Goal: Information Seeking & Learning: Learn about a topic

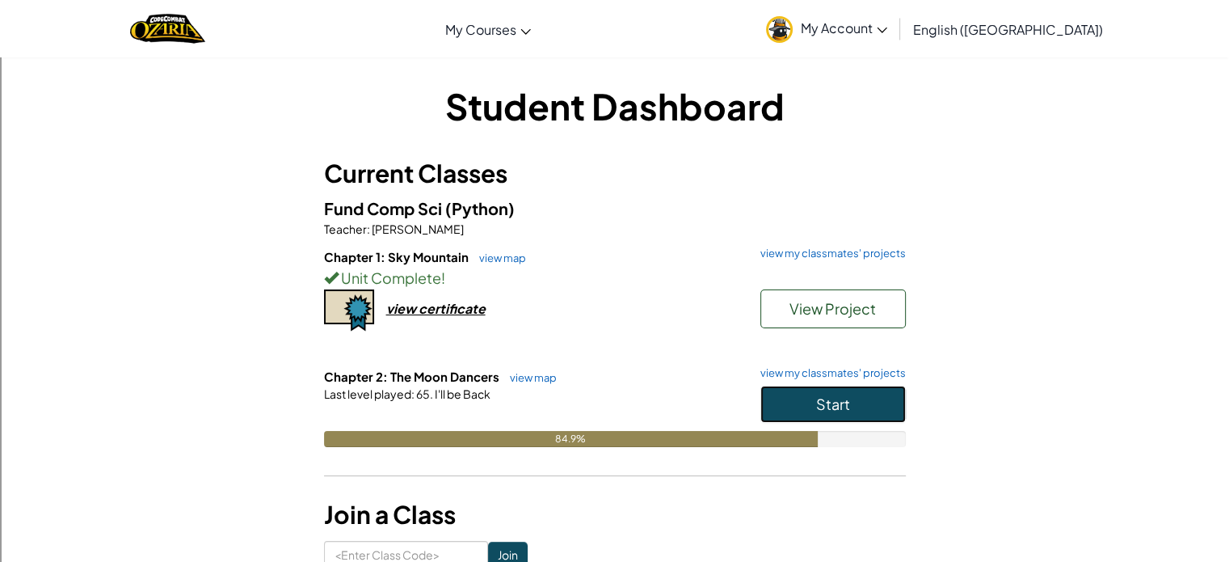
click at [832, 406] on span "Start" at bounding box center [833, 403] width 34 height 19
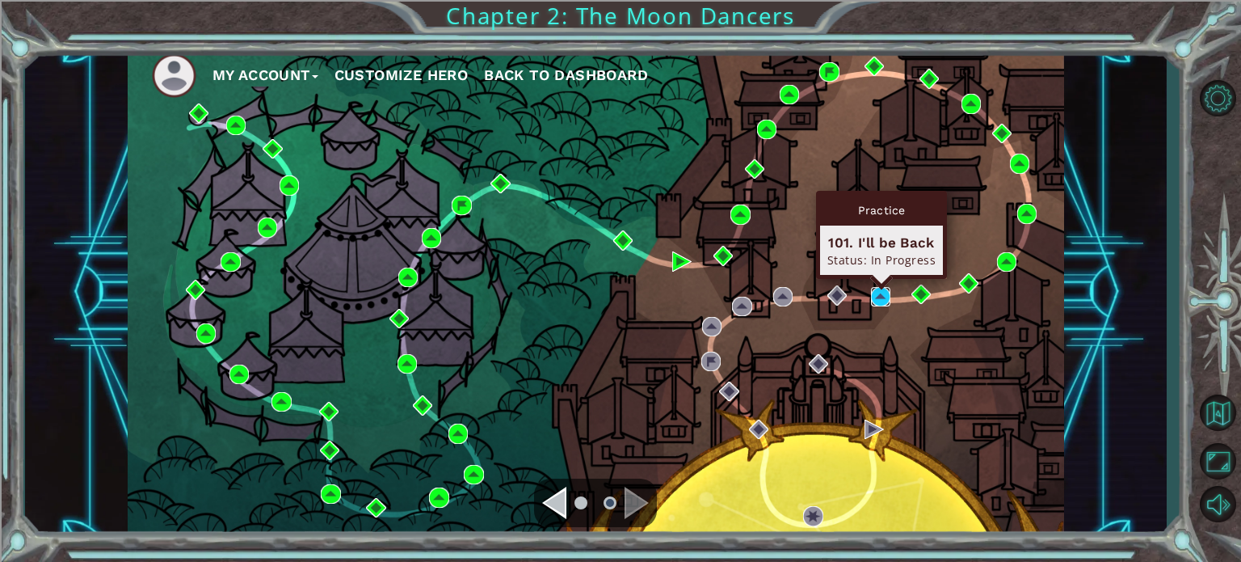
click at [877, 298] on img at bounding box center [880, 296] width 19 height 19
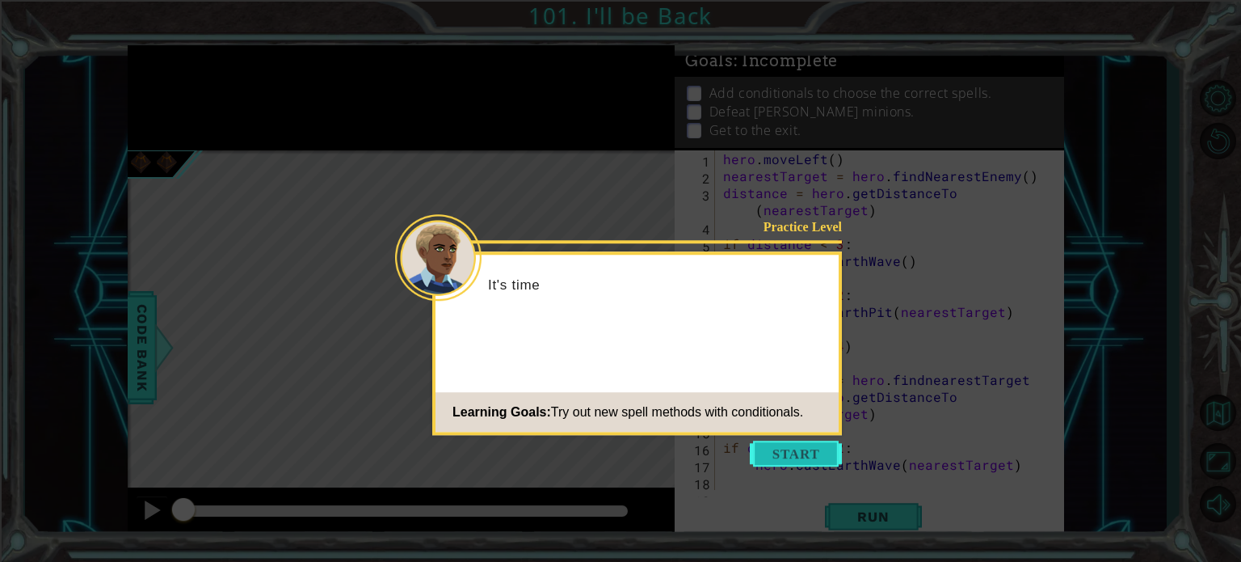
scroll to position [220, 0]
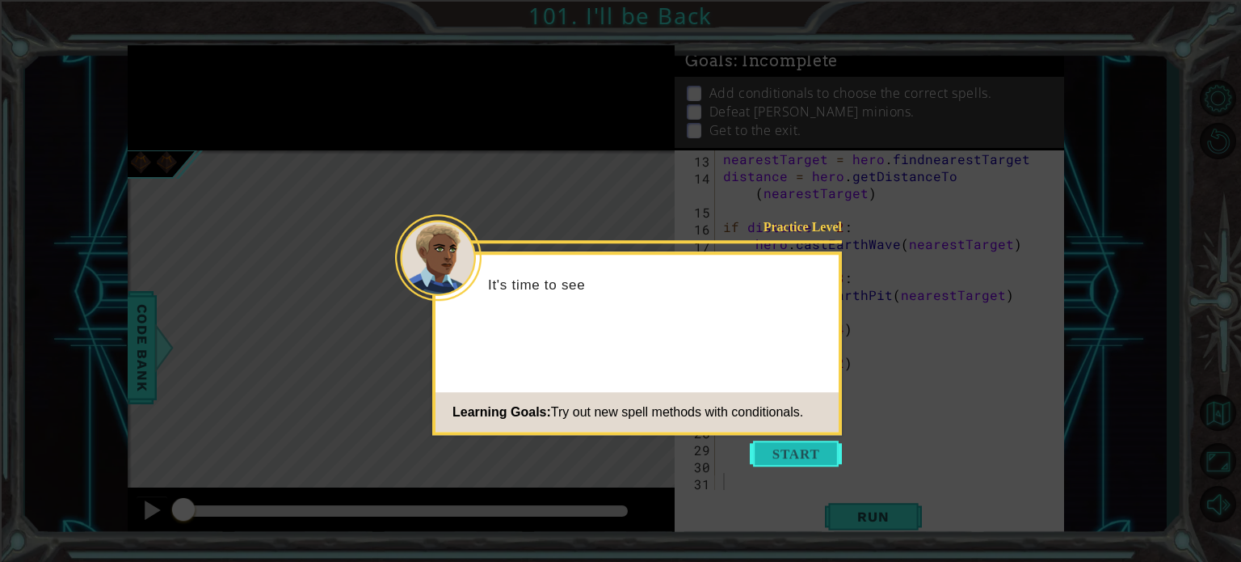
click at [813, 441] on button "Start" at bounding box center [796, 453] width 92 height 26
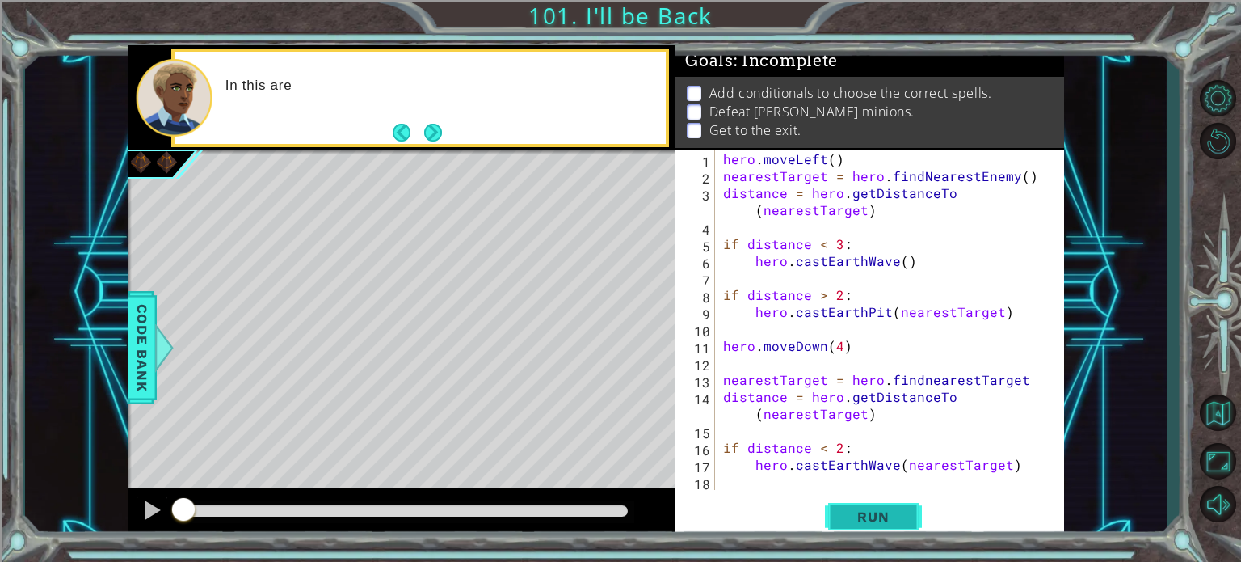
click at [860, 524] on button "Run" at bounding box center [873, 516] width 97 height 39
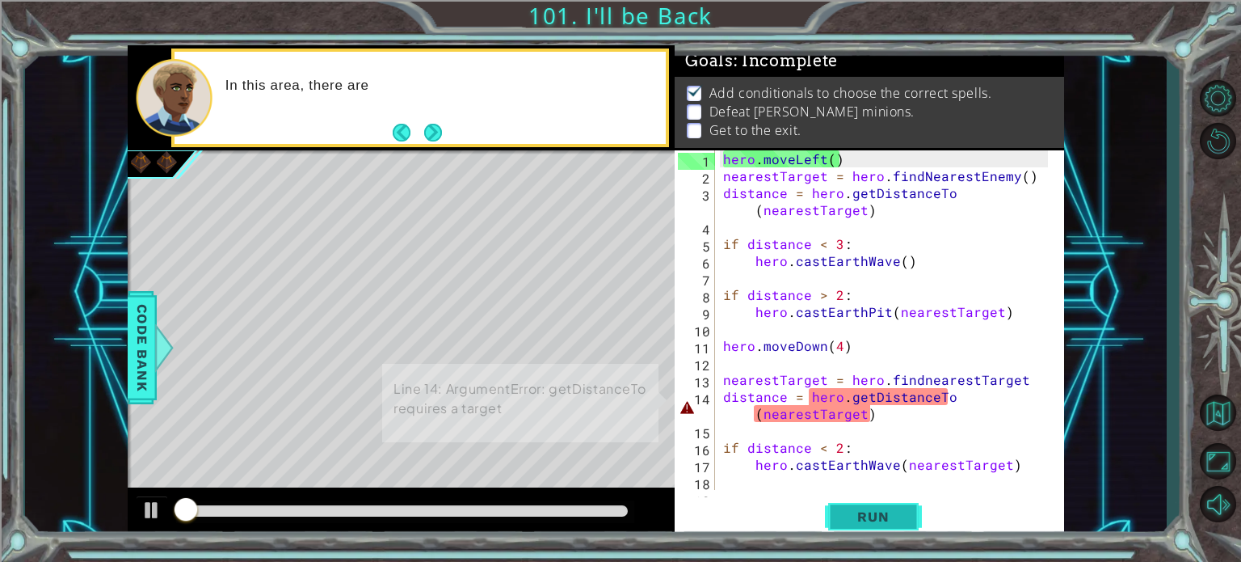
scroll to position [9, 0]
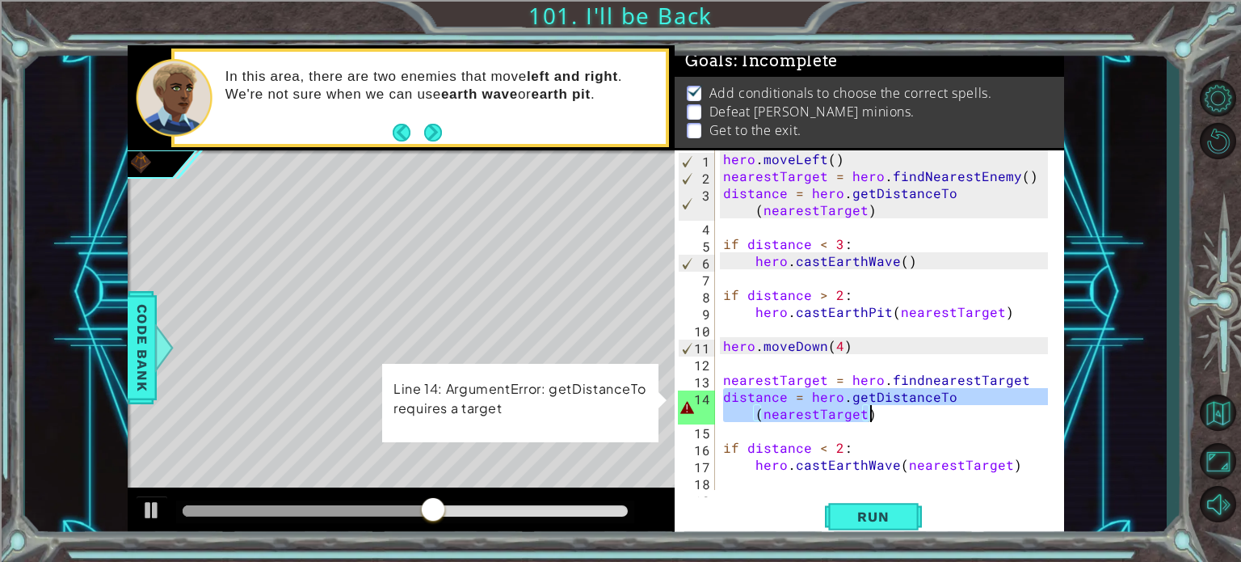
drag, startPoint x: 721, startPoint y: 393, endPoint x: 871, endPoint y: 416, distance: 152.0
click at [871, 416] on div "hero . moveLeft ( ) nearestTarget = hero . findNearestEnemy ( ) distance = hero…" at bounding box center [888, 336] width 336 height 373
click at [1105, 301] on div "1 ההההההההההההההההההההההההההההההההההההההההההההההההההההההההההההההההההההההההההההה…" at bounding box center [596, 292] width 1142 height 494
click at [1133, 266] on div "1 ההההההההההההההההההההההההההההההההההההההההההההההההההההההההההההההההההההההההההההה…" at bounding box center [596, 292] width 1142 height 494
click at [986, 263] on div "hero . moveLeft ( ) nearestTarget = hero . findNearestEnemy ( ) distance = hero…" at bounding box center [888, 336] width 336 height 373
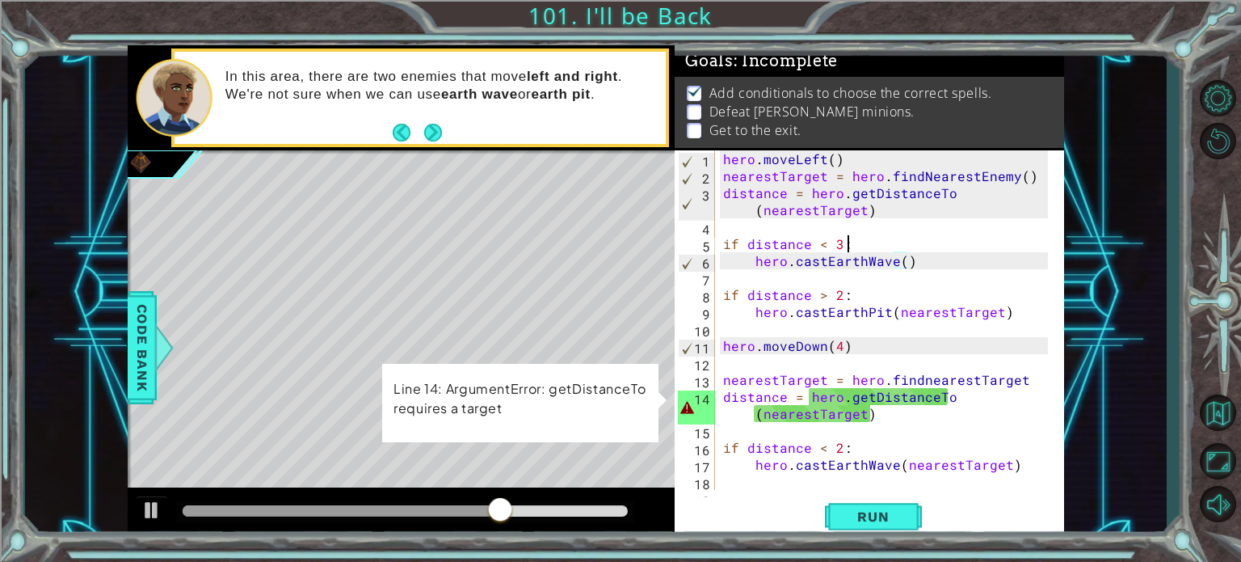
click at [986, 242] on div "hero . moveLeft ( ) nearestTarget = hero . findNearestEnemy ( ) distance = hero…" at bounding box center [888, 336] width 336 height 373
type textarea "if distance < 3:"
click at [746, 474] on div "hero . moveLeft ( ) nearestTarget = hero . findNearestEnemy ( ) distance = hero…" at bounding box center [888, 336] width 336 height 373
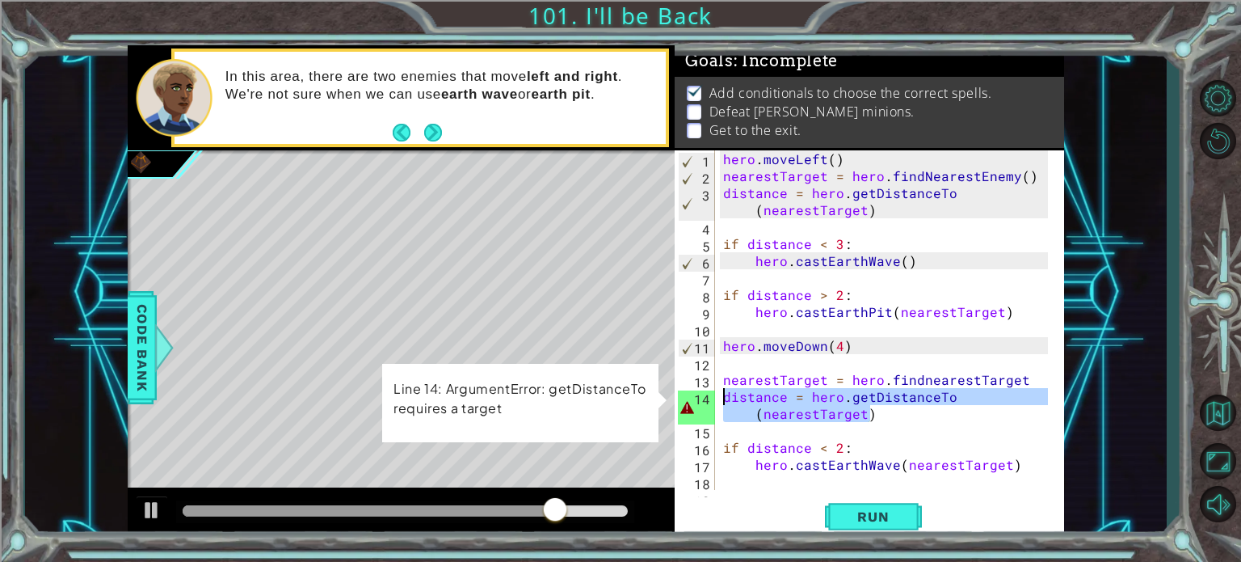
drag, startPoint x: 882, startPoint y: 416, endPoint x: 718, endPoint y: 402, distance: 163.8
click at [718, 402] on div "1 2 3 4 5 6 7 8 9 10 11 12 13 14 15 16 17 18 19 hero . moveLeft ( ) nearestTarg…" at bounding box center [867, 319] width 385 height 339
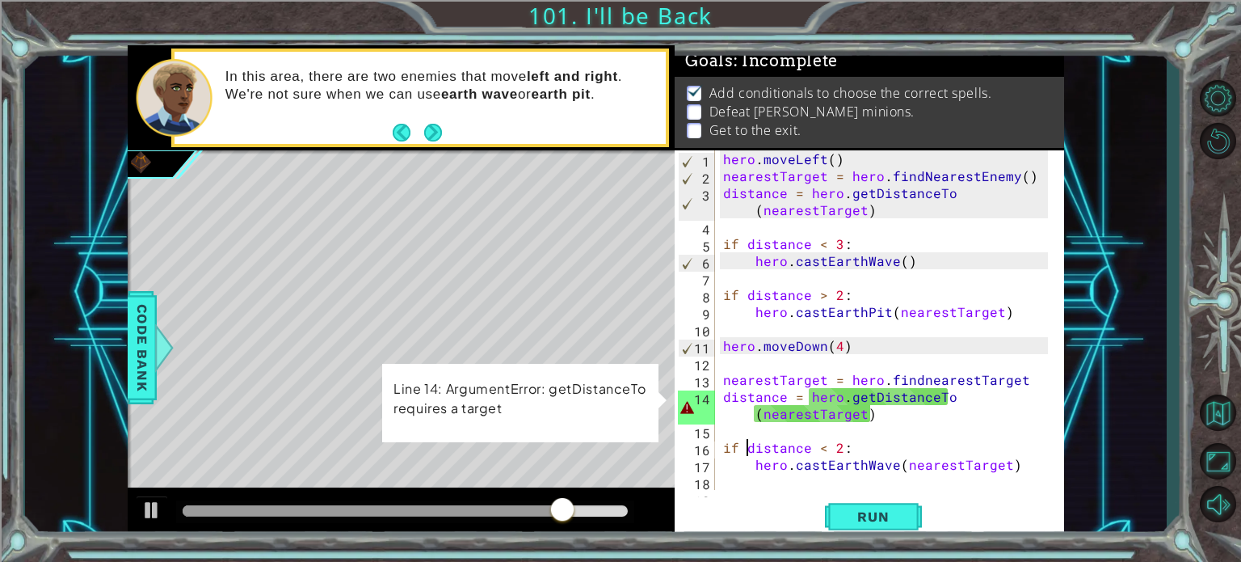
click at [747, 452] on div "hero . moveLeft ( ) nearestTarget = hero . findNearestEnemy ( ) distance = hero…" at bounding box center [888, 336] width 336 height 373
click at [853, 445] on div "hero . moveLeft ( ) nearestTarget = hero . findNearestEnemy ( ) distance = hero…" at bounding box center [888, 336] width 336 height 373
click at [870, 397] on div "hero . moveLeft ( ) nearestTarget = hero . findNearestEnemy ( ) distance = hero…" at bounding box center [888, 336] width 336 height 373
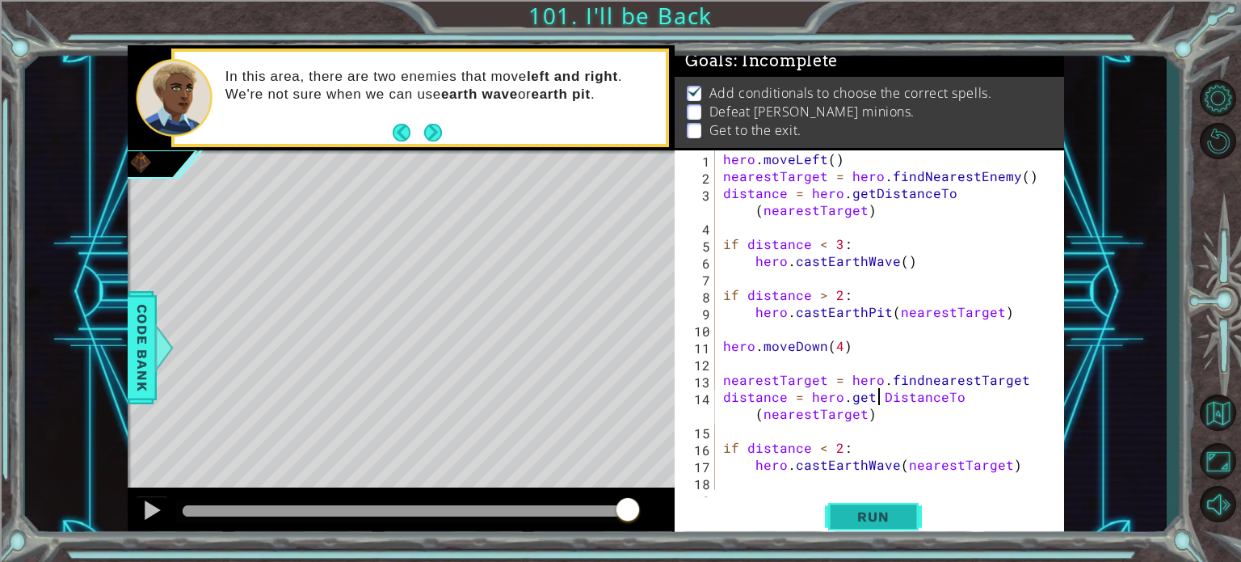
click at [869, 507] on button "Run" at bounding box center [873, 516] width 97 height 39
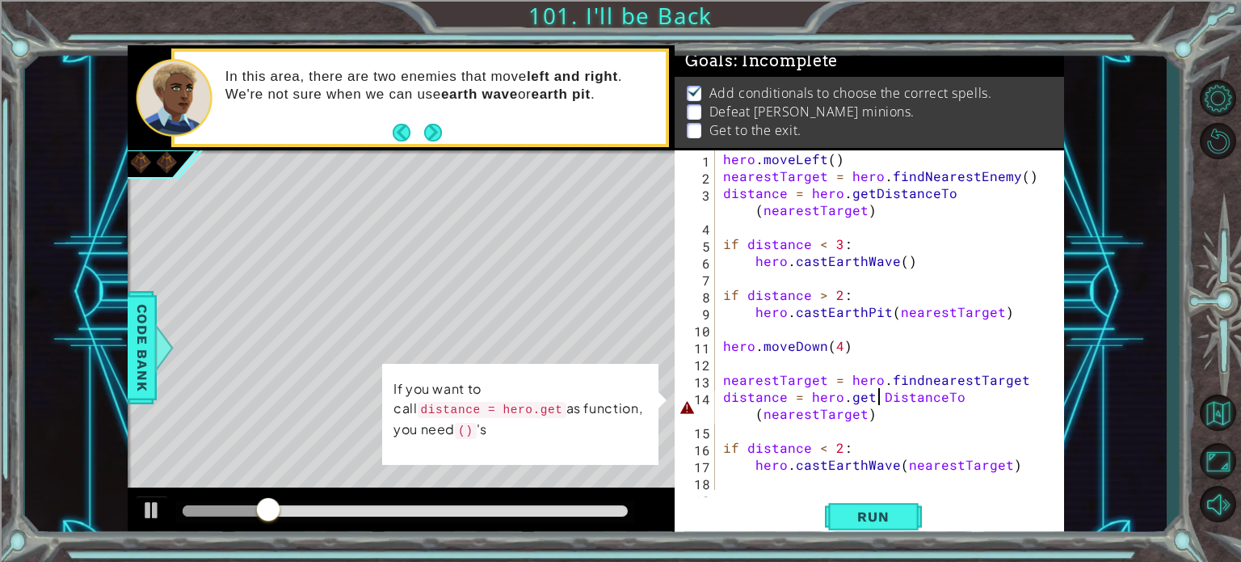
click at [868, 397] on div "hero . moveLeft ( ) nearestTarget = hero . findNearestEnemy ( ) distance = hero…" at bounding box center [888, 336] width 336 height 373
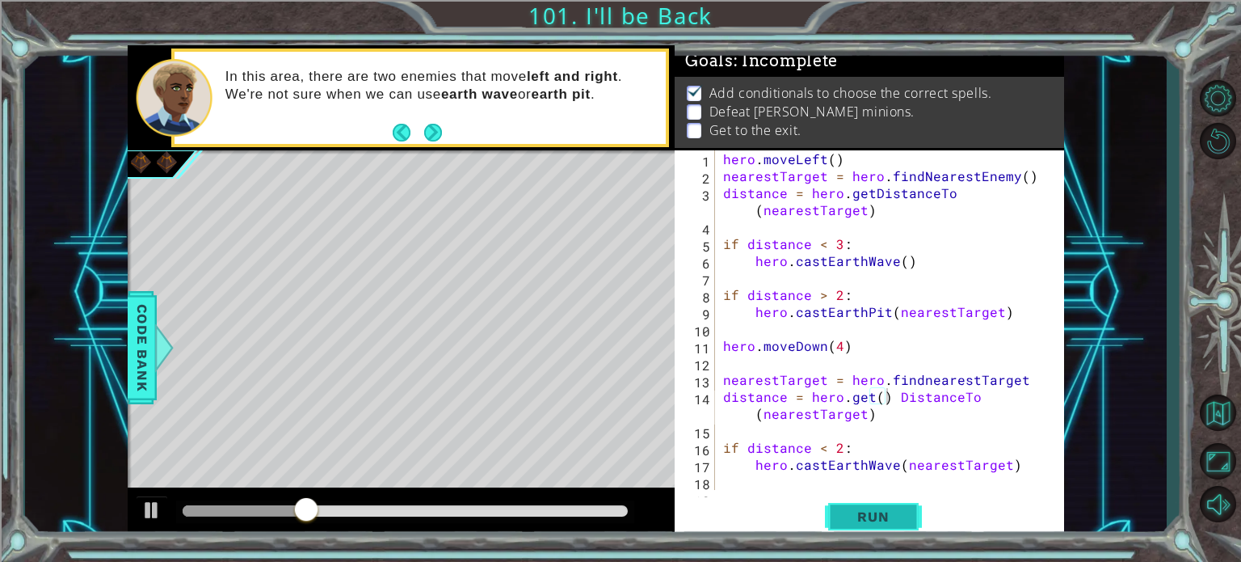
click at [908, 520] on button "Run" at bounding box center [873, 516] width 97 height 39
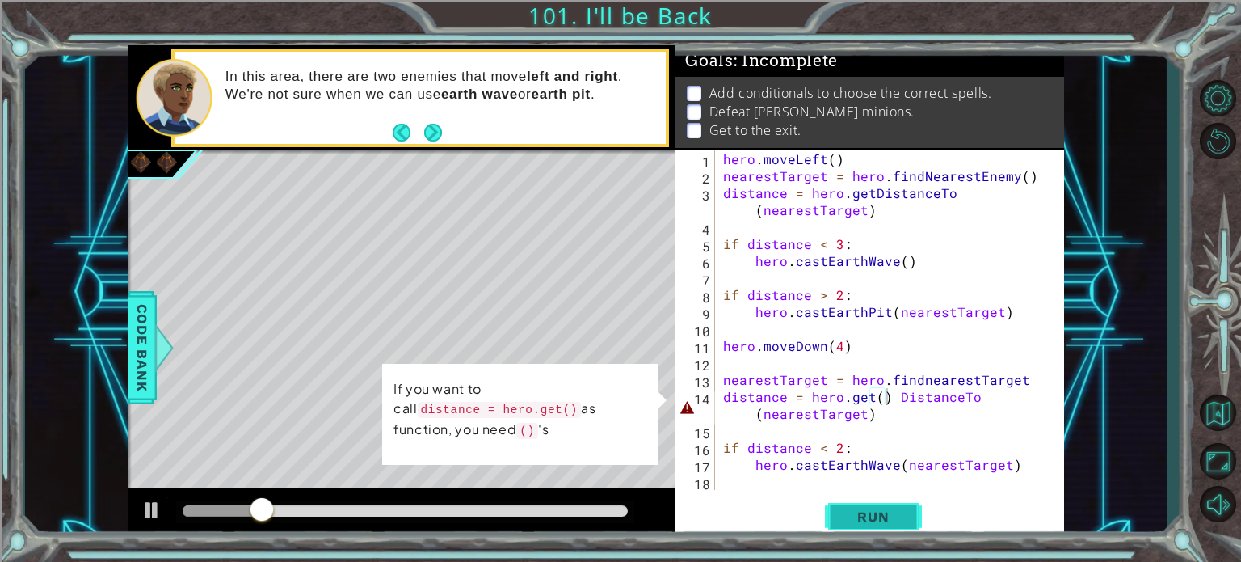
click at [870, 520] on span "Run" at bounding box center [873, 516] width 64 height 16
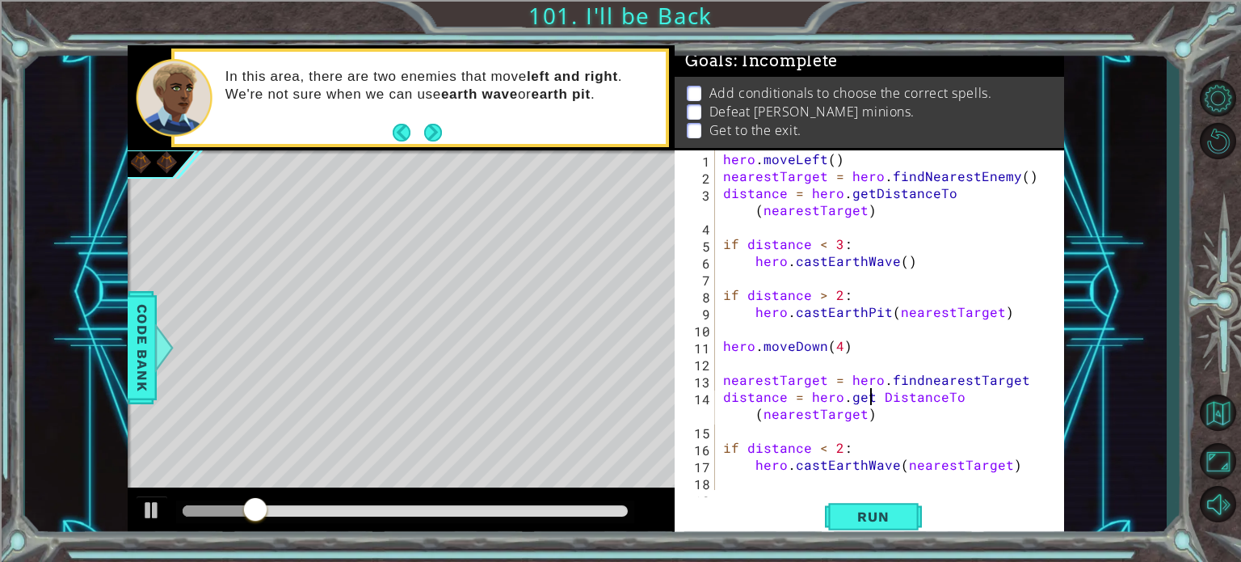
click at [875, 396] on div "hero . moveLeft ( ) nearestTarget = hero . findNearestEnemy ( ) distance = hero…" at bounding box center [888, 336] width 336 height 373
click at [894, 524] on button "Run" at bounding box center [873, 516] width 97 height 39
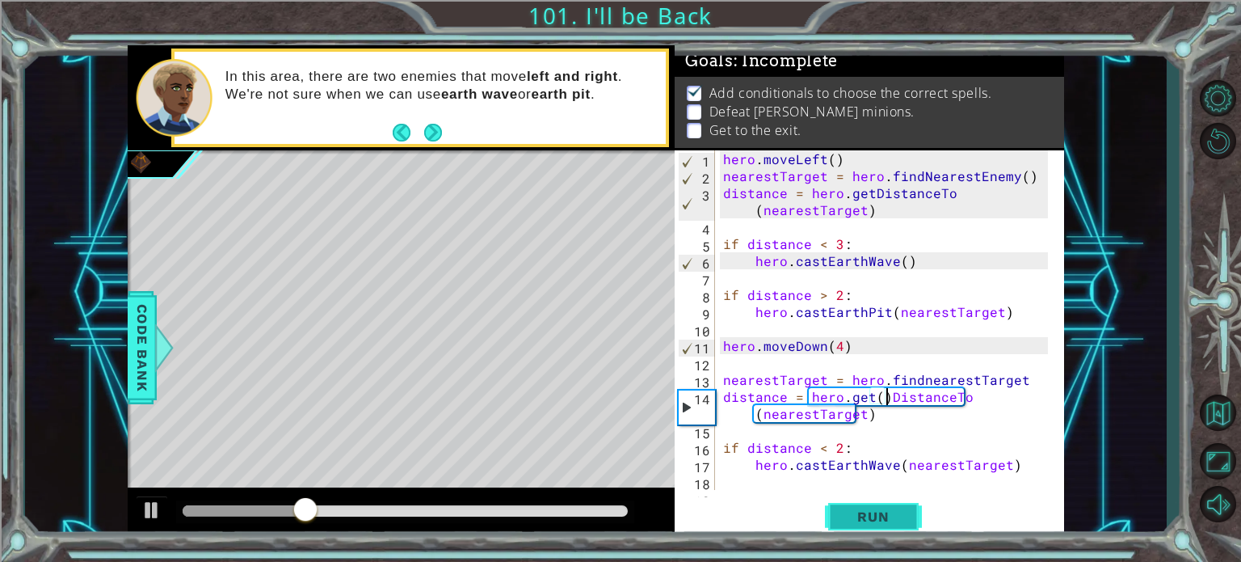
click at [916, 531] on button "Run" at bounding box center [873, 516] width 97 height 39
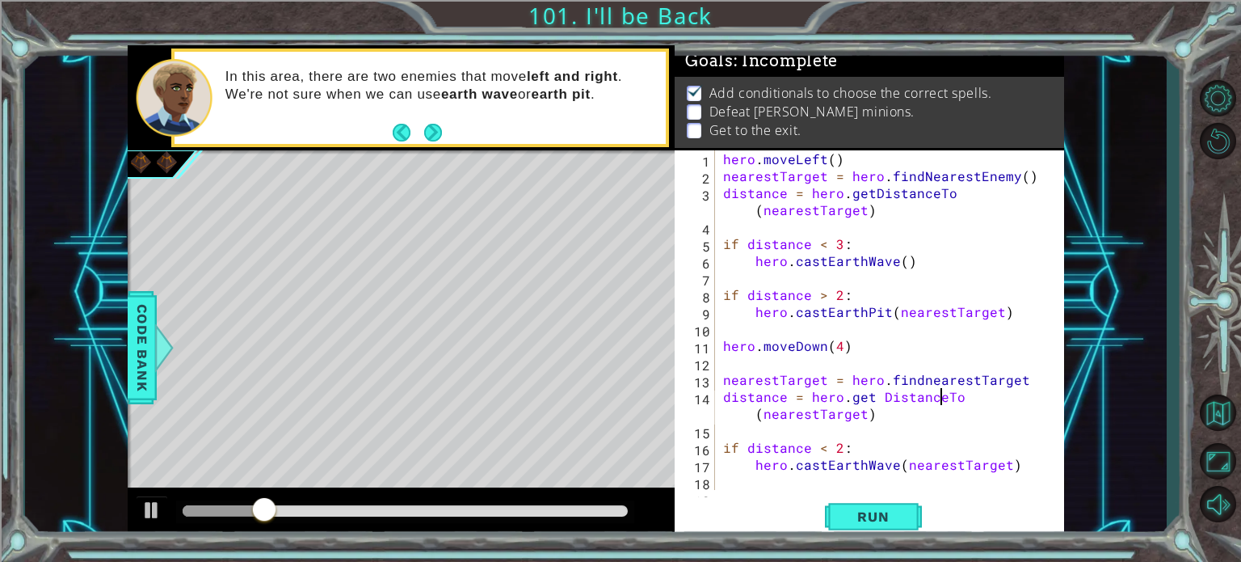
click at [941, 397] on div "hero . moveLeft ( ) nearestTarget = hero . findNearestEnemy ( ) distance = hero…" at bounding box center [888, 336] width 336 height 373
click at [860, 524] on button "Run" at bounding box center [873, 516] width 97 height 39
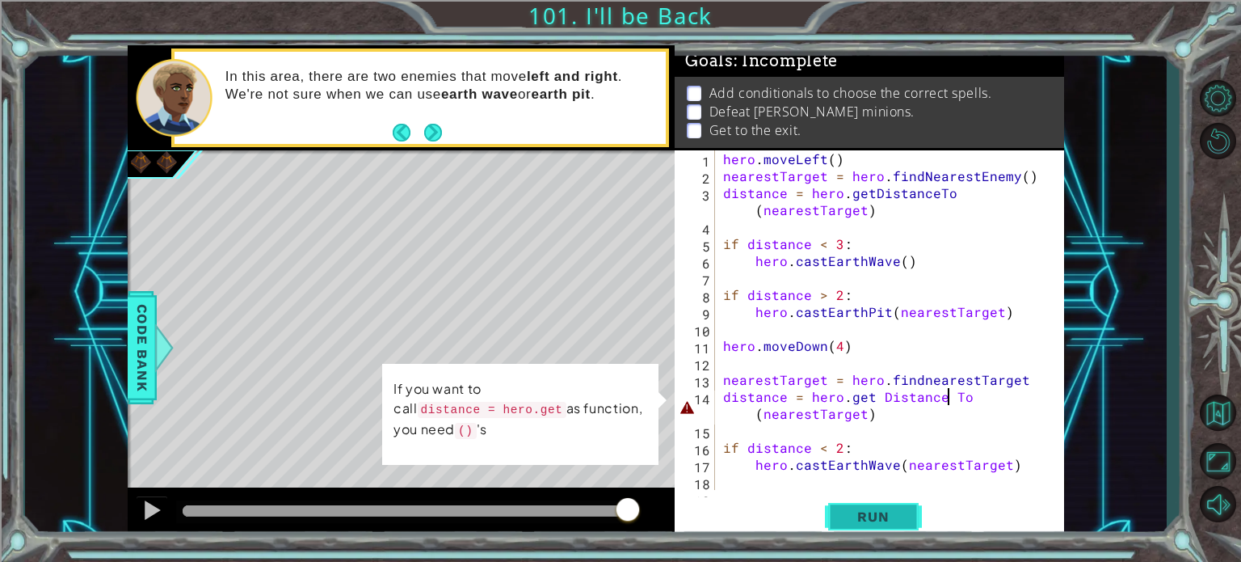
click at [852, 520] on span "Run" at bounding box center [873, 516] width 64 height 16
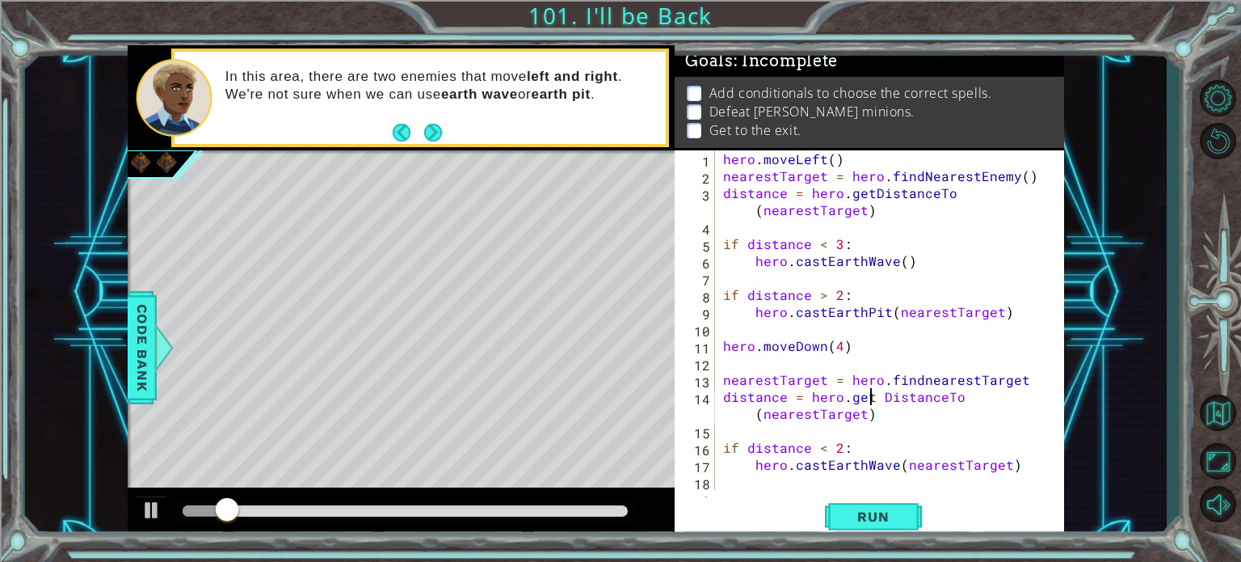
click at [874, 400] on div "hero . moveLeft ( ) nearestTarget = hero . findNearestEnemy ( ) distance = hero…" at bounding box center [888, 336] width 336 height 373
click at [879, 399] on div "hero . moveLeft ( ) nearestTarget = hero . findNearestEnemy ( ) distance = hero…" at bounding box center [888, 336] width 336 height 373
click at [908, 509] on button "Run" at bounding box center [873, 516] width 97 height 39
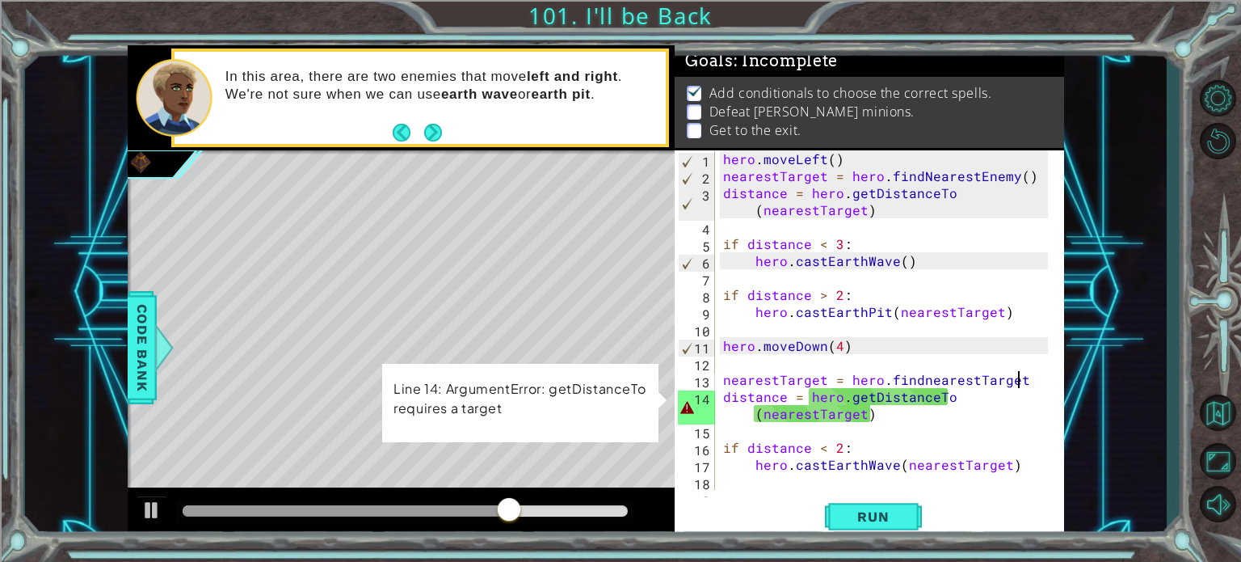
click at [1021, 374] on div "hero . moveLeft ( ) nearestTarget = hero . findNearestEnemy ( ) distance = hero…" at bounding box center [888, 336] width 336 height 373
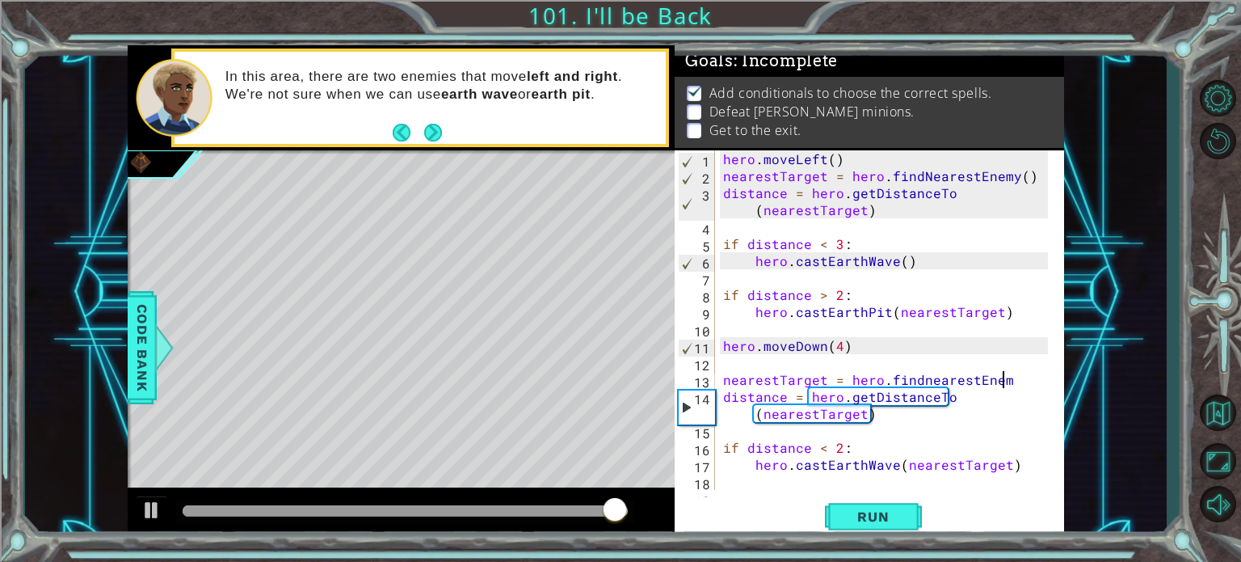
scroll to position [0, 16]
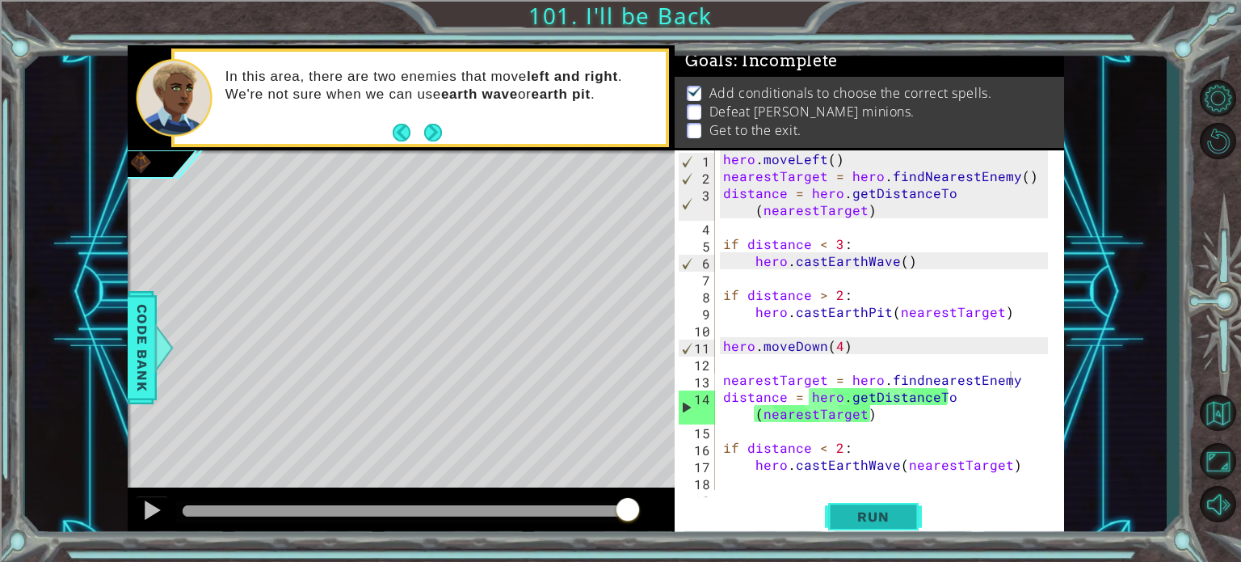
click at [873, 502] on button "Run" at bounding box center [873, 516] width 97 height 39
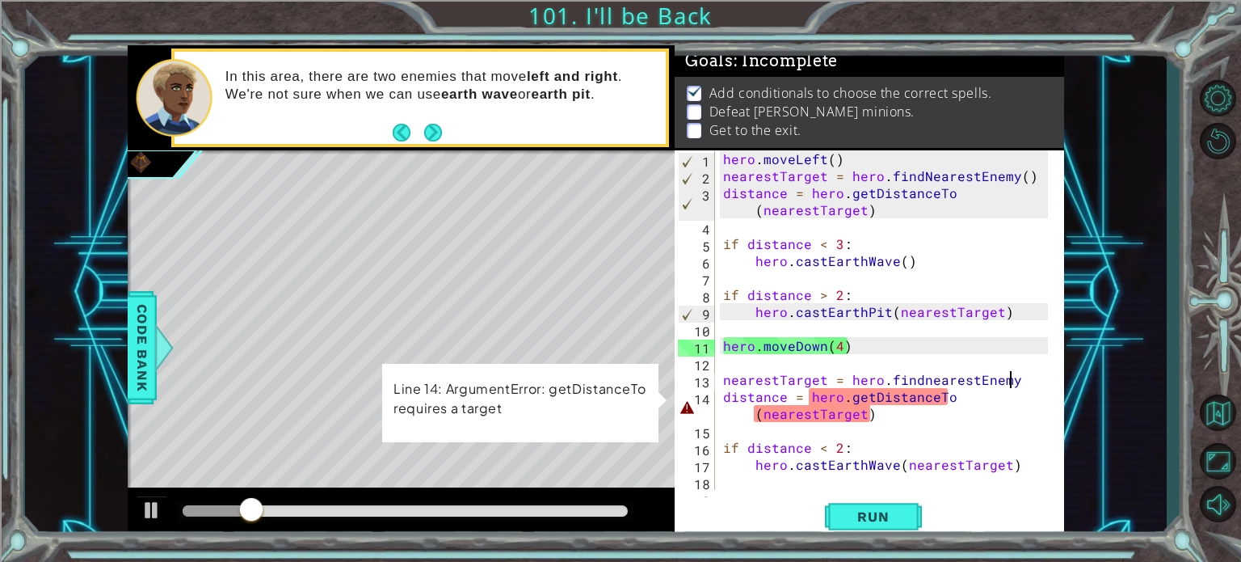
type textarea "nearestTarget = hero.findnearestEnemy()"
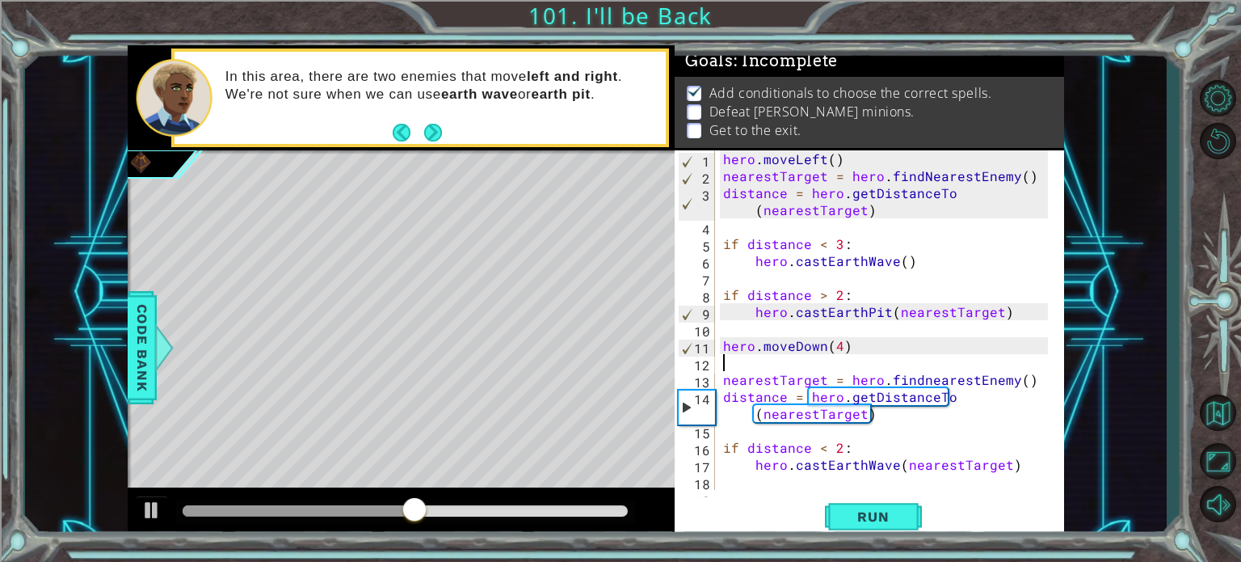
click at [722, 364] on div "hero . moveLeft ( ) nearestTarget = hero . findNearestEnemy ( ) distance = hero…" at bounding box center [888, 336] width 336 height 373
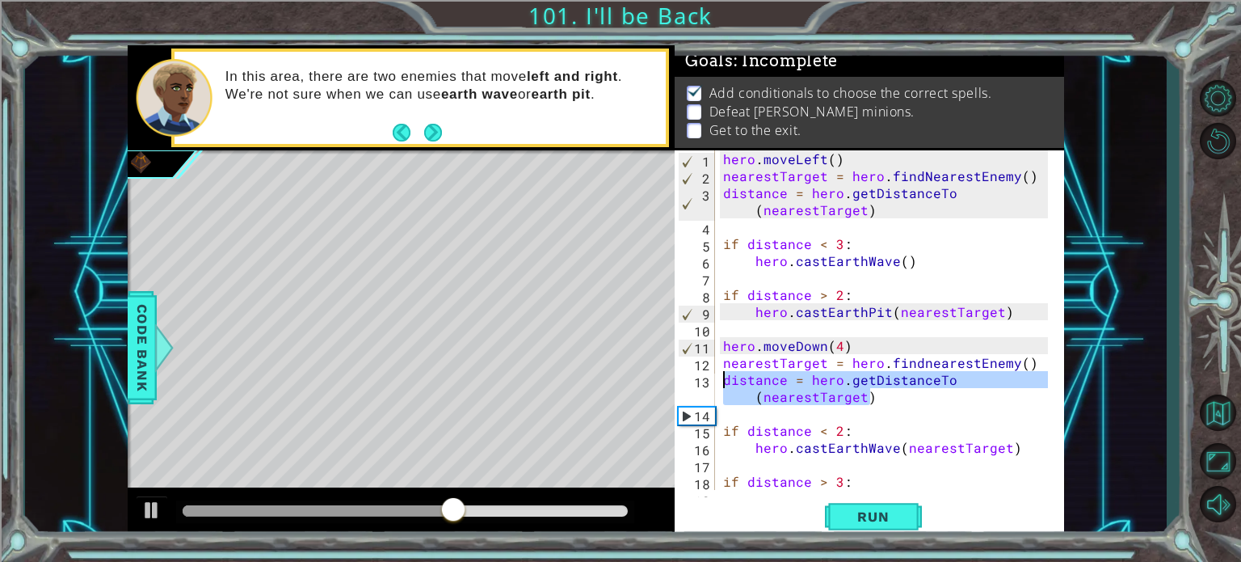
drag, startPoint x: 873, startPoint y: 396, endPoint x: 726, endPoint y: 378, distance: 148.1
click at [726, 378] on div "hero . moveLeft ( ) nearestTarget = hero . findNearestEnemy ( ) distance = hero…" at bounding box center [888, 336] width 336 height 373
type textarea "distance = hero.getDistanceTo(nearestTarget)"
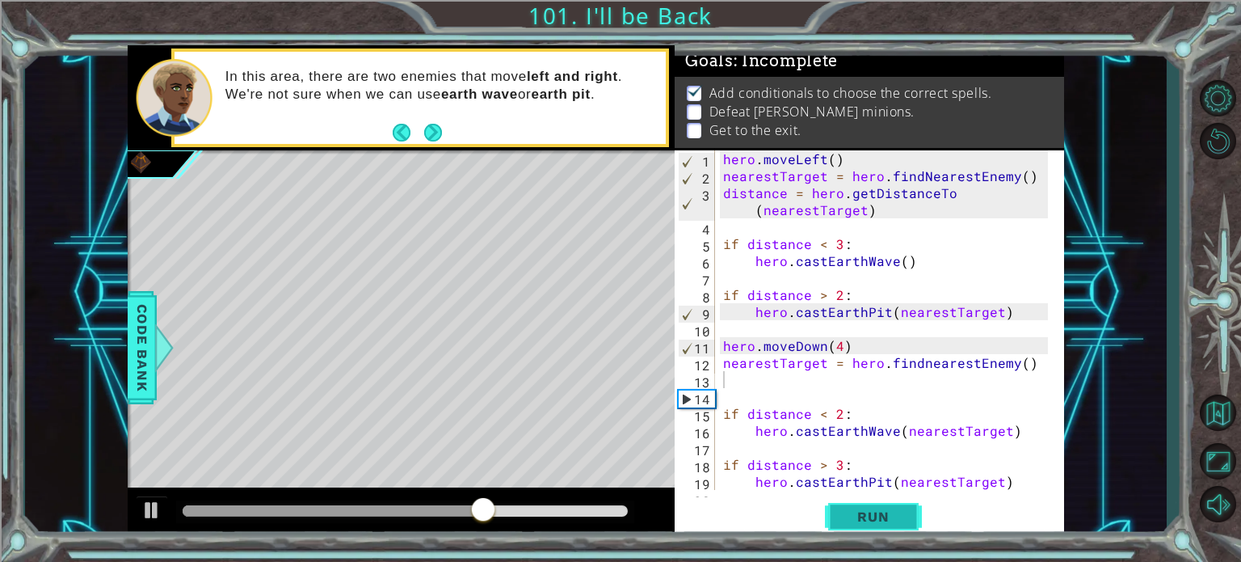
click at [877, 527] on button "Run" at bounding box center [873, 516] width 97 height 39
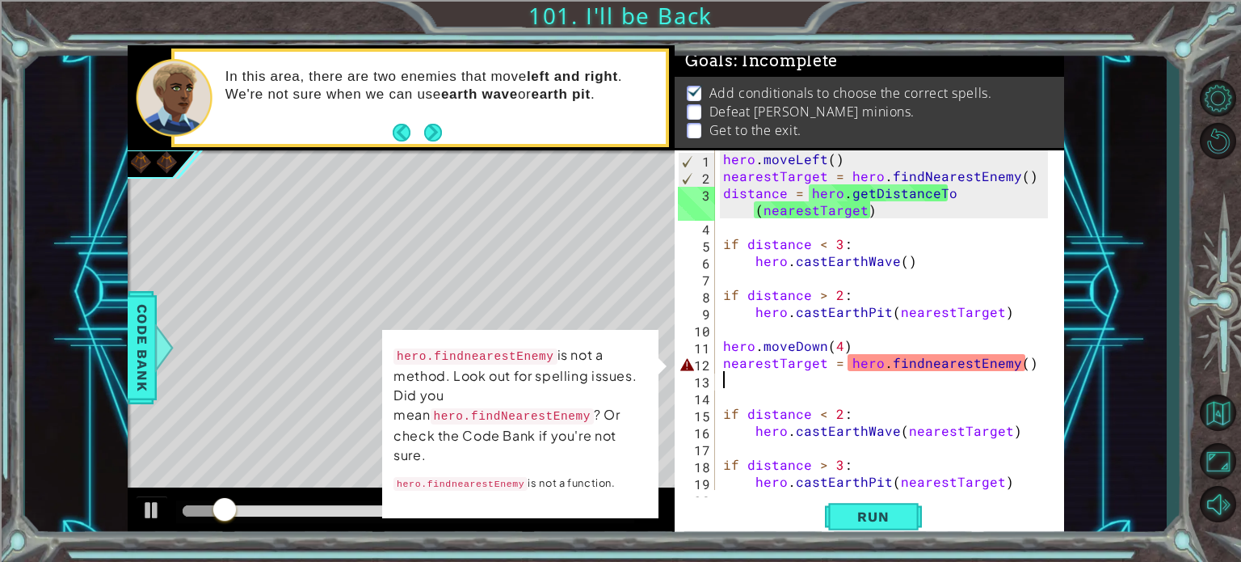
click at [1012, 363] on div "hero . moveLeft ( ) nearestTarget = hero . findNearestEnemy ( ) distance = hero…" at bounding box center [888, 336] width 336 height 373
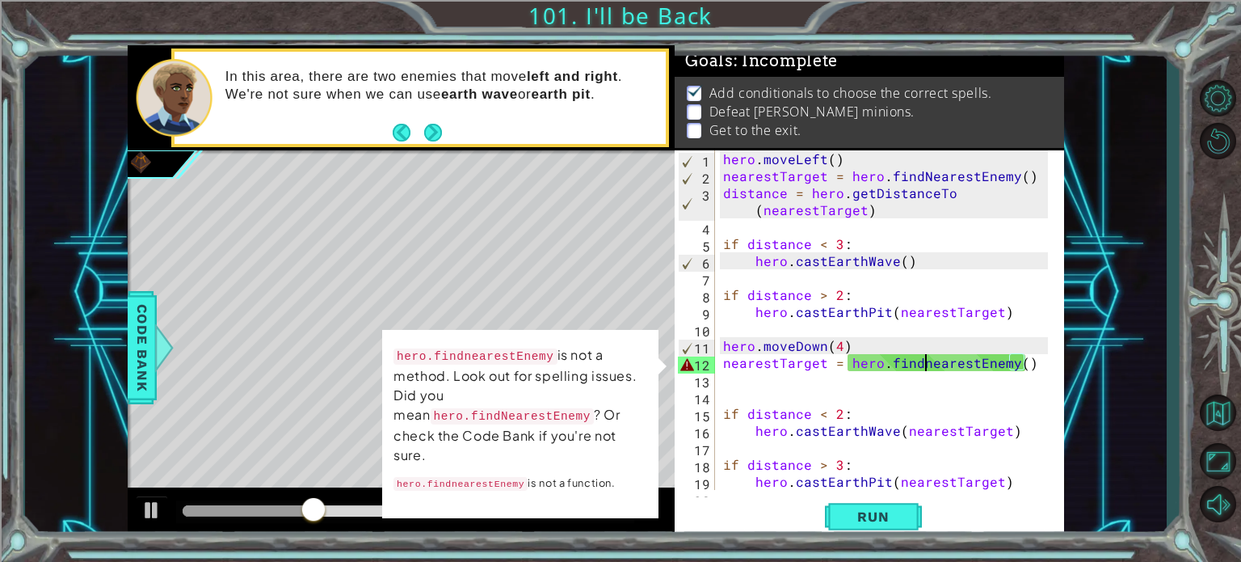
click at [923, 367] on div "hero . moveLeft ( ) nearestTarget = hero . findNearestEnemy ( ) distance = hero…" at bounding box center [888, 336] width 336 height 373
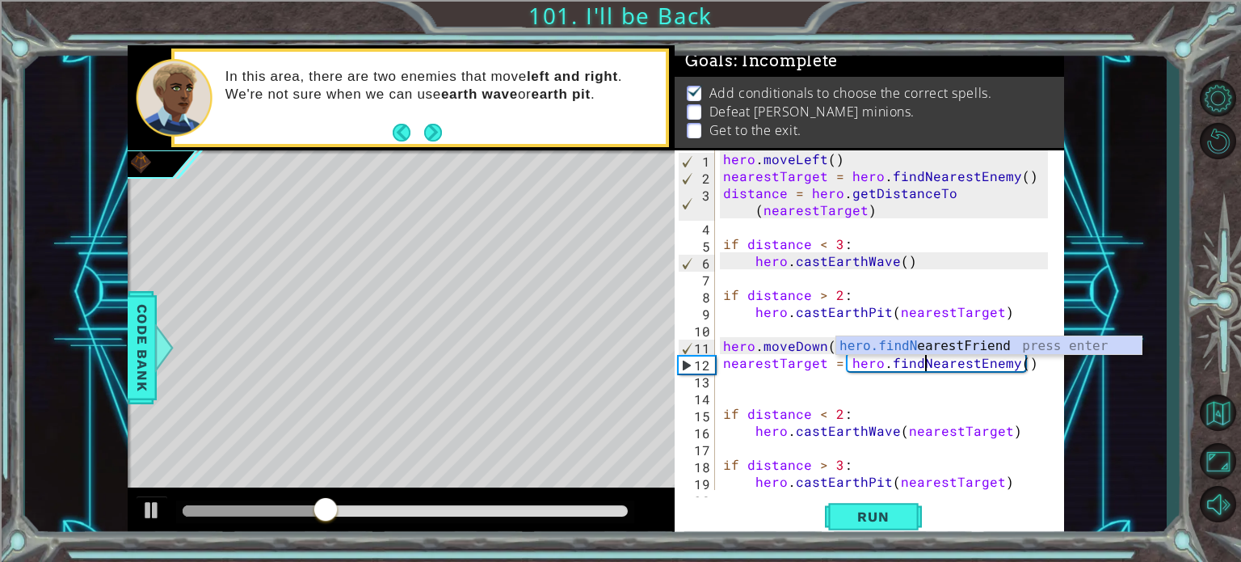
scroll to position [0, 12]
click at [889, 515] on span "Run" at bounding box center [873, 516] width 64 height 16
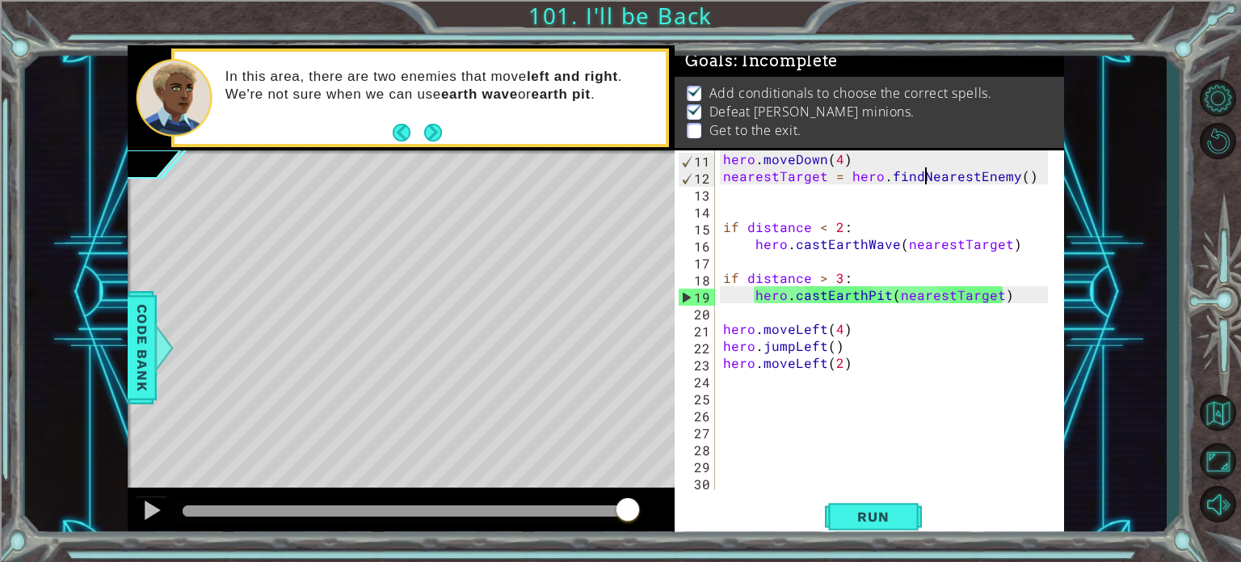
scroll to position [187, 0]
click at [895, 516] on span "Run" at bounding box center [873, 516] width 64 height 16
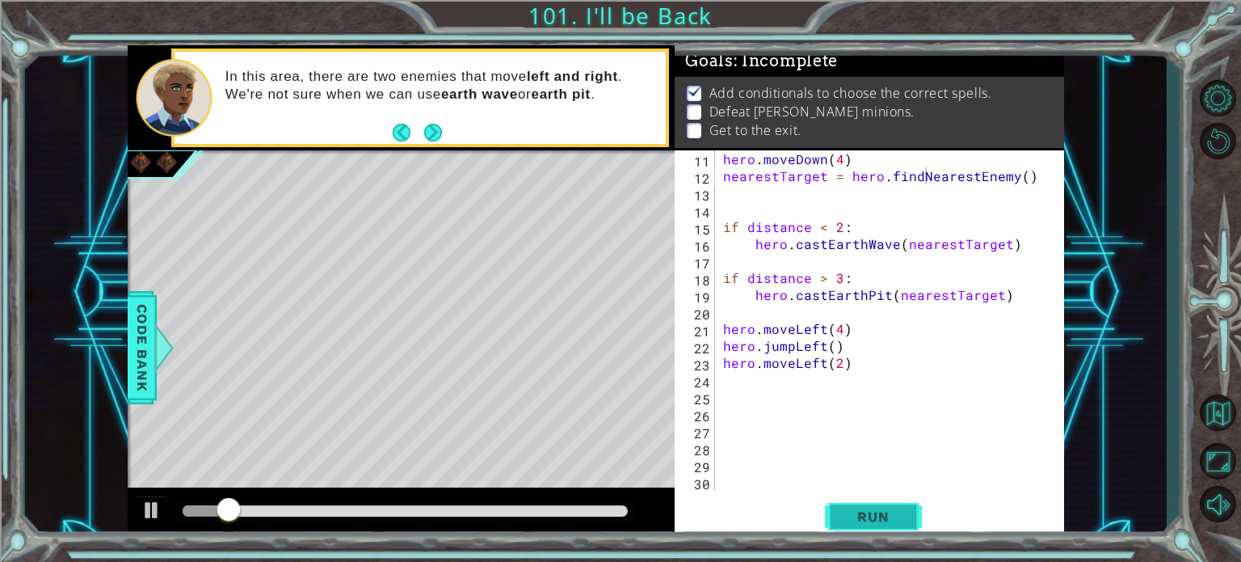
click at [893, 516] on span "Run" at bounding box center [873, 516] width 64 height 16
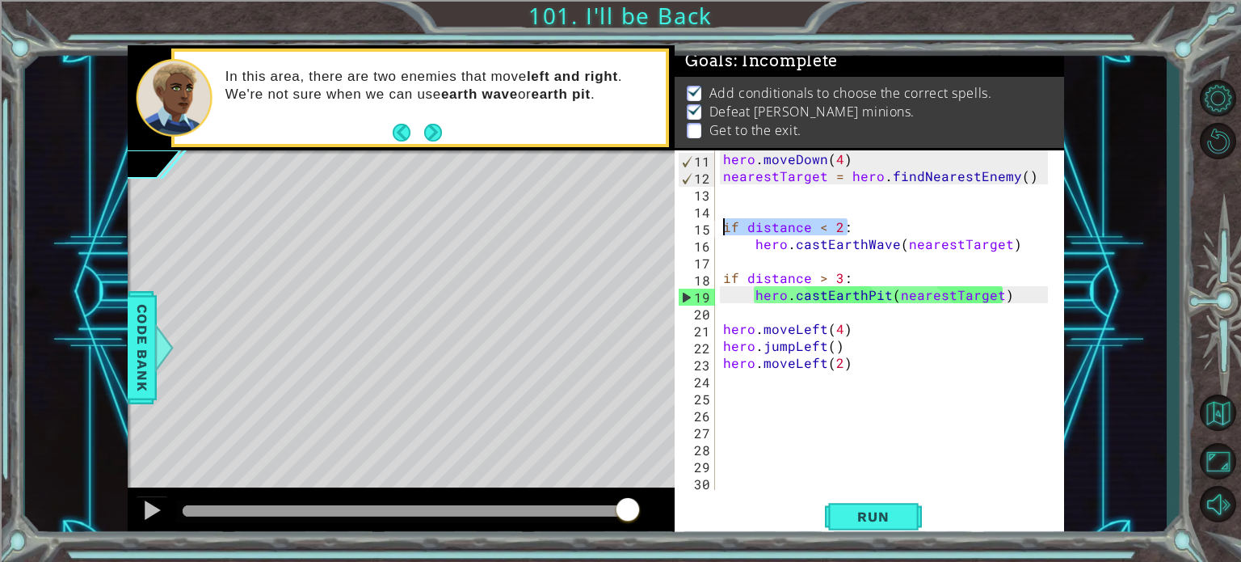
drag, startPoint x: 856, startPoint y: 227, endPoint x: 724, endPoint y: 232, distance: 132.6
click at [724, 232] on div "hero . moveDown ( 4 ) nearestTarget = hero . findNearestEnemy ( ) if distance <…" at bounding box center [888, 336] width 336 height 373
type textarea "if distance < 2:"
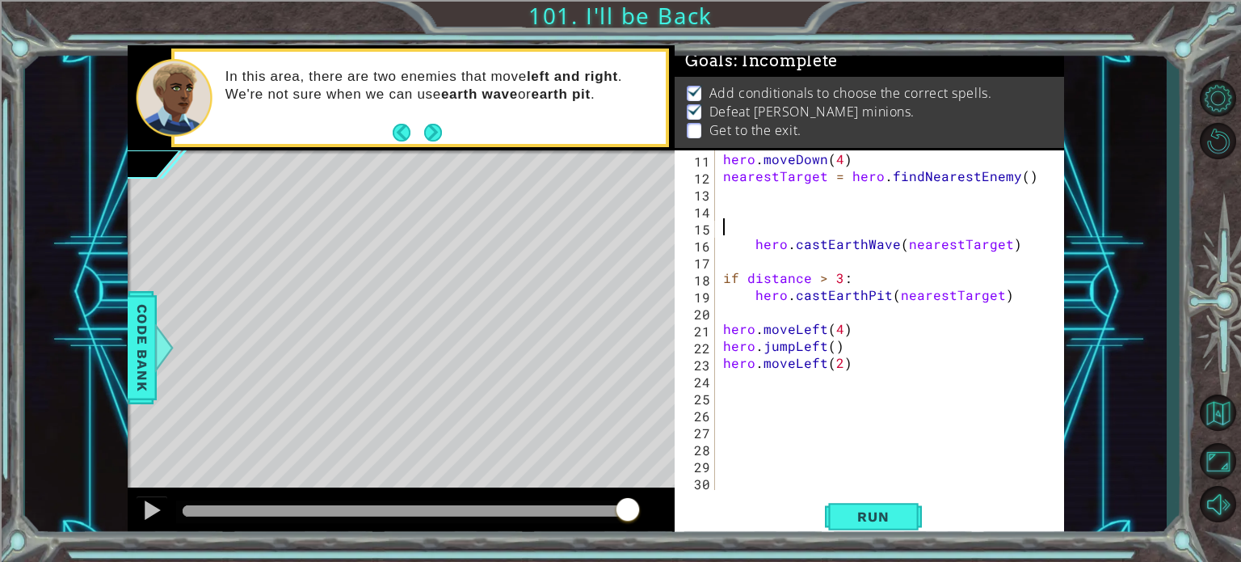
click at [752, 248] on div "hero . moveDown ( 4 ) nearestTarget = hero . findNearestEnemy ( ) hero . castEa…" at bounding box center [888, 336] width 336 height 373
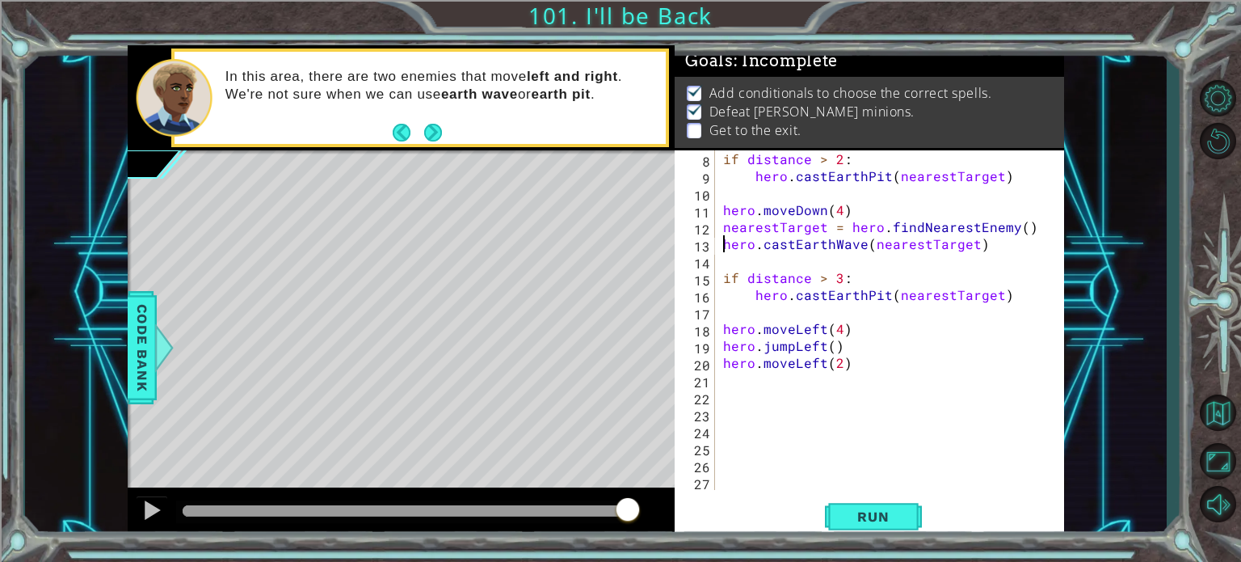
scroll to position [136, 0]
drag, startPoint x: 842, startPoint y: 277, endPoint x: 725, endPoint y: 271, distance: 117.3
click at [725, 271] on div "if distance > 2 : hero . [GEOGRAPHIC_DATA] ( nearestTarget ) hero . moveDown ( …" at bounding box center [888, 336] width 336 height 373
type textarea ":"
click at [761, 276] on div "if distance > 2 : hero . [GEOGRAPHIC_DATA] ( nearestTarget ) hero . moveDown ( …" at bounding box center [888, 336] width 336 height 373
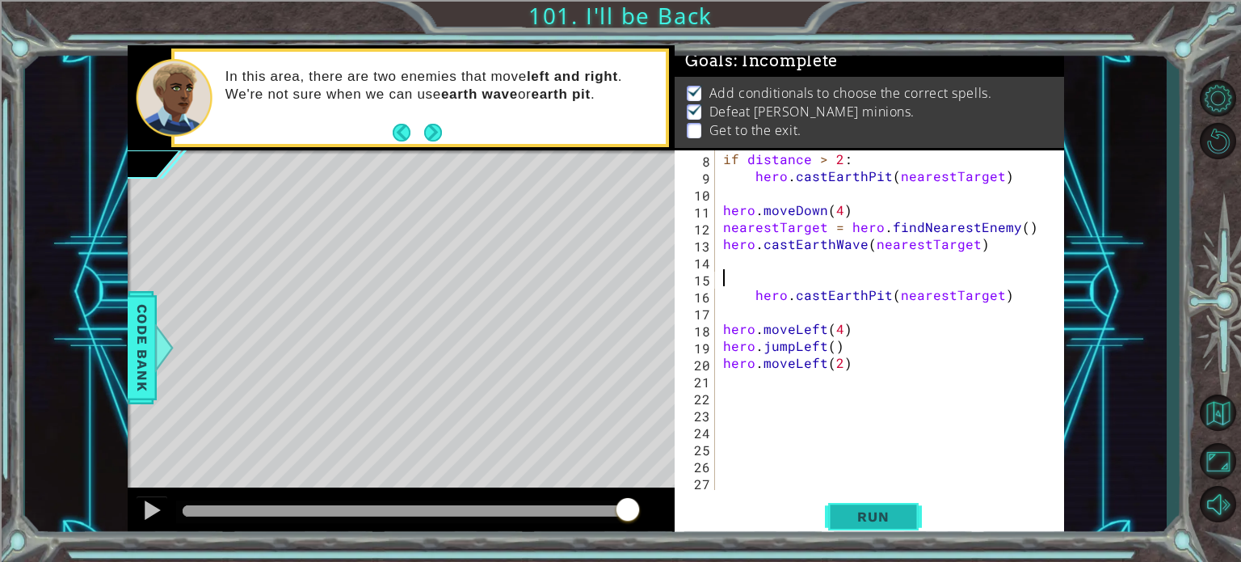
click at [865, 518] on span "Run" at bounding box center [873, 516] width 64 height 16
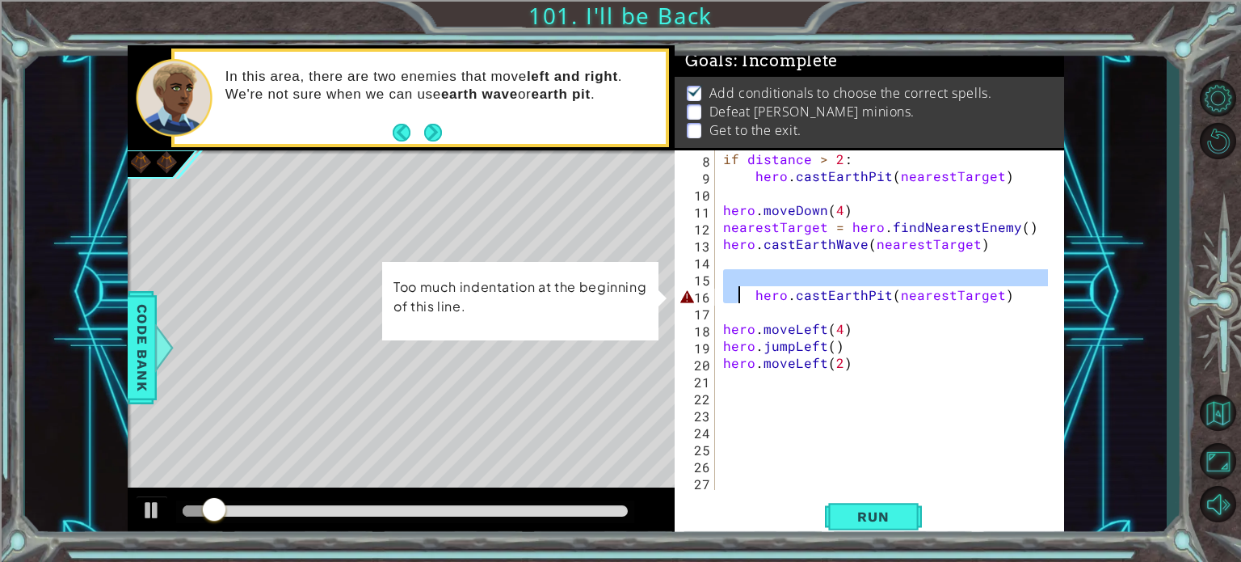
drag, startPoint x: 1012, startPoint y: 284, endPoint x: 738, endPoint y: 294, distance: 273.3
click at [738, 294] on div "if distance > 2 : hero . [GEOGRAPHIC_DATA] ( nearestTarget ) hero . moveDown ( …" at bounding box center [888, 336] width 336 height 373
type textarea "hero.castEarthPit(nearestTarget)"
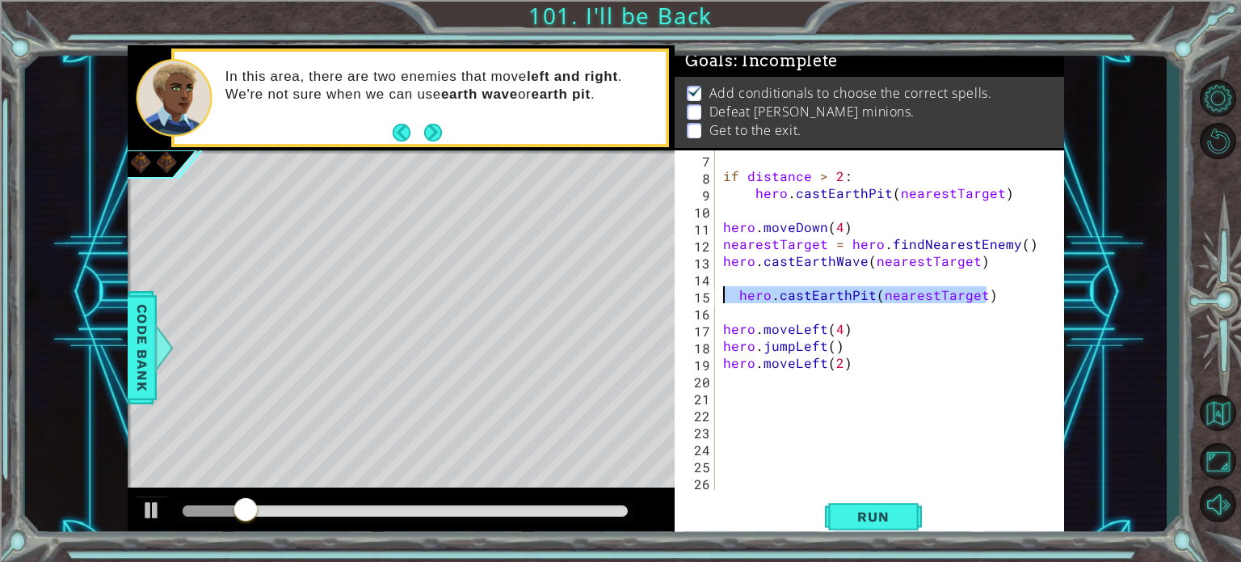
drag, startPoint x: 984, startPoint y: 297, endPoint x: 725, endPoint y: 297, distance: 259.4
click at [725, 297] on div "if distance > 2 : hero . [GEOGRAPHIC_DATA] ( nearestTarget ) hero . moveDown ( …" at bounding box center [888, 336] width 336 height 373
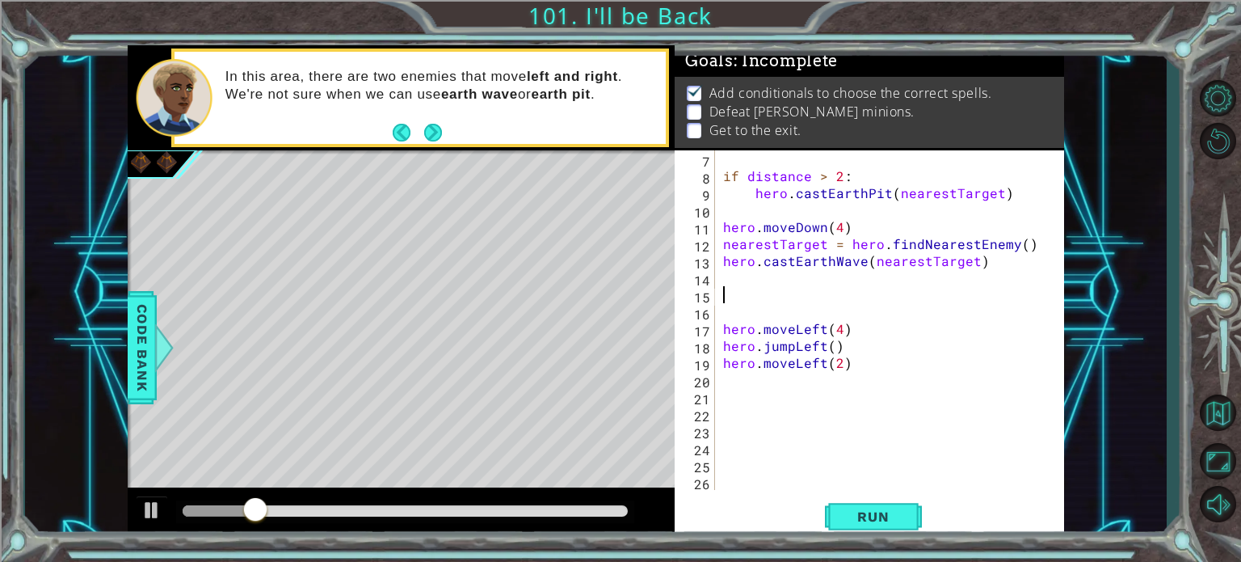
scroll to position [102, 0]
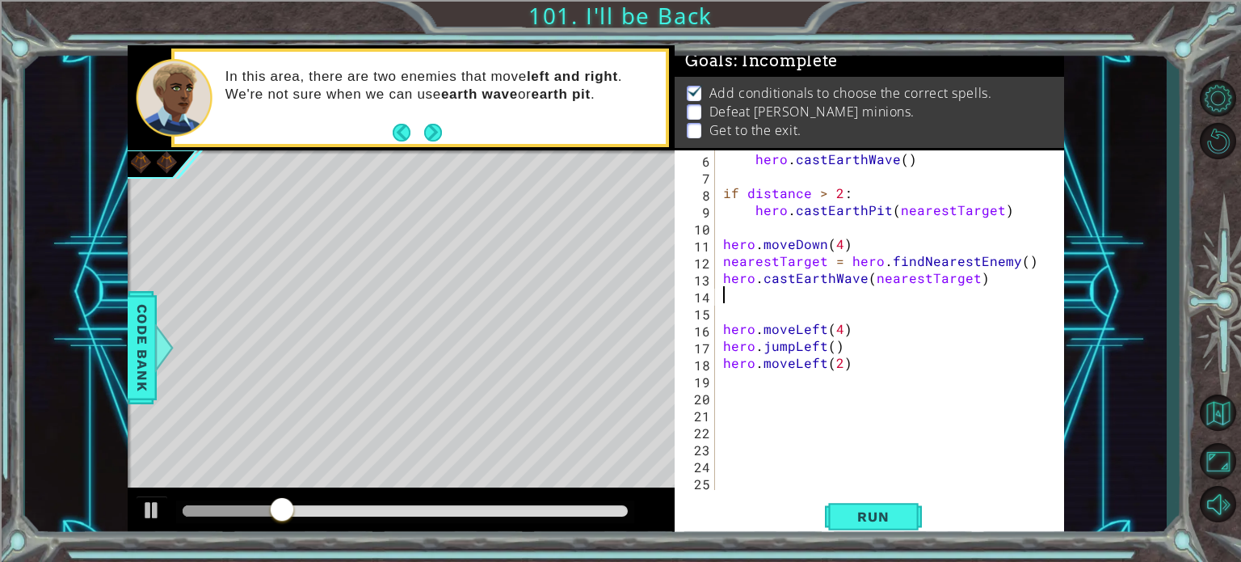
click at [727, 297] on div "hero . castEarthWave ( ) if distance > 2 : hero . [GEOGRAPHIC_DATA] ( nearestTa…" at bounding box center [888, 336] width 336 height 373
type textarea "hero.castEarthWave(nearestTarget)"
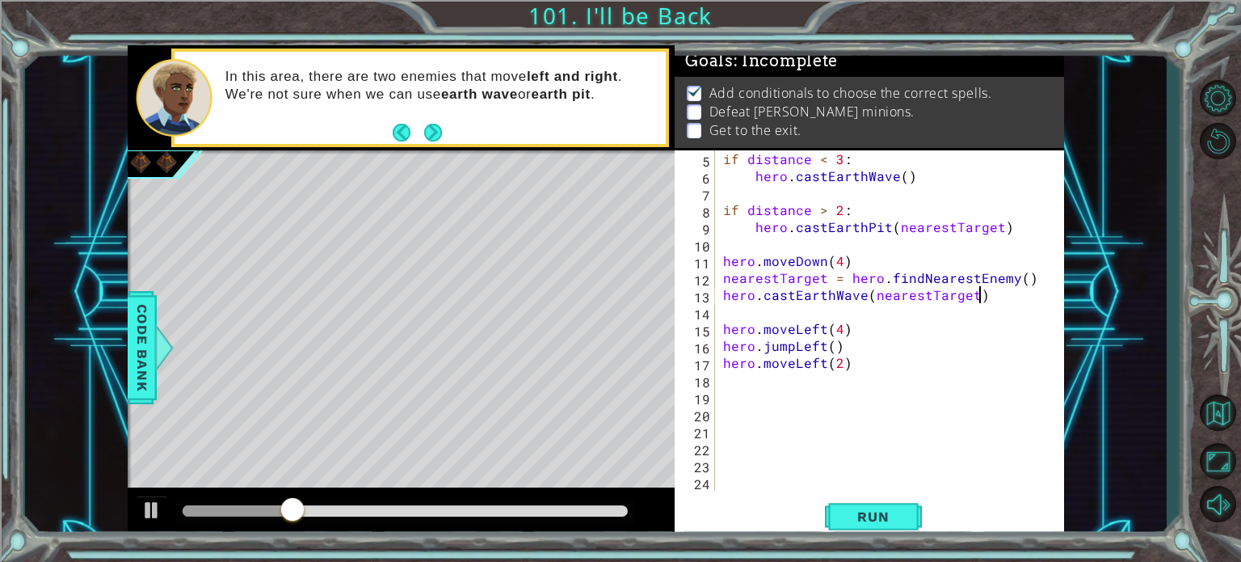
scroll to position [84, 0]
click at [728, 313] on div "if distance < 3 : hero . castEarthWave ( ) if distance > 2 : hero . [GEOGRAPHIC…" at bounding box center [888, 336] width 336 height 373
type textarea "hero.castEarthWave(nearestTarget)"
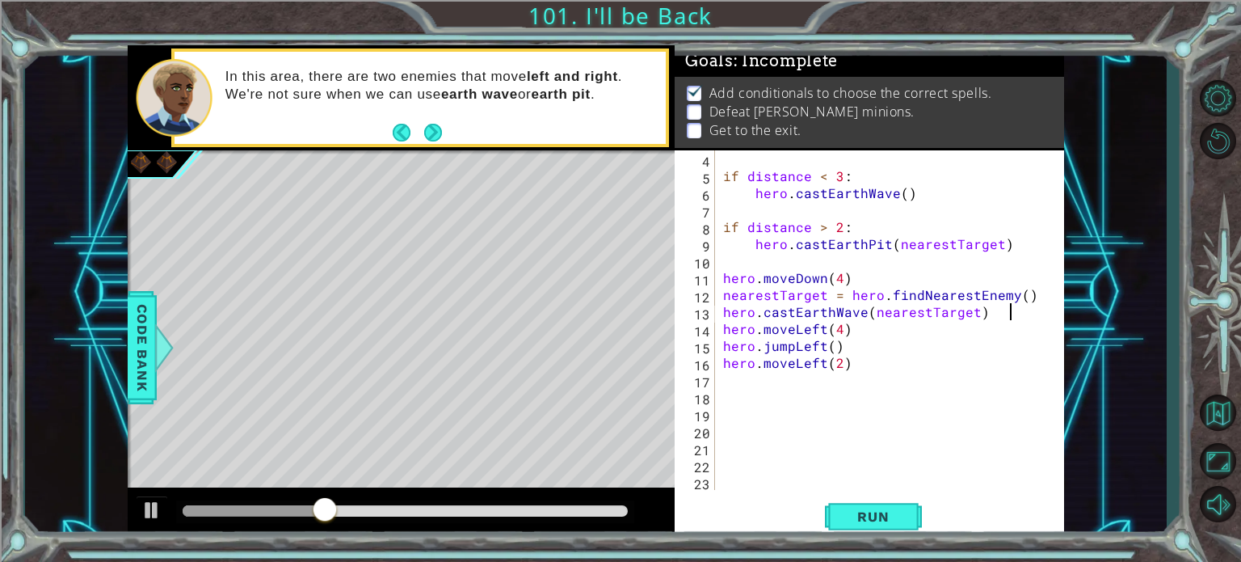
scroll to position [68, 0]
click at [868, 521] on span "Run" at bounding box center [873, 516] width 64 height 16
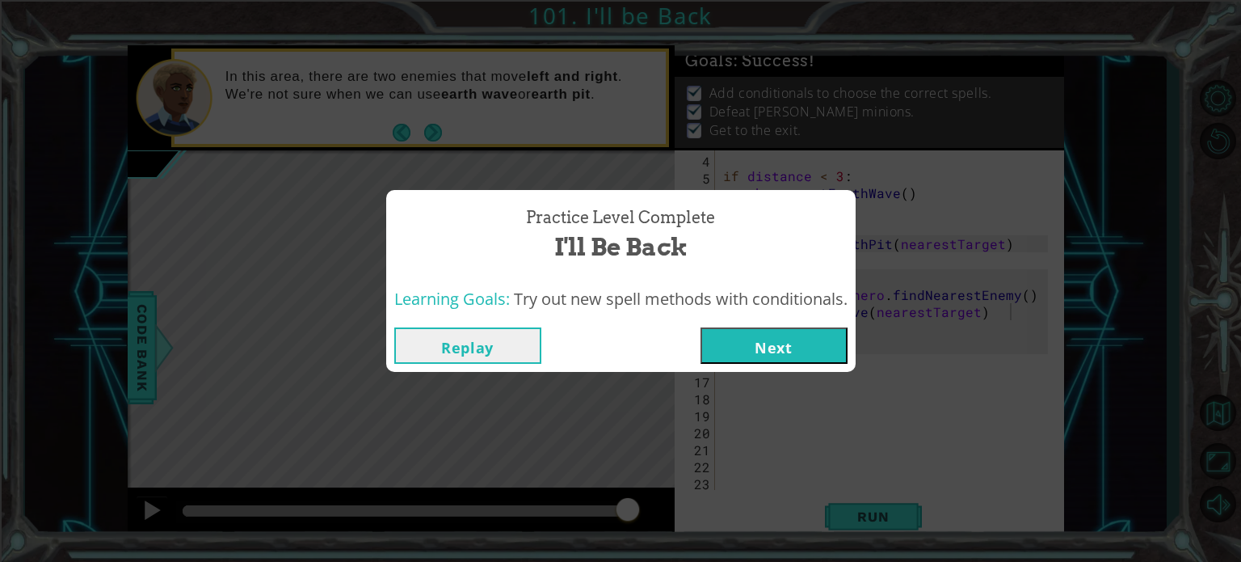
click at [749, 339] on button "Next" at bounding box center [774, 345] width 147 height 36
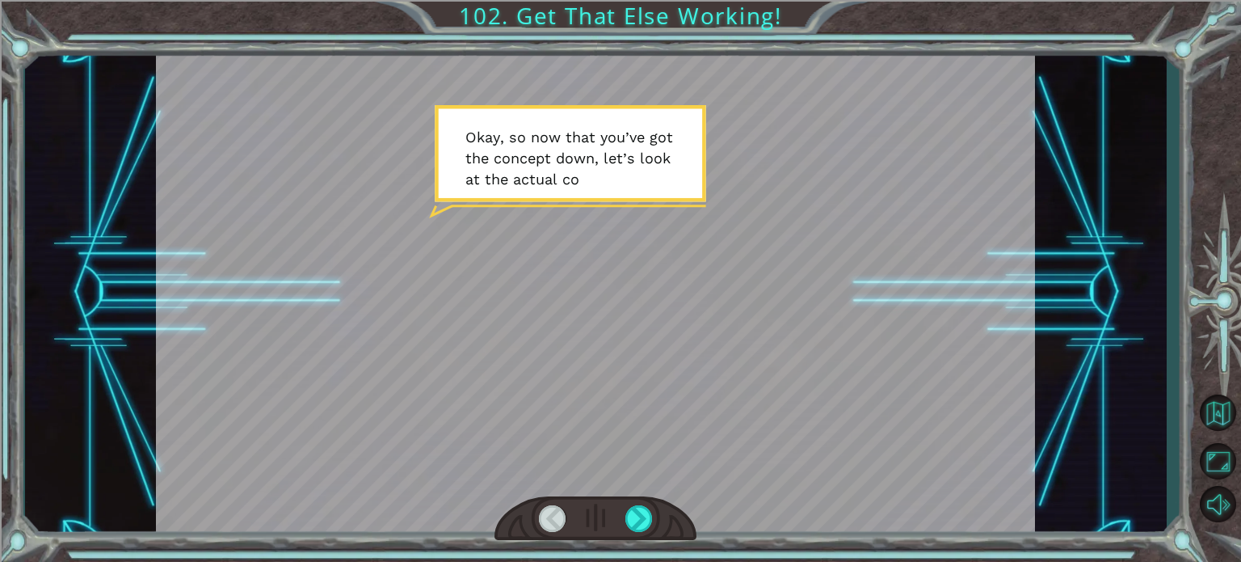
click at [641, 502] on div at bounding box center [595, 518] width 202 height 44
click at [640, 505] on div at bounding box center [638, 518] width 27 height 27
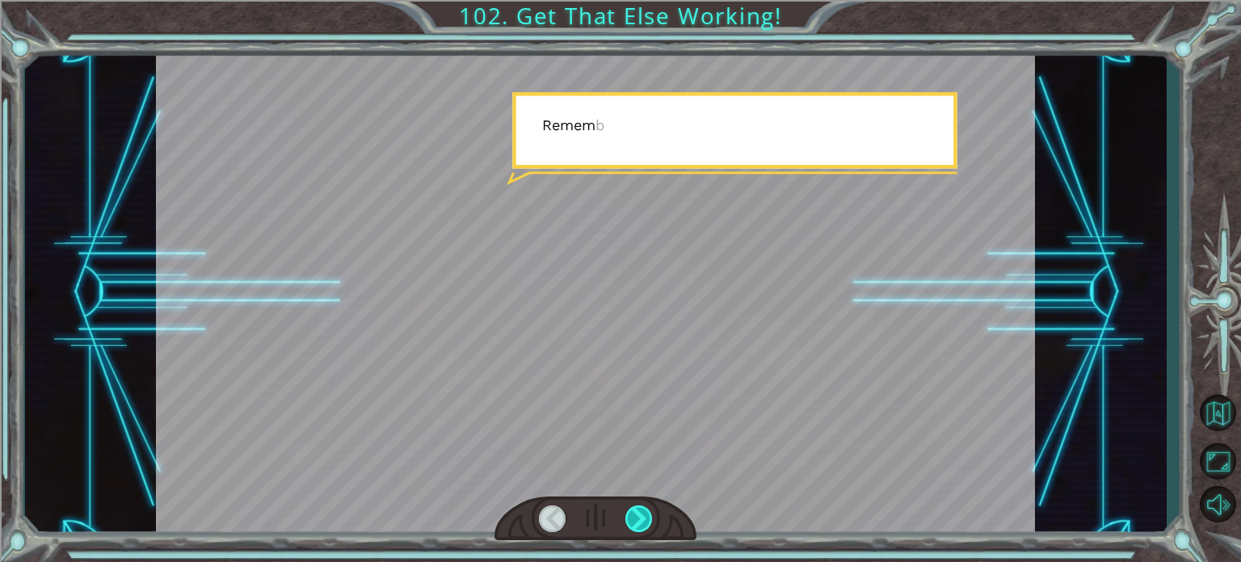
click at [640, 505] on div at bounding box center [638, 518] width 27 height 27
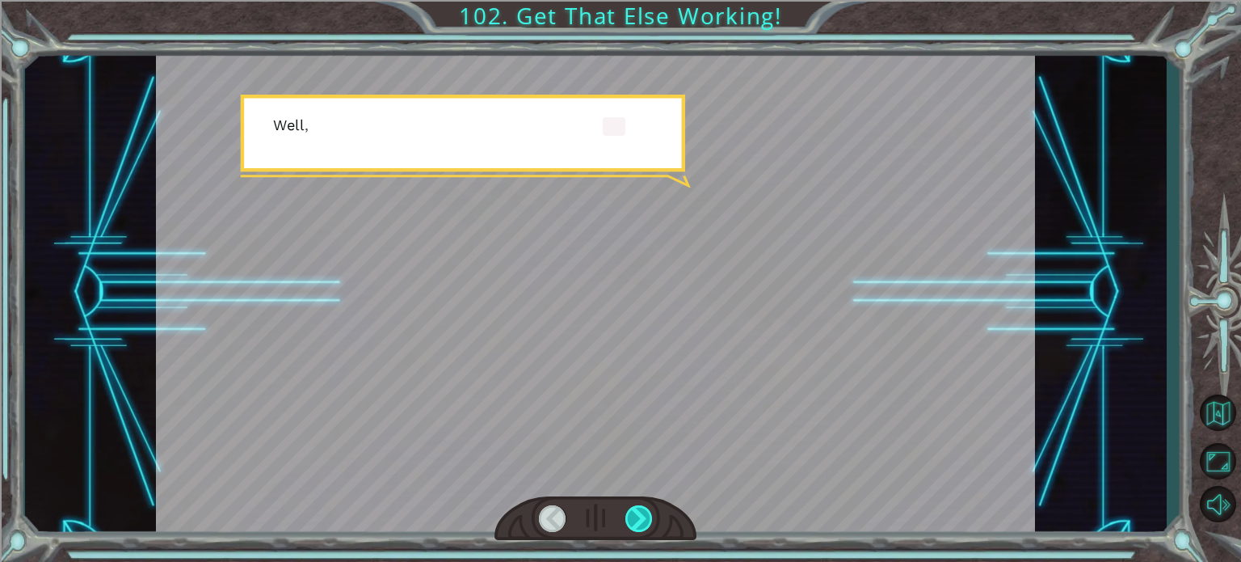
click at [640, 505] on div at bounding box center [638, 518] width 27 height 27
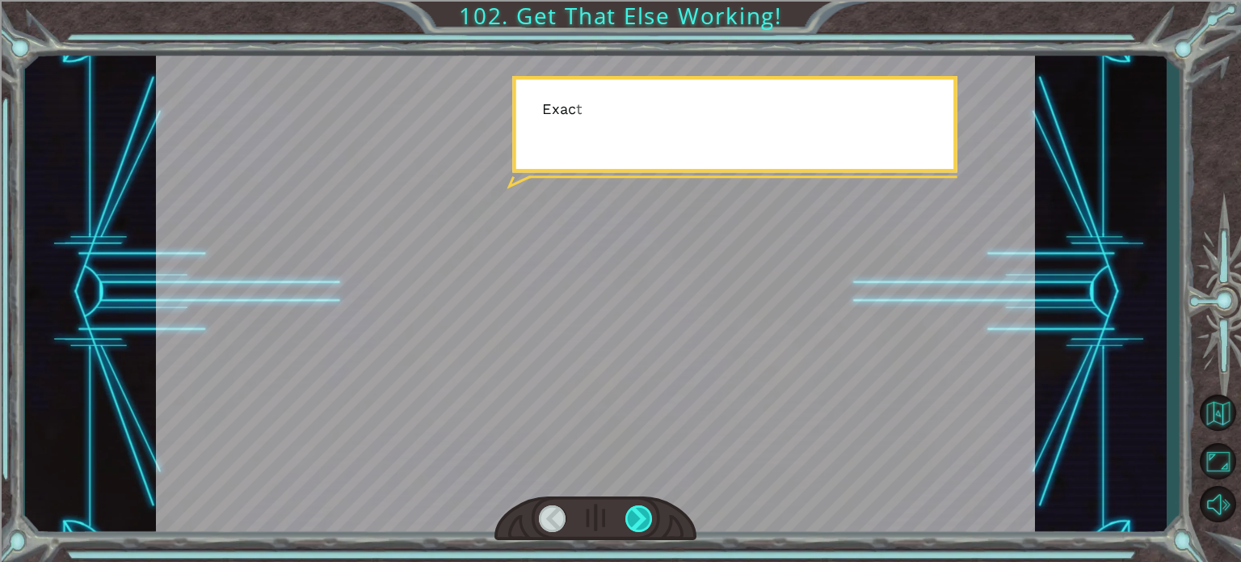
click at [640, 505] on div at bounding box center [638, 518] width 27 height 27
click at [636, 512] on div at bounding box center [638, 518] width 27 height 27
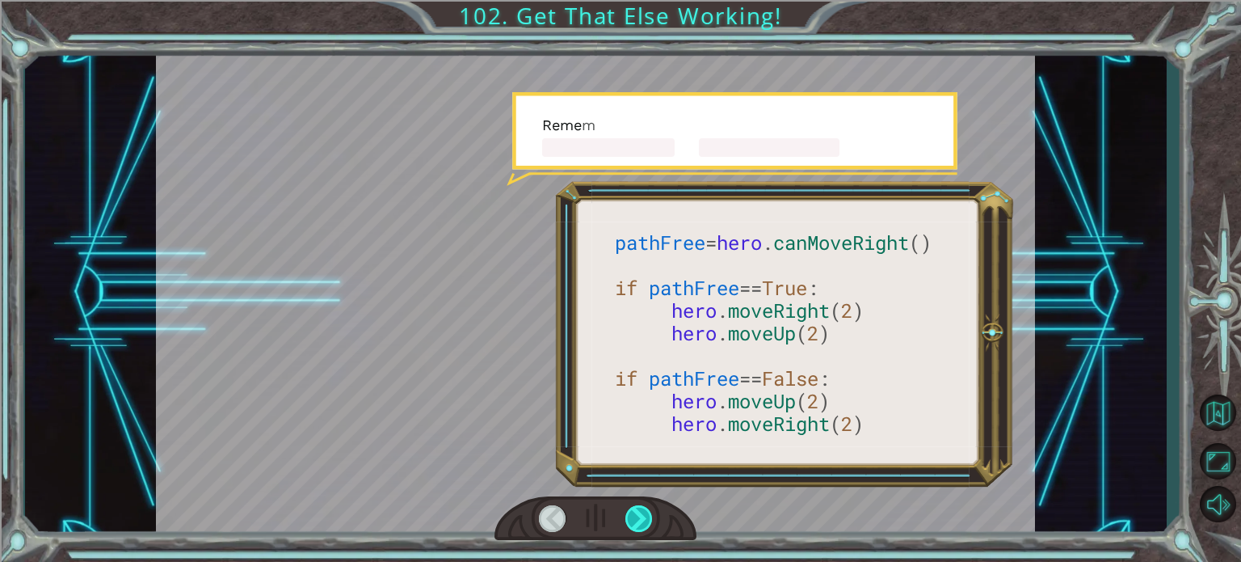
click at [636, 512] on div at bounding box center [638, 518] width 27 height 27
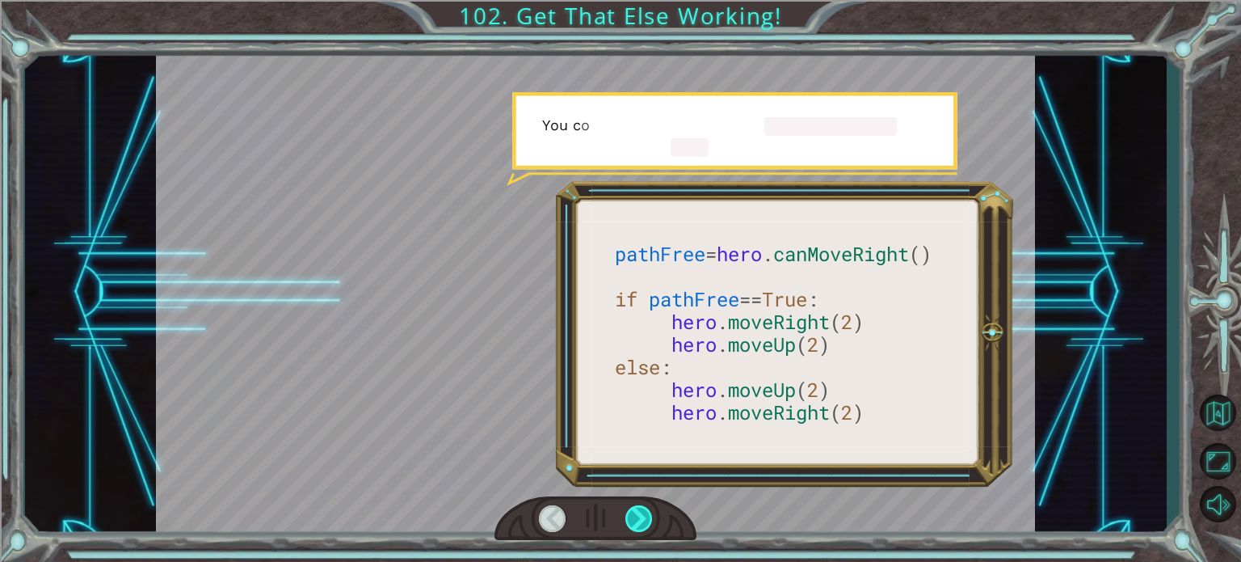
click at [628, 512] on div at bounding box center [638, 518] width 27 height 27
click at [629, 512] on div at bounding box center [638, 518] width 27 height 27
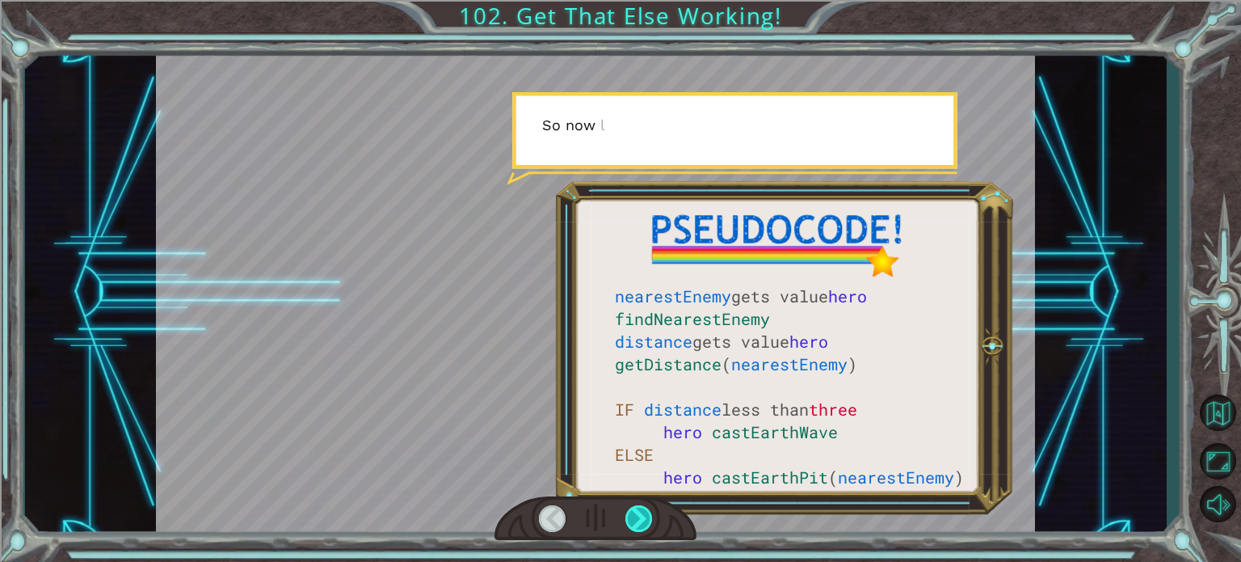
click at [629, 512] on div at bounding box center [638, 518] width 27 height 27
click at [625, 515] on div at bounding box center [638, 518] width 27 height 27
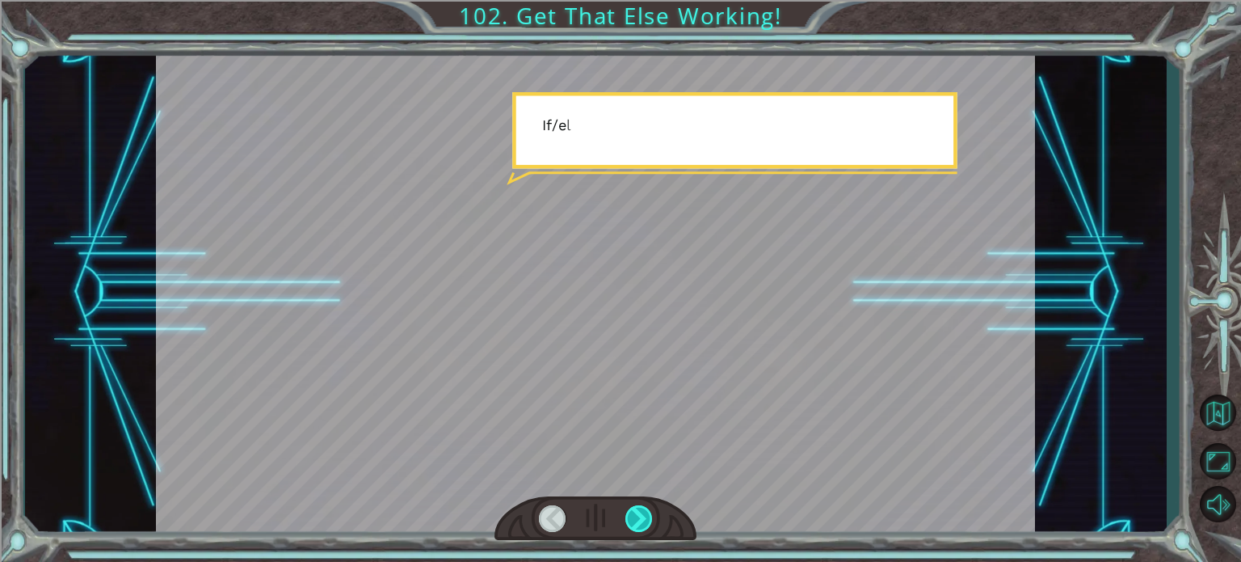
click at [626, 515] on div at bounding box center [638, 518] width 27 height 27
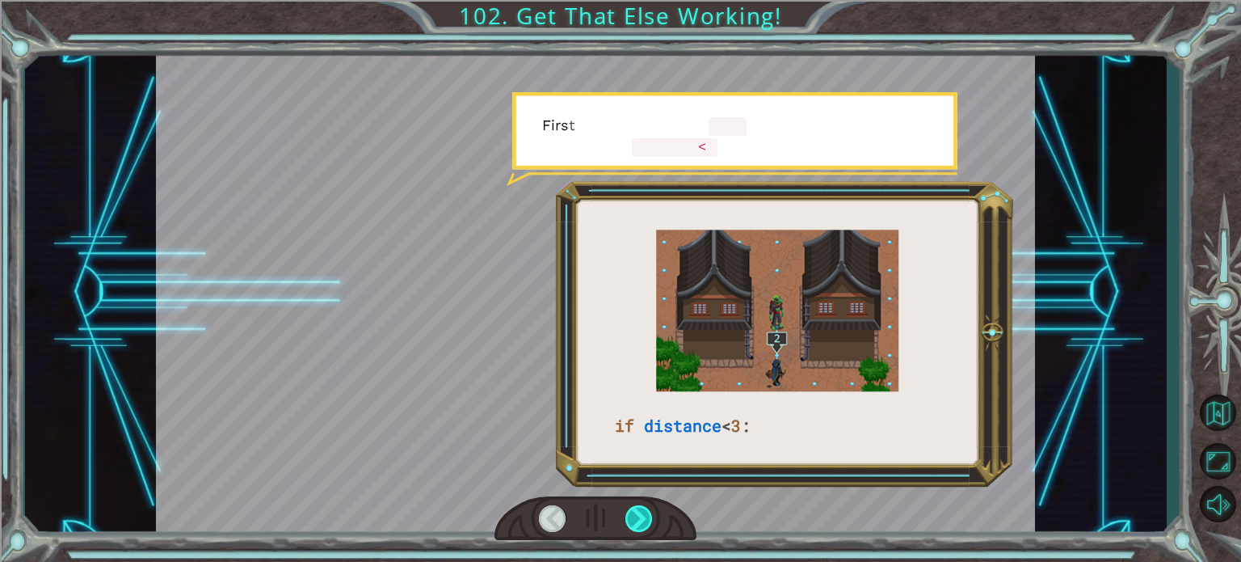
click at [626, 515] on div at bounding box center [638, 518] width 27 height 27
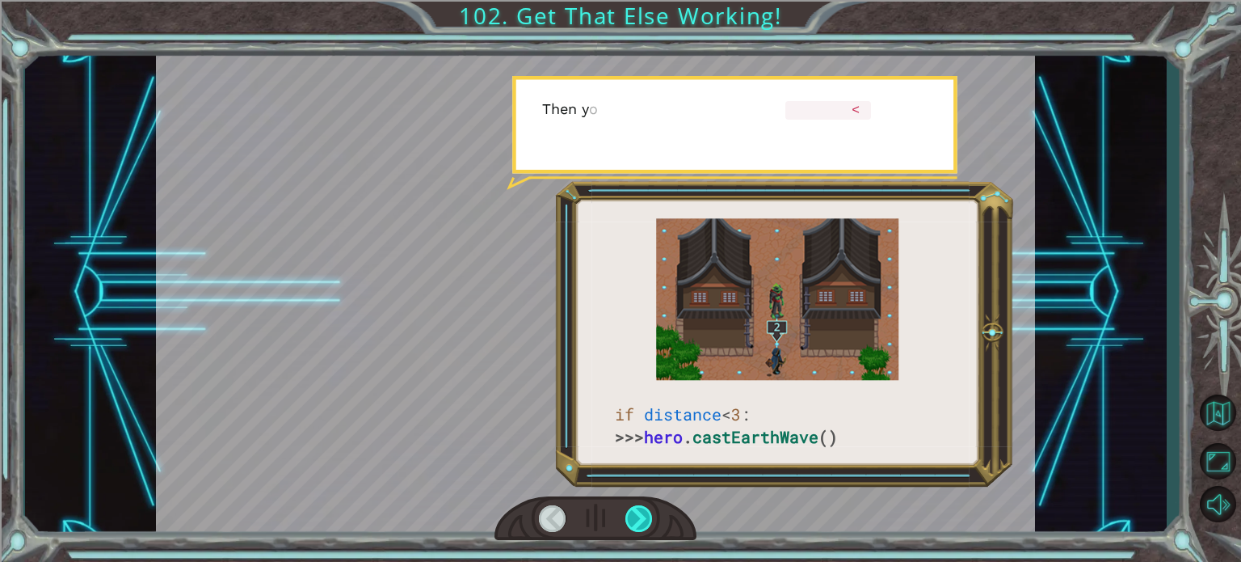
click at [626, 515] on div at bounding box center [638, 518] width 27 height 27
click at [629, 514] on div at bounding box center [638, 518] width 27 height 27
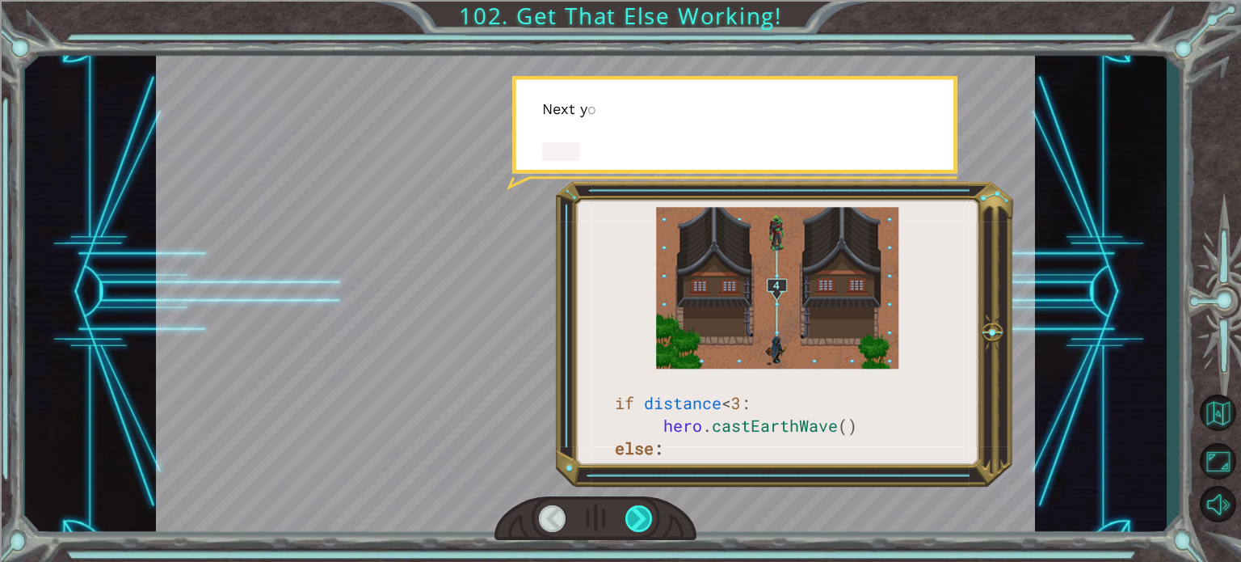
click at [629, 514] on div at bounding box center [638, 518] width 27 height 27
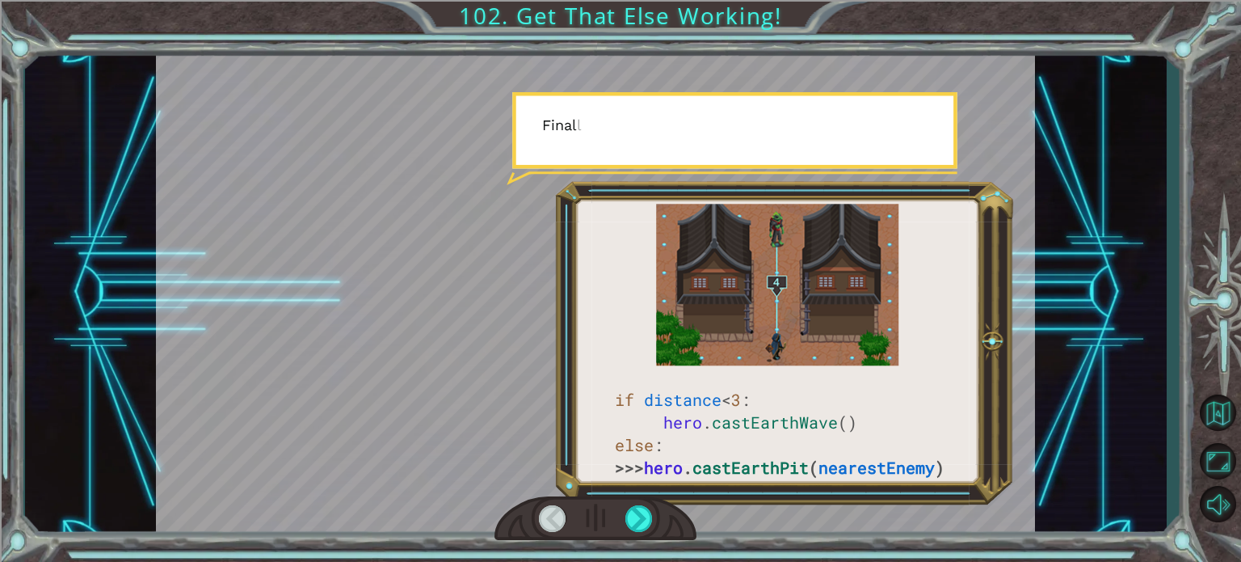
click at [646, 533] on div at bounding box center [595, 518] width 202 height 44
drag, startPoint x: 625, startPoint y: 505, endPoint x: 635, endPoint y: 500, distance: 10.8
click at [627, 503] on div at bounding box center [595, 518] width 202 height 44
click at [637, 500] on div at bounding box center [595, 518] width 202 height 44
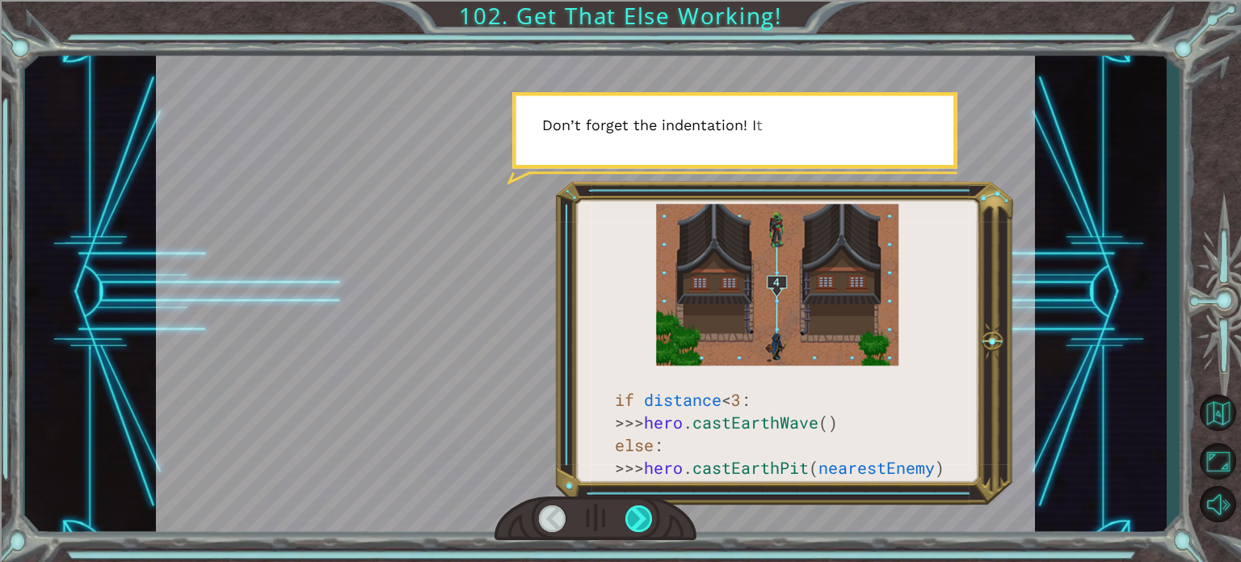
click at [630, 520] on div at bounding box center [638, 518] width 27 height 27
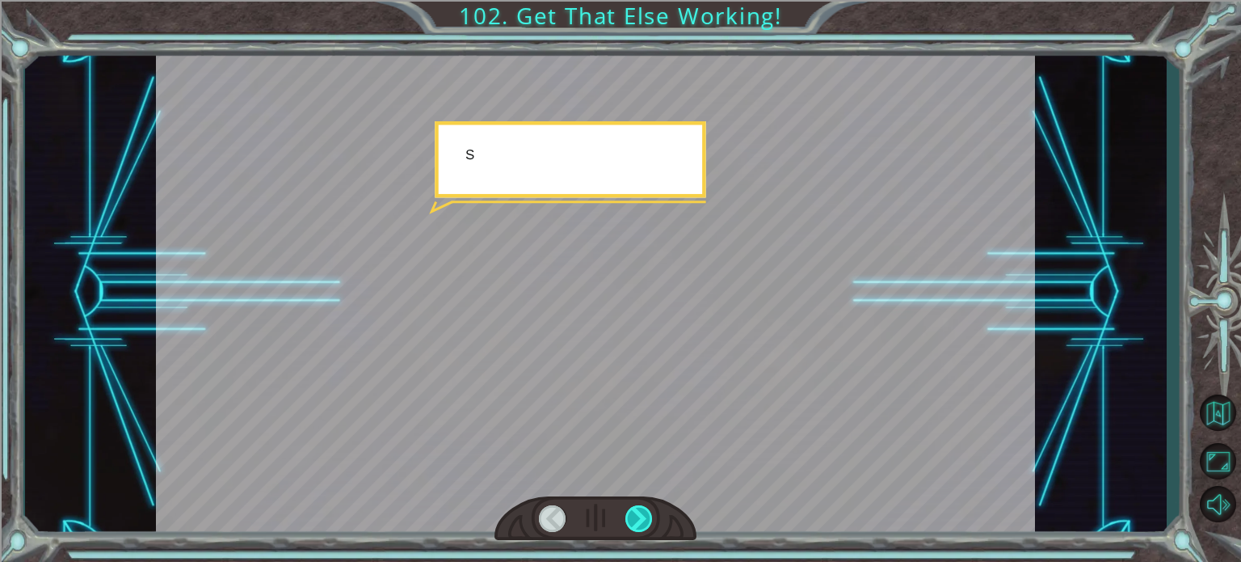
click at [630, 520] on div at bounding box center [638, 518] width 27 height 27
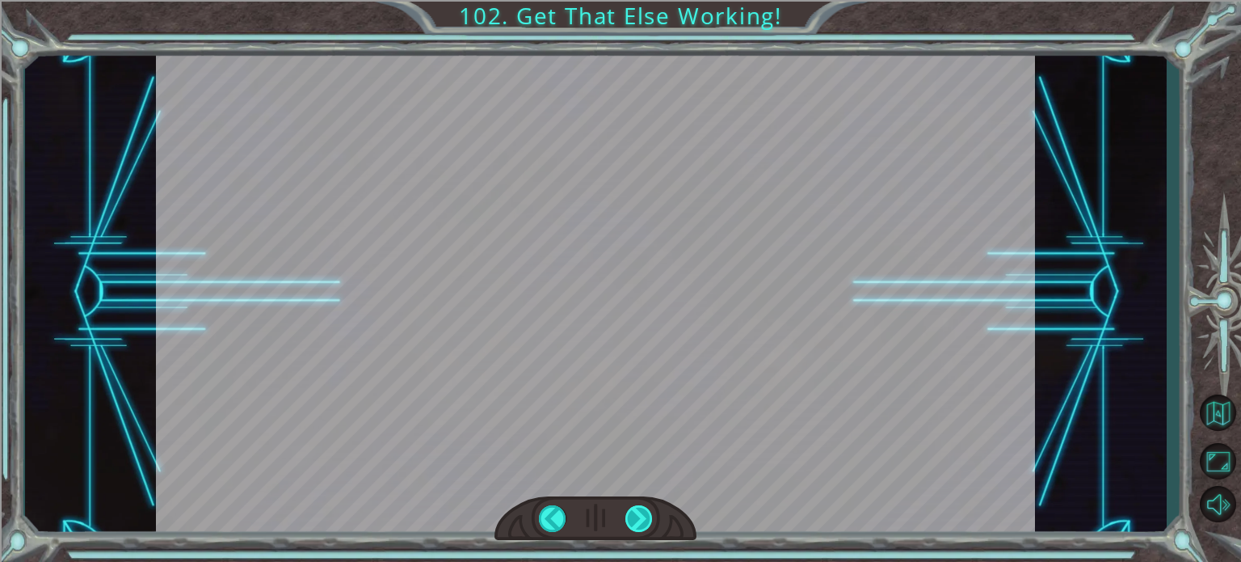
click at [630, 0] on div "if distance < 3 : >>> hero . castEarthWave () else : >>> hero . [GEOGRAPHIC_DAT…" at bounding box center [620, 0] width 1241 height 0
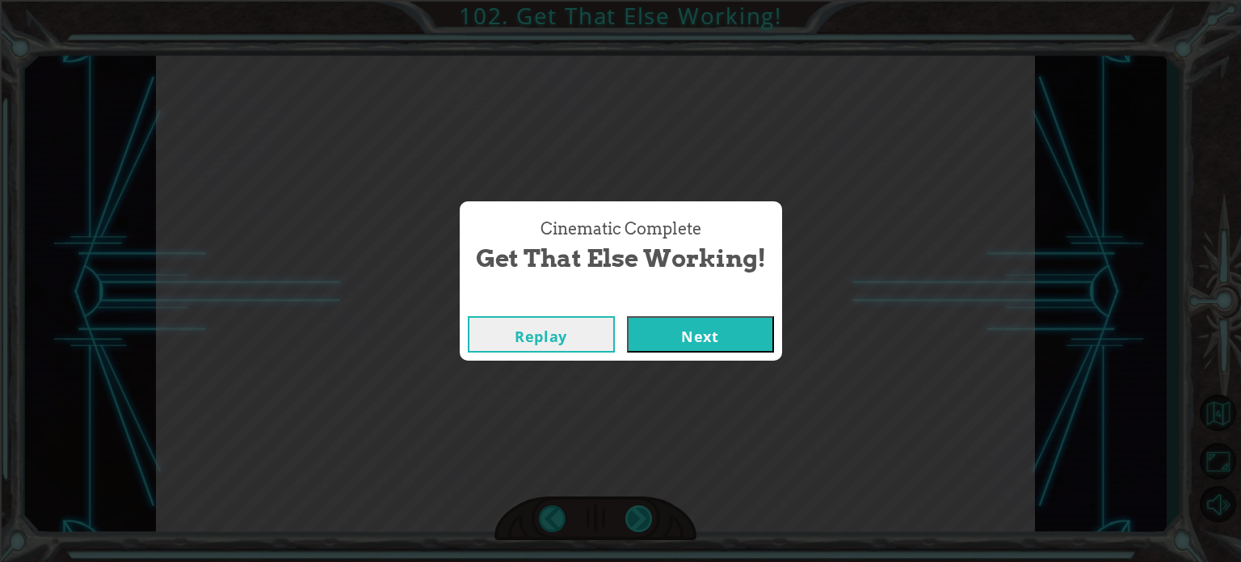
click at [630, 520] on div "Cinematic Complete Get That Else Working! Replay Next" at bounding box center [620, 281] width 1241 height 562
click at [714, 302] on div "Cinematic Complete" at bounding box center [621, 300] width 322 height 16
click at [713, 326] on button "Next" at bounding box center [700, 334] width 147 height 36
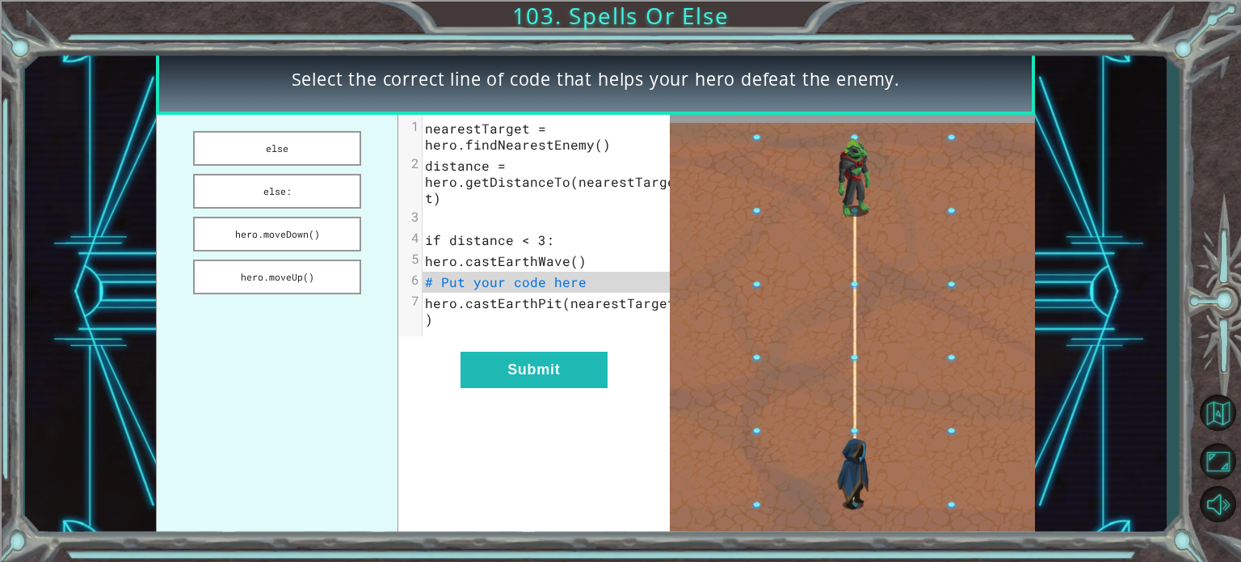
drag, startPoint x: 281, startPoint y: 270, endPoint x: 182, endPoint y: 378, distance: 147.0
click at [182, 378] on ul "else else: hero.moveDown() hero.moveUp()" at bounding box center [277, 327] width 242 height 424
drag, startPoint x: 297, startPoint y: 217, endPoint x: 409, endPoint y: 429, distance: 239.6
click at [297, 221] on button "hero.moveDown()" at bounding box center [277, 234] width 168 height 35
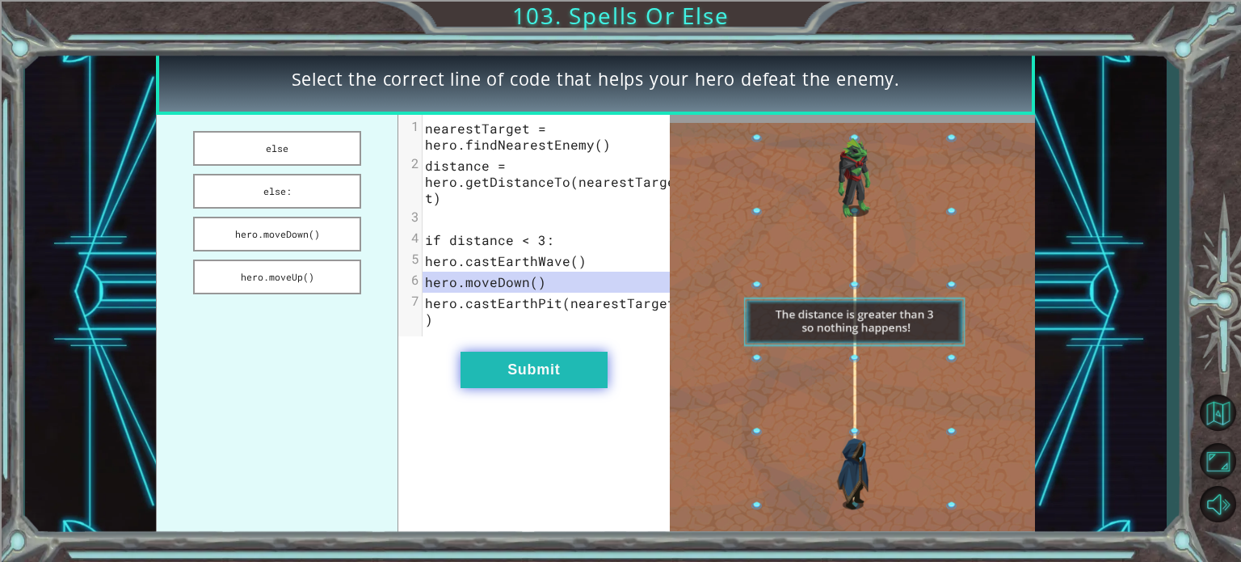
click at [559, 388] on button "Submit" at bounding box center [534, 369] width 147 height 36
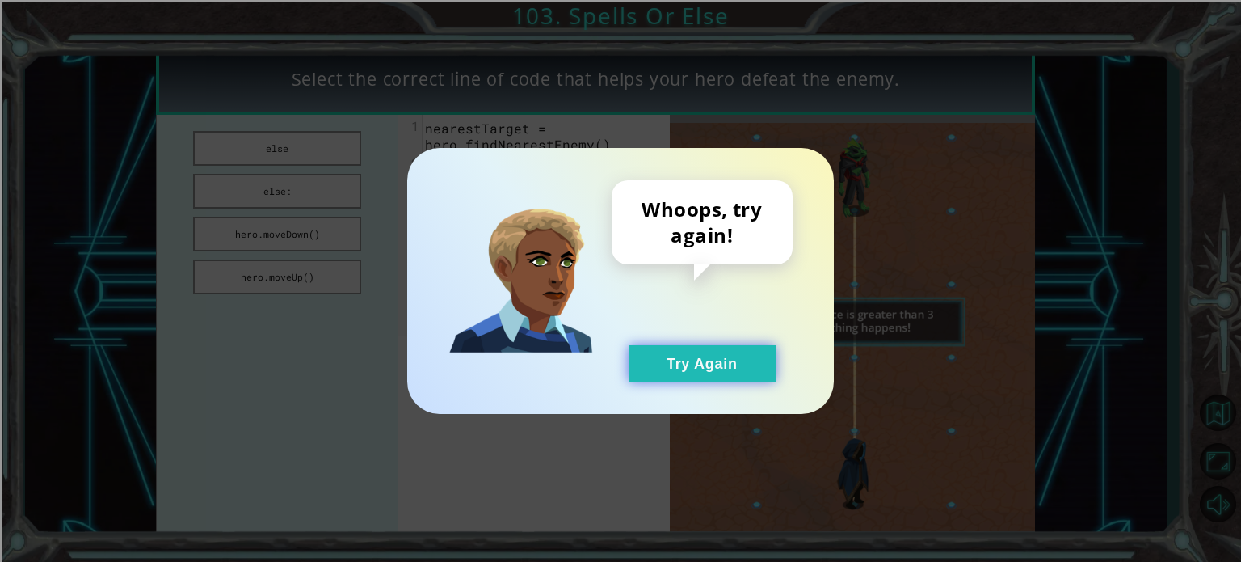
click at [679, 347] on button "Try Again" at bounding box center [702, 363] width 147 height 36
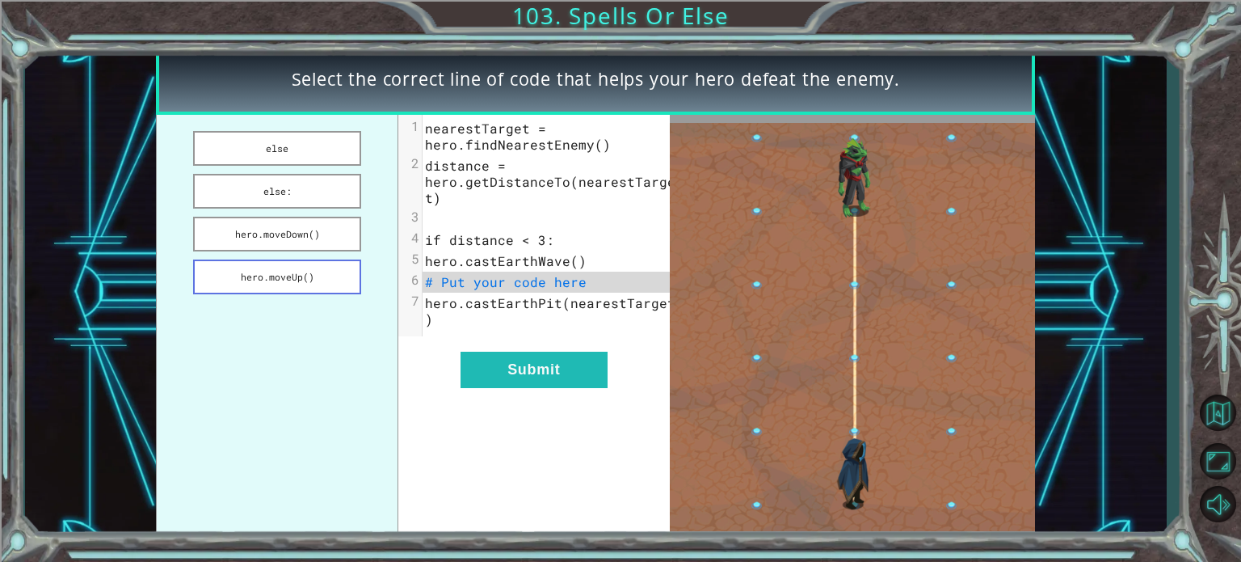
click at [246, 278] on button "hero.moveUp()" at bounding box center [277, 276] width 168 height 35
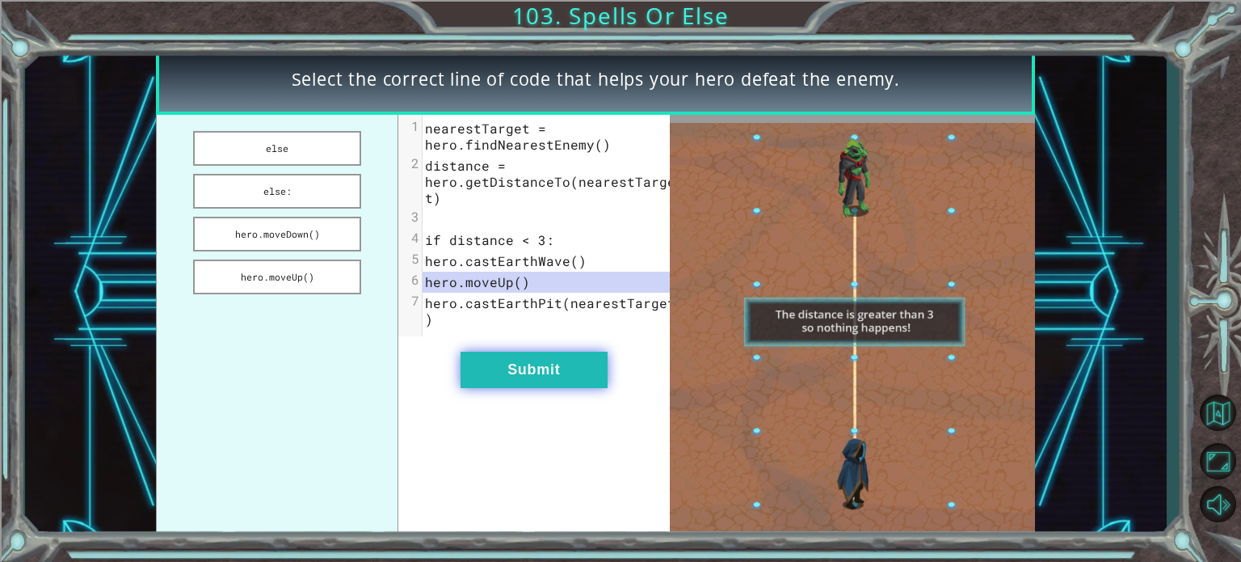
click at [491, 374] on button "Submit" at bounding box center [534, 369] width 147 height 36
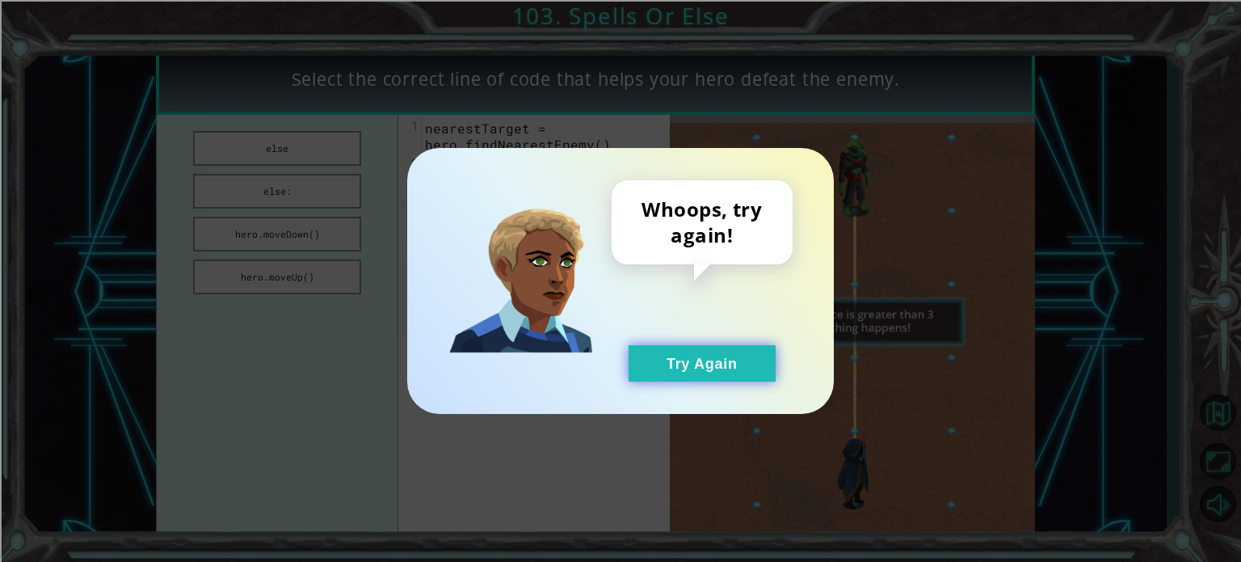
click at [647, 363] on button "Try Again" at bounding box center [702, 363] width 147 height 36
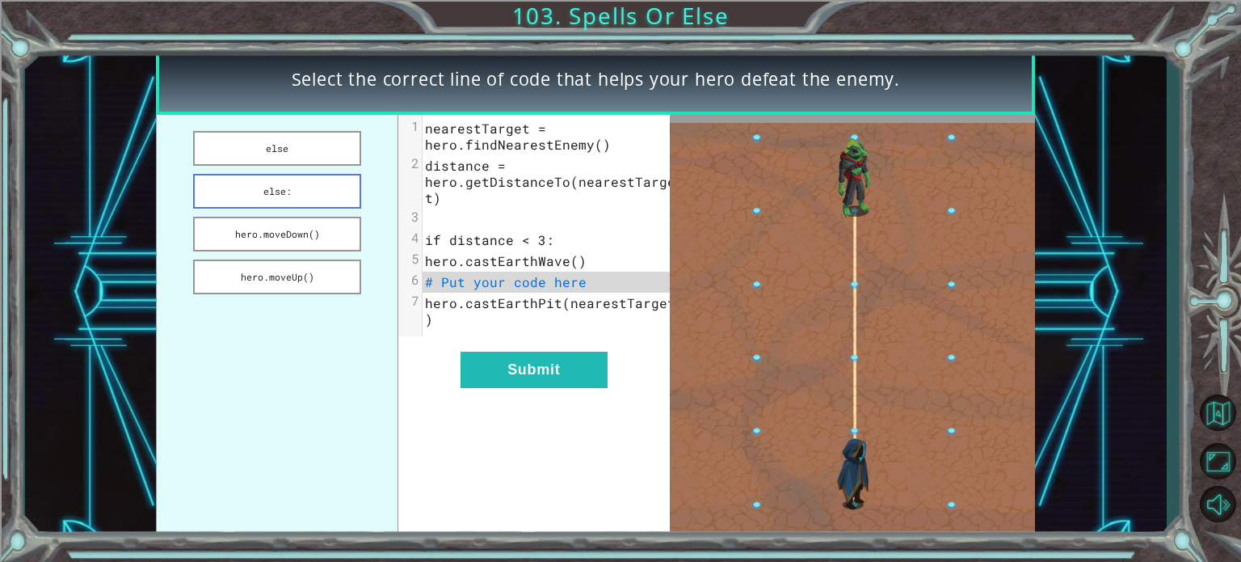
click at [272, 180] on button "else:" at bounding box center [277, 191] width 168 height 35
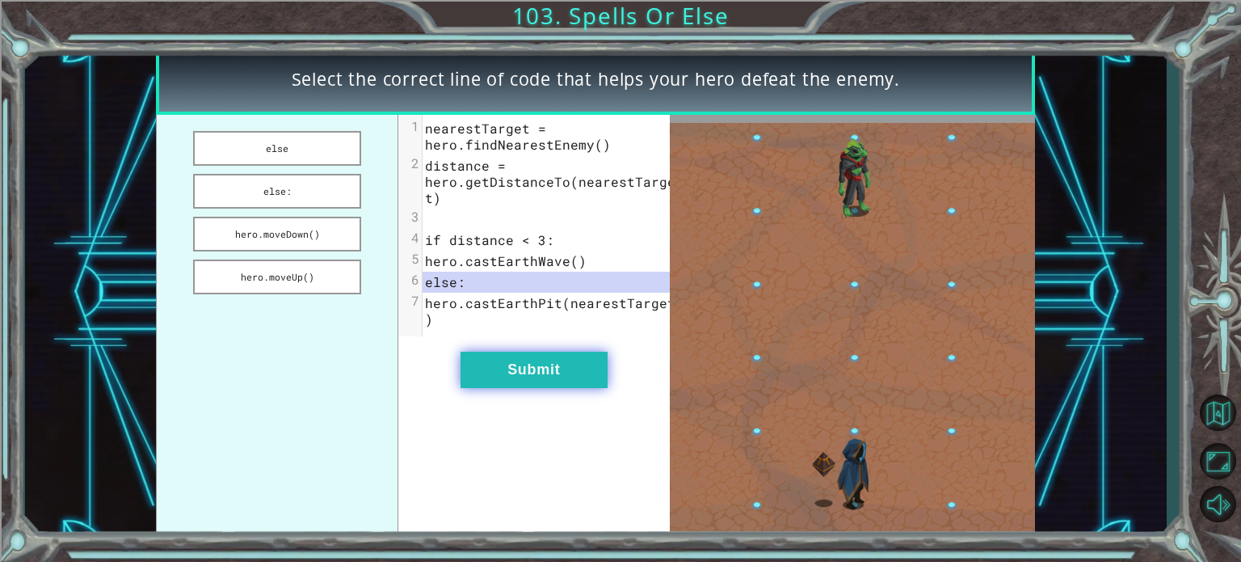
click at [598, 365] on button "Submit" at bounding box center [534, 369] width 147 height 36
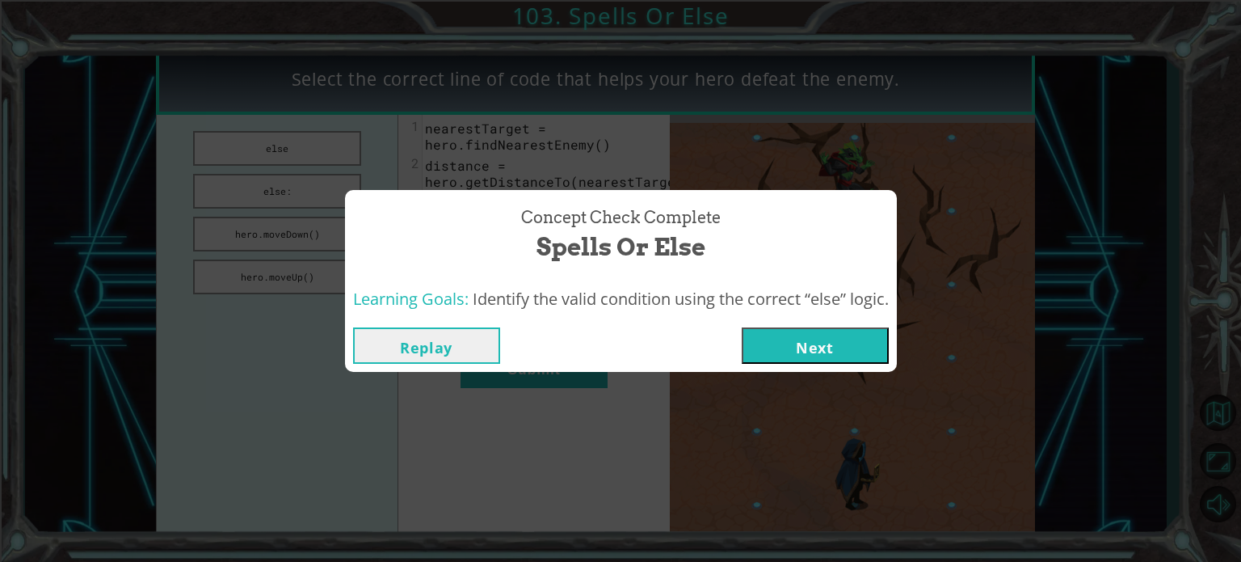
click at [842, 349] on button "Next" at bounding box center [815, 345] width 147 height 36
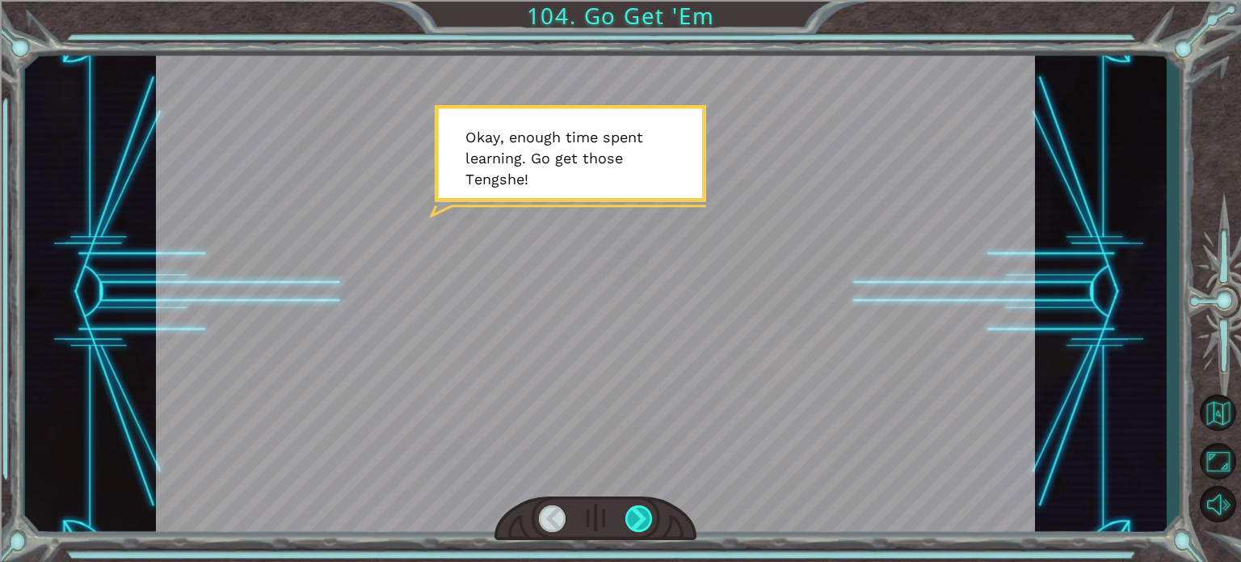
click at [626, 509] on div at bounding box center [638, 518] width 27 height 27
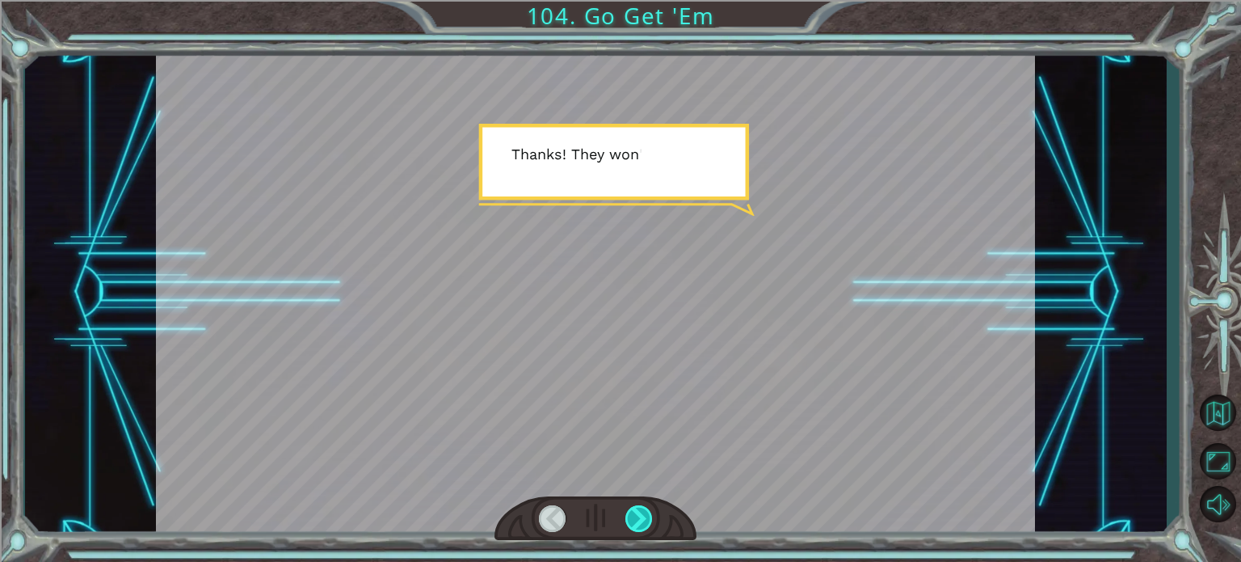
click at [627, 509] on div at bounding box center [638, 518] width 27 height 27
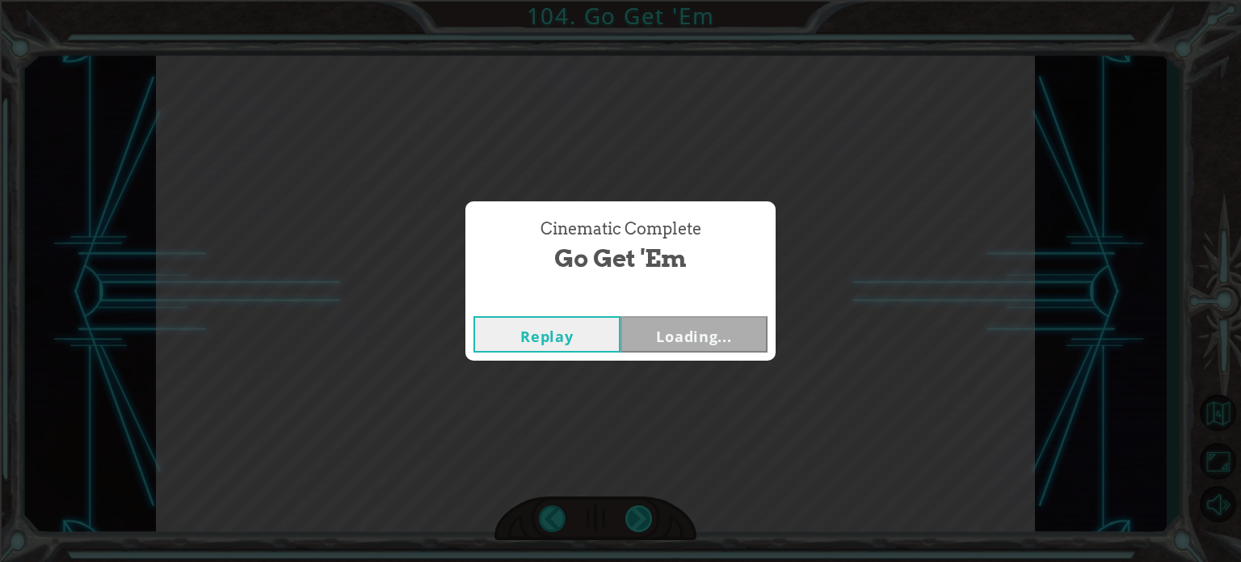
click at [627, 509] on div "Cinematic Complete Go Get 'Em Replay Loading..." at bounding box center [620, 281] width 1241 height 562
click at [627, 509] on div "Cinematic Complete Go Get 'Em Replay Next" at bounding box center [620, 281] width 1241 height 562
click at [727, 349] on button "Next" at bounding box center [694, 334] width 147 height 36
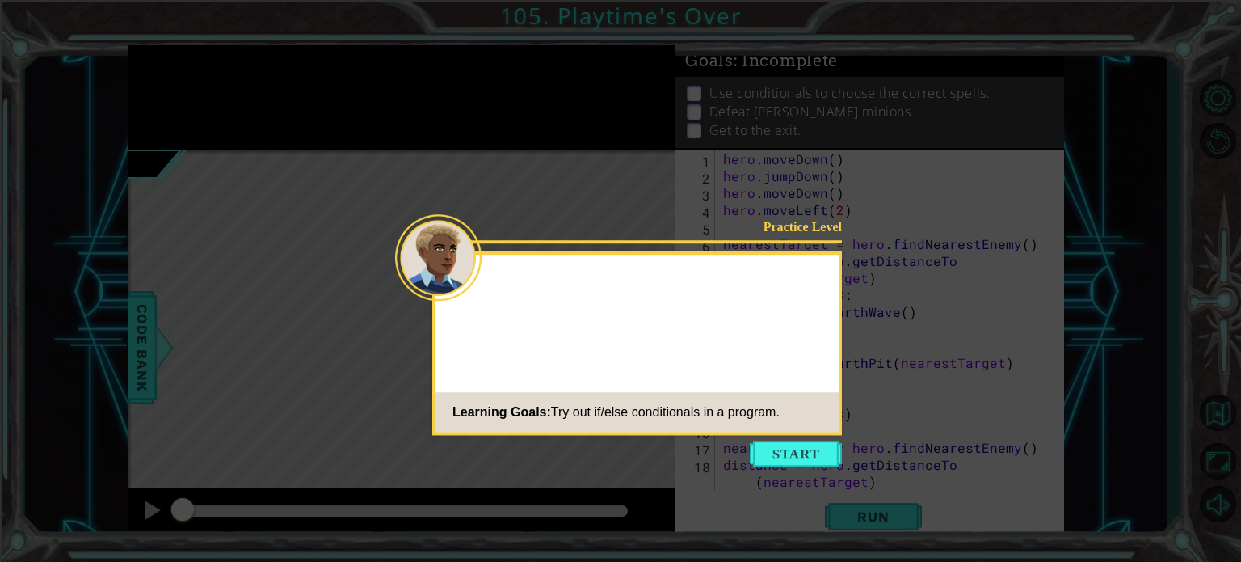
scroll to position [102, 0]
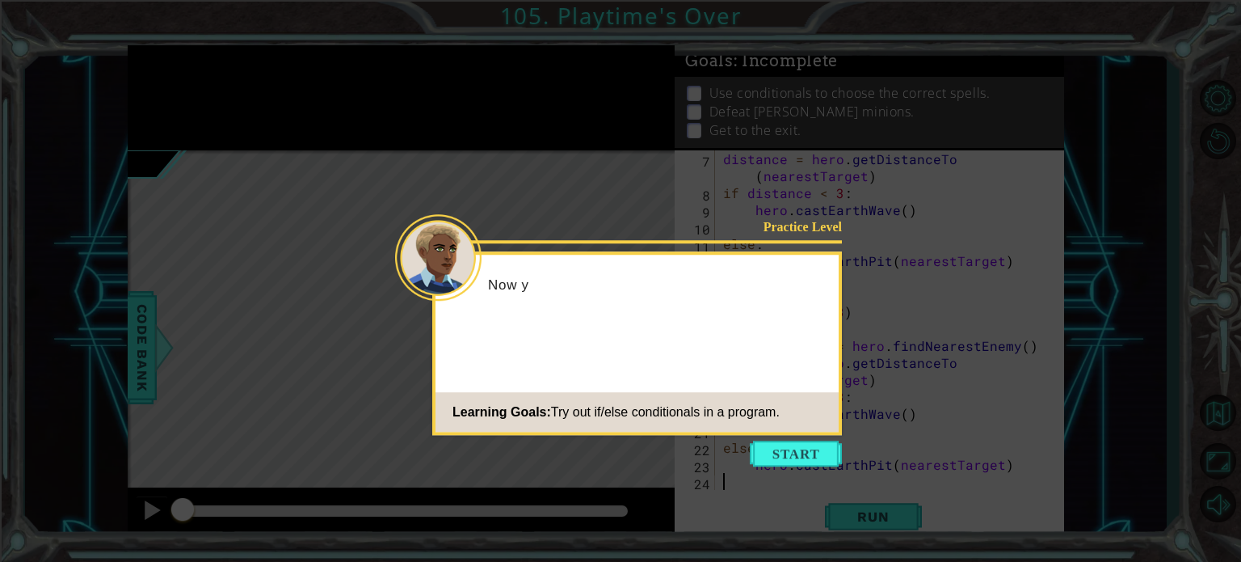
click at [827, 438] on icon at bounding box center [620, 281] width 1241 height 562
click at [823, 455] on button "Start" at bounding box center [796, 453] width 92 height 26
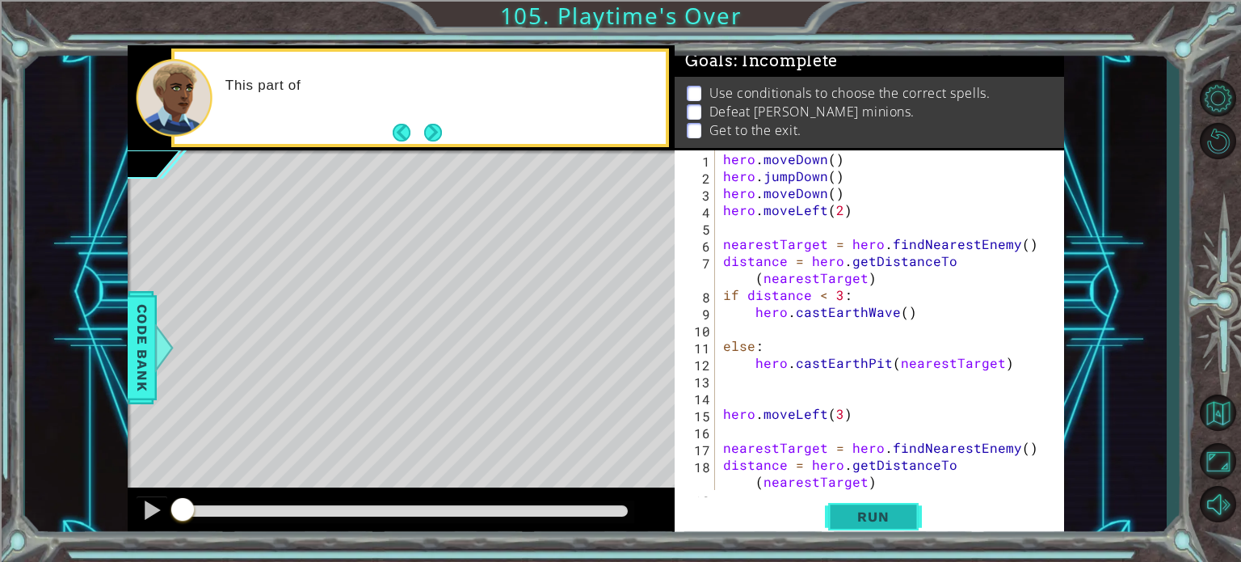
click at [847, 500] on button "Run" at bounding box center [873, 516] width 97 height 39
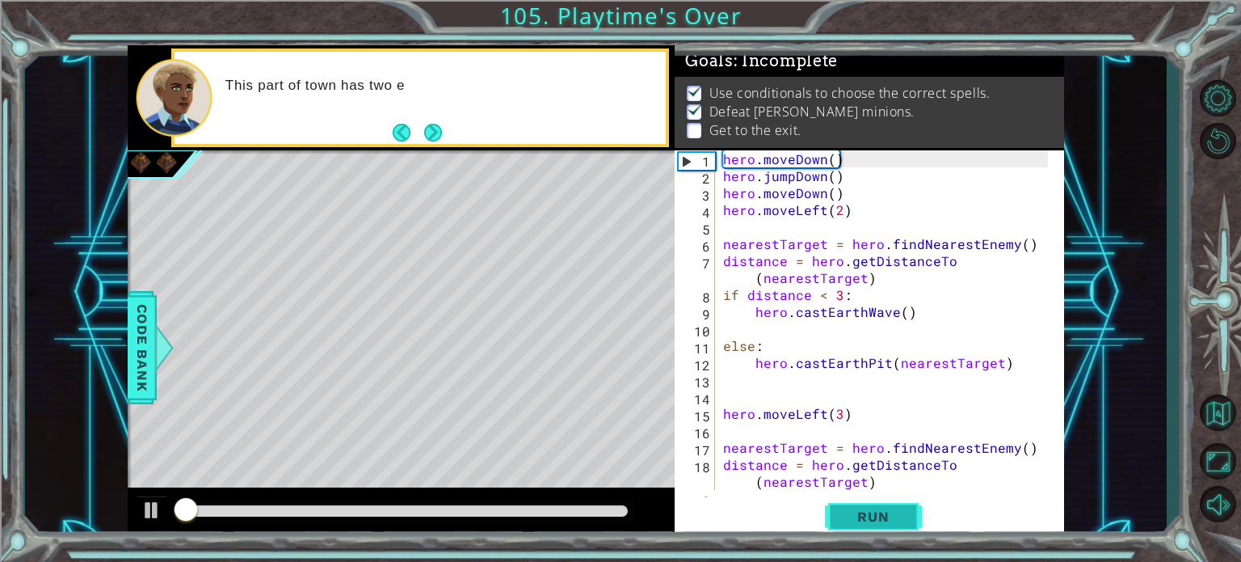
scroll to position [9, 0]
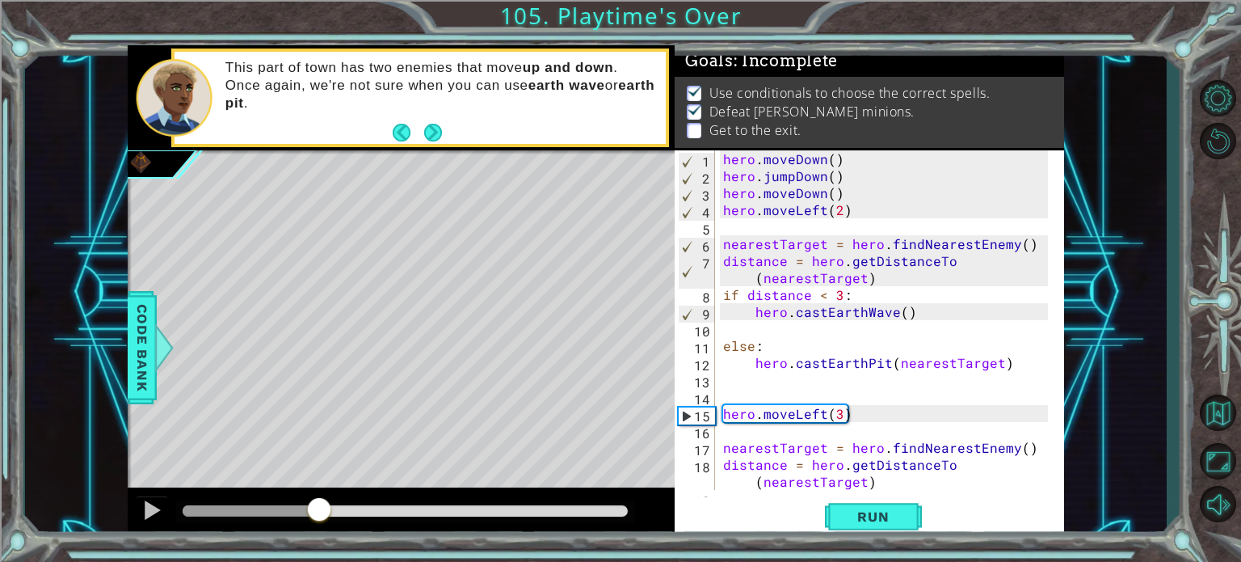
drag, startPoint x: 368, startPoint y: 511, endPoint x: 320, endPoint y: 507, distance: 47.8
click at [320, 507] on div at bounding box center [406, 510] width 446 height 11
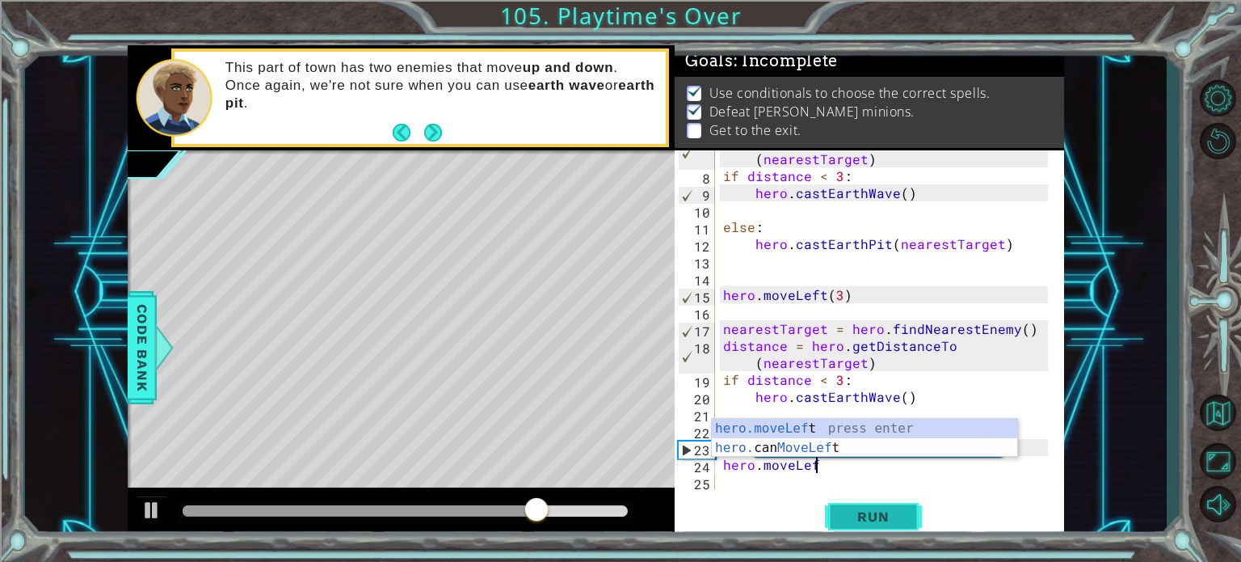
scroll to position [0, 5]
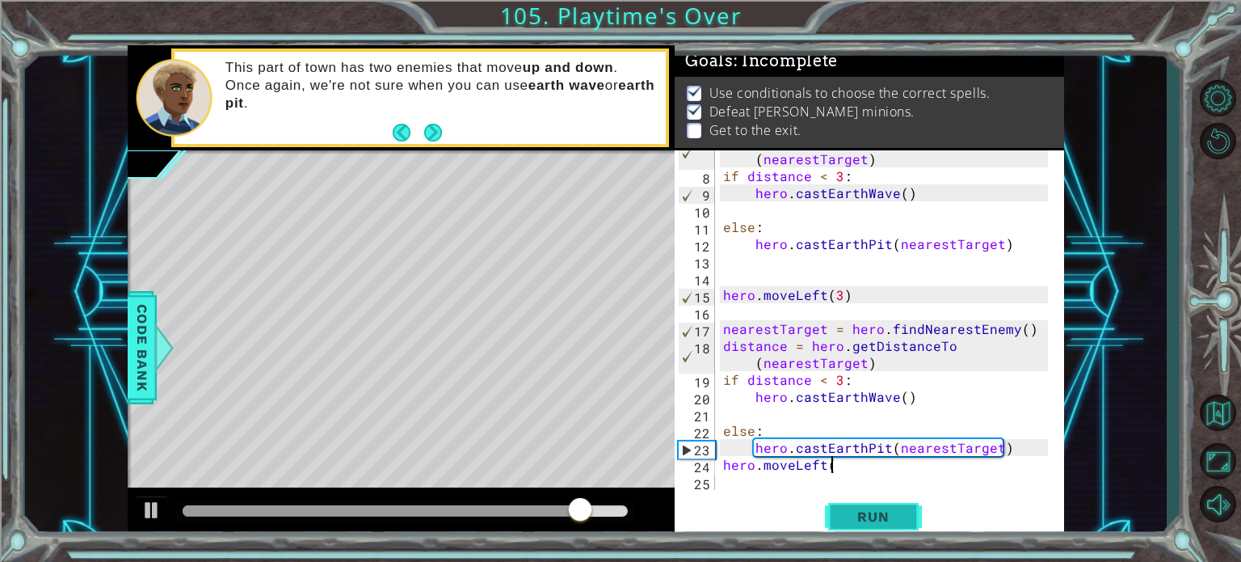
type textarea "hero.moveLeft()"
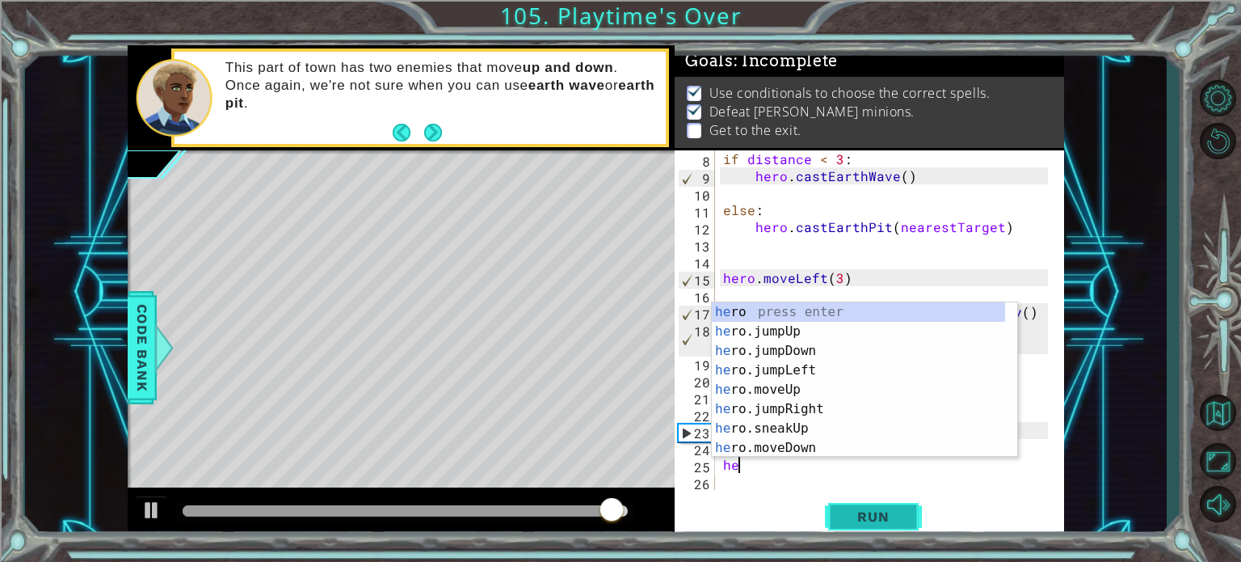
scroll to position [0, 0]
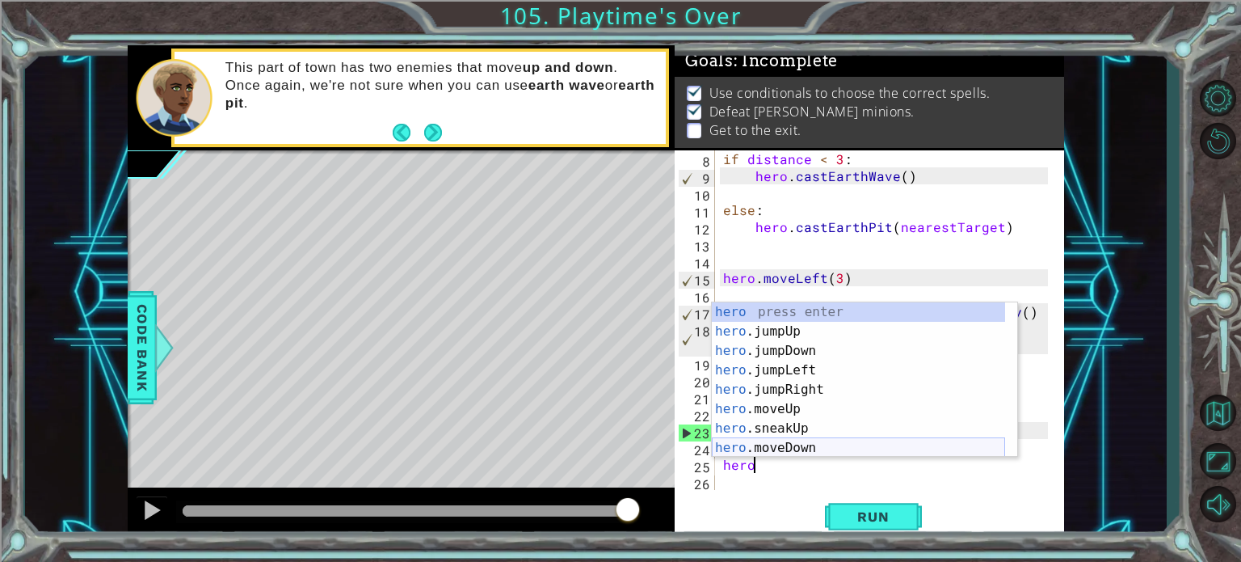
click at [794, 450] on div "hero press enter hero .jumpUp press enter hero .jumpDown press enter hero .jump…" at bounding box center [858, 399] width 293 height 194
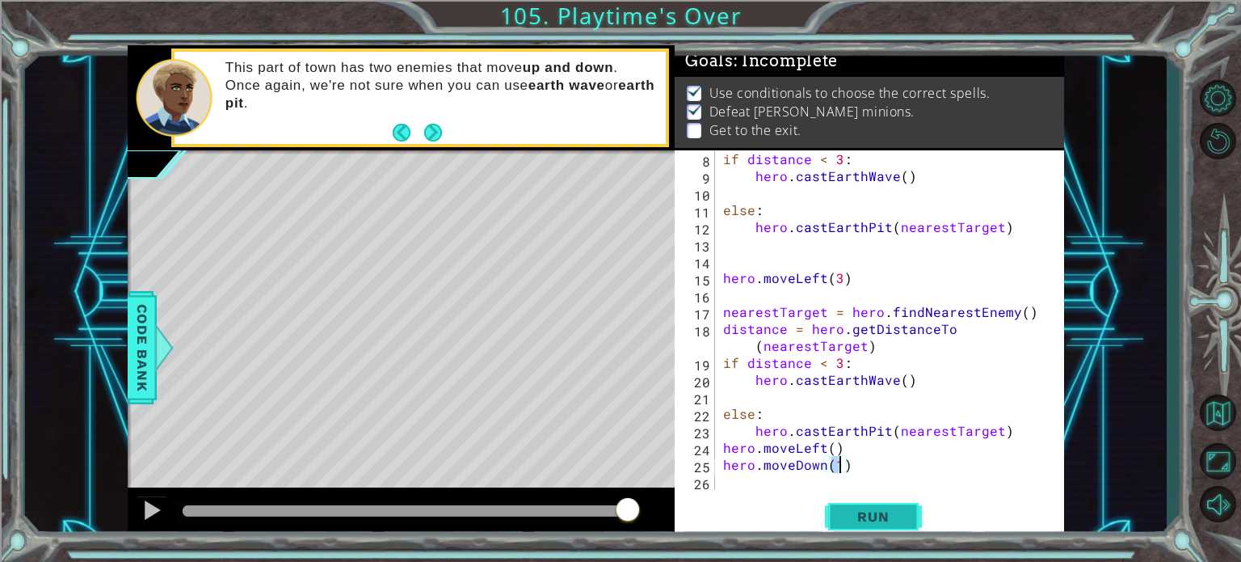
type textarea "hero.moveDown(1)"
click at [869, 508] on span "Run" at bounding box center [873, 516] width 64 height 16
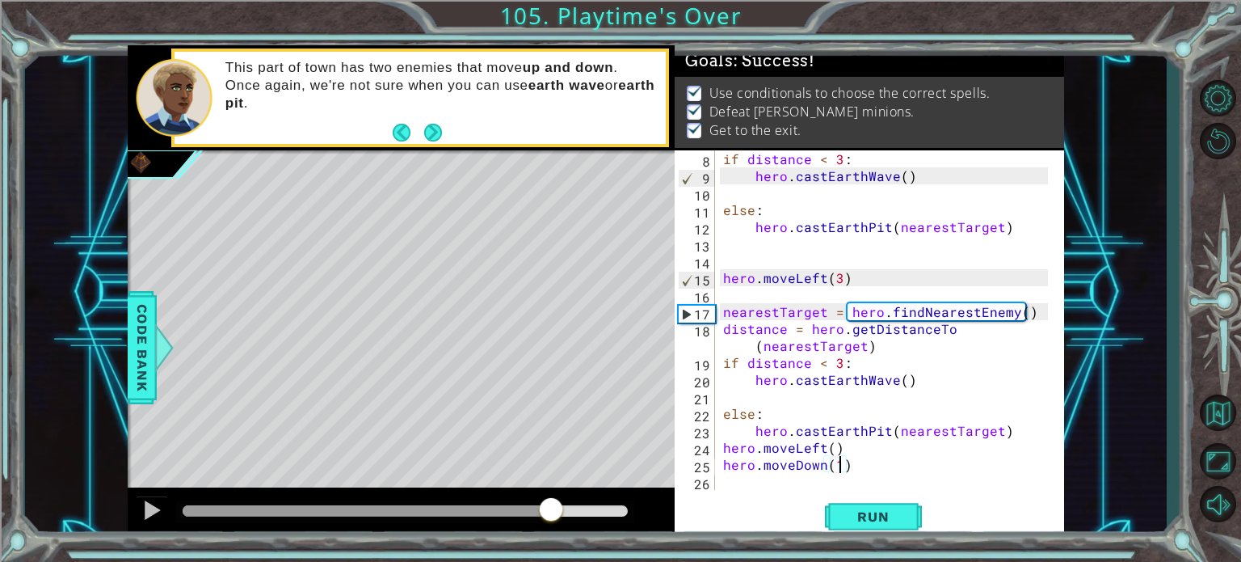
drag, startPoint x: 482, startPoint y: 515, endPoint x: 659, endPoint y: 527, distance: 177.3
click at [656, 526] on div at bounding box center [402, 513] width 548 height 52
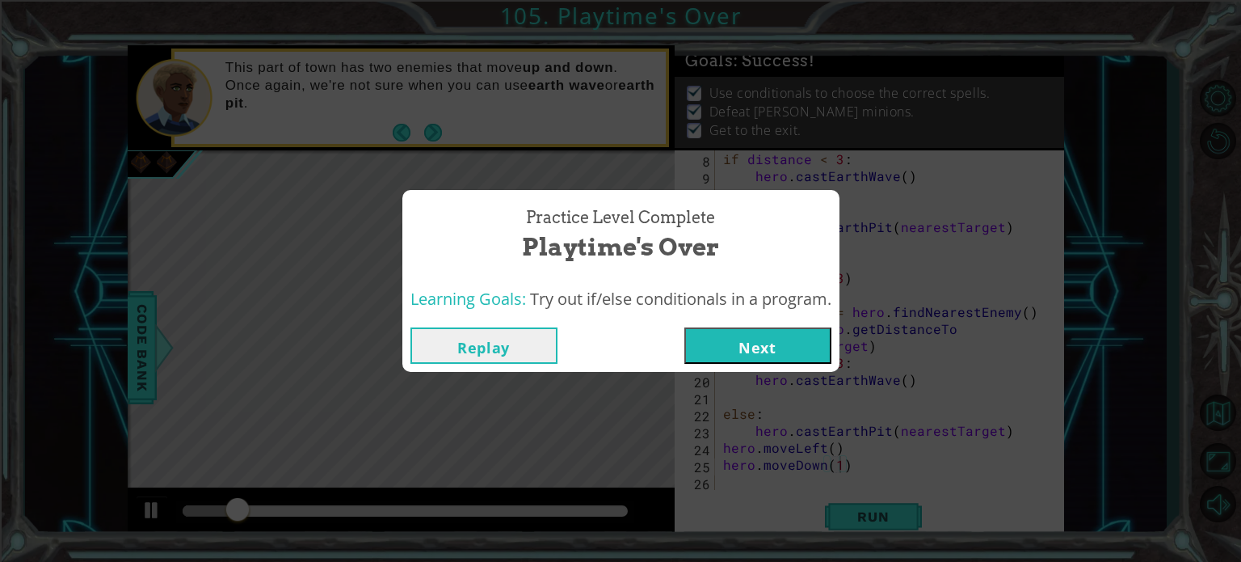
click at [700, 333] on button "Next" at bounding box center [757, 345] width 147 height 36
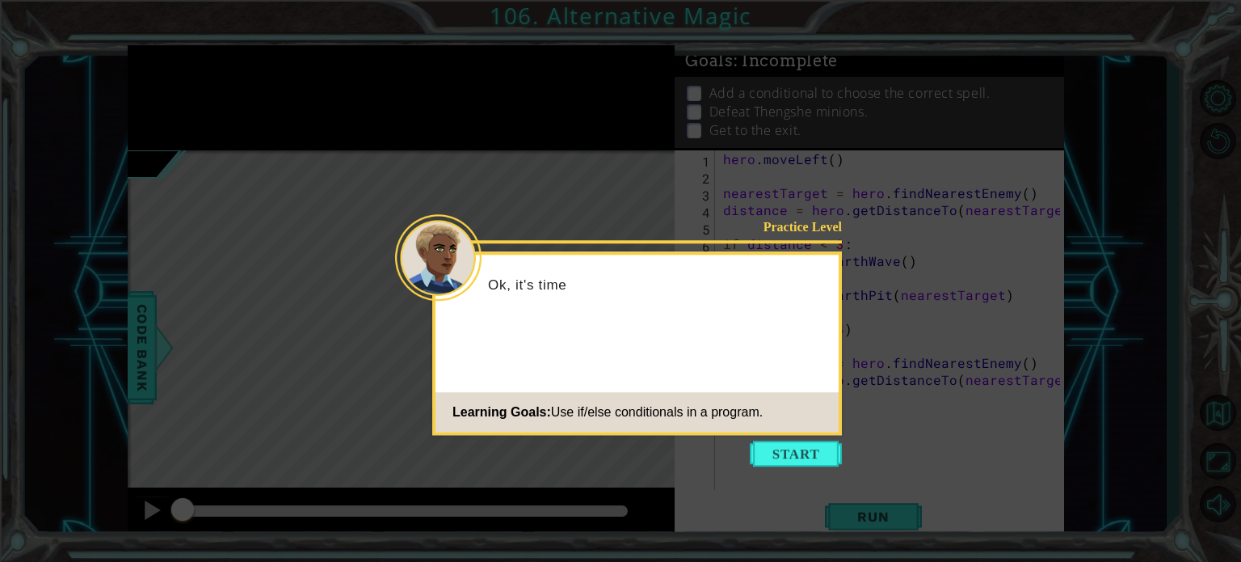
drag, startPoint x: 778, startPoint y: 372, endPoint x: 782, endPoint y: 381, distance: 9.8
click at [782, 381] on div "Practice Level Ok, it's time Learning Goals: Use if/else conditionals in a prog…" at bounding box center [637, 342] width 410 height 183
click at [798, 439] on icon at bounding box center [620, 281] width 1241 height 562
click at [806, 457] on button "Start" at bounding box center [796, 453] width 92 height 26
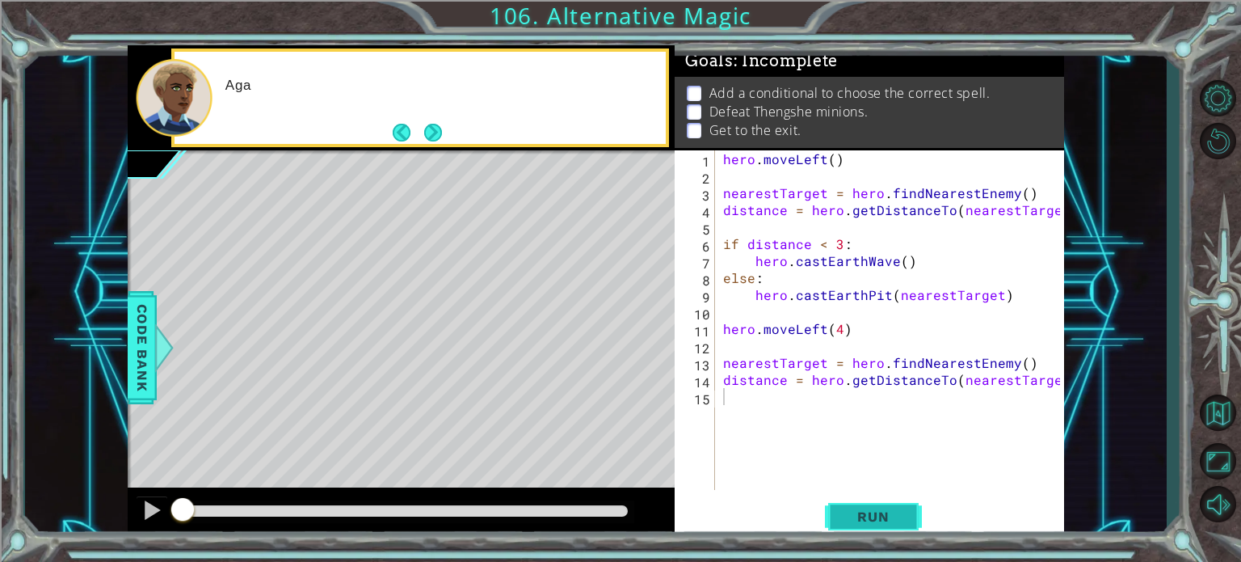
click at [864, 517] on span "Run" at bounding box center [873, 516] width 64 height 16
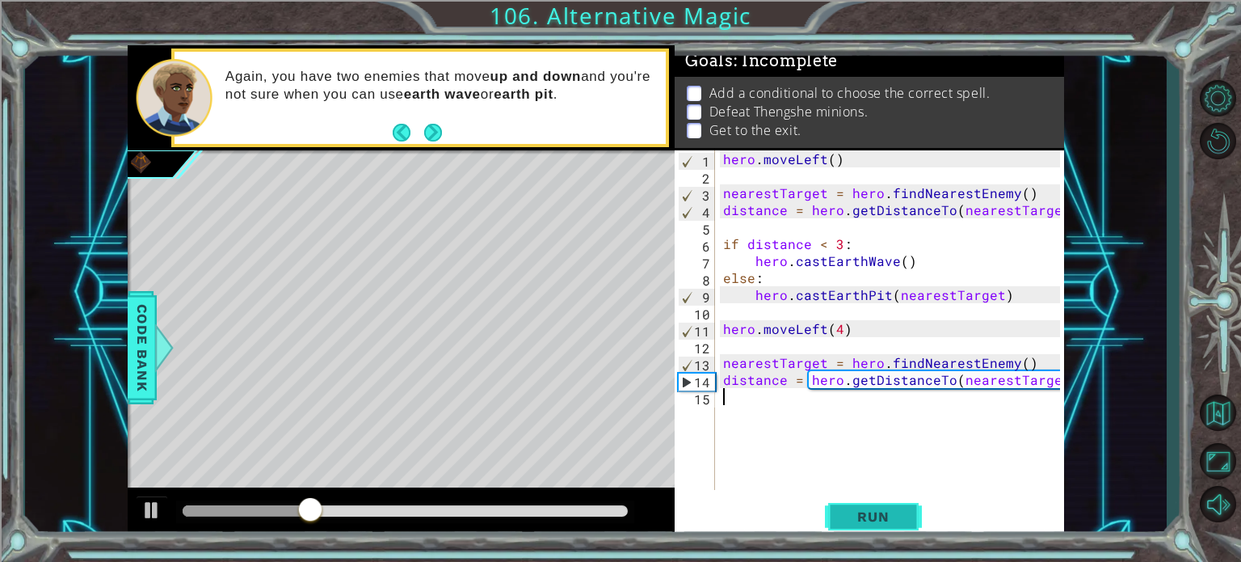
click at [852, 511] on span "Run" at bounding box center [873, 516] width 64 height 16
click at [845, 510] on span "Run" at bounding box center [873, 516] width 64 height 16
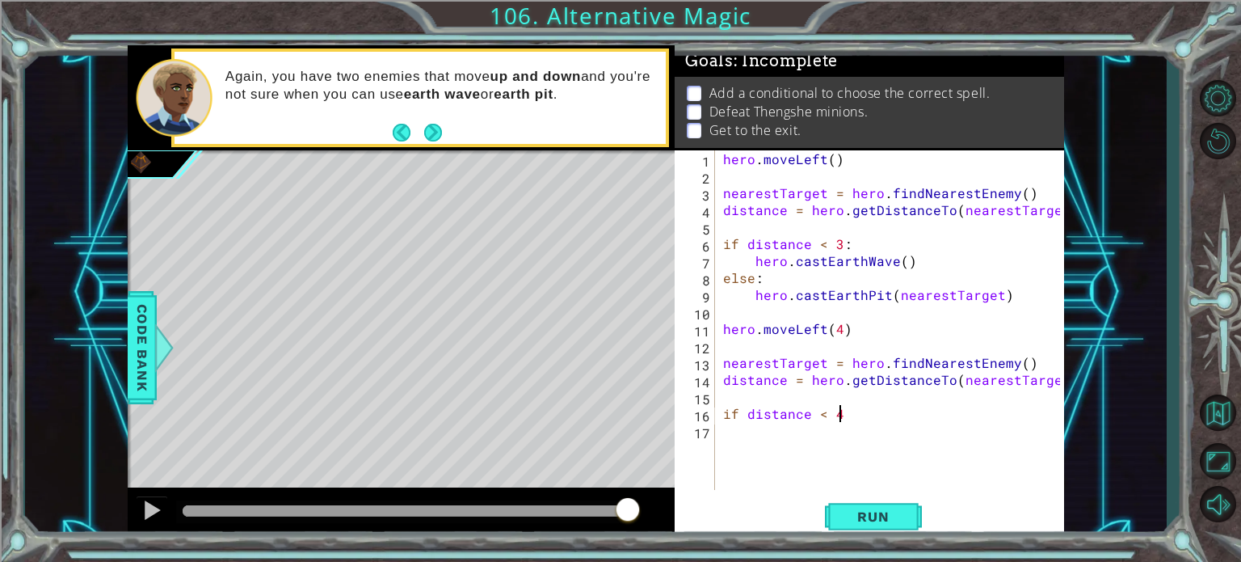
scroll to position [0, 6]
type textarea "if distance < 4:"
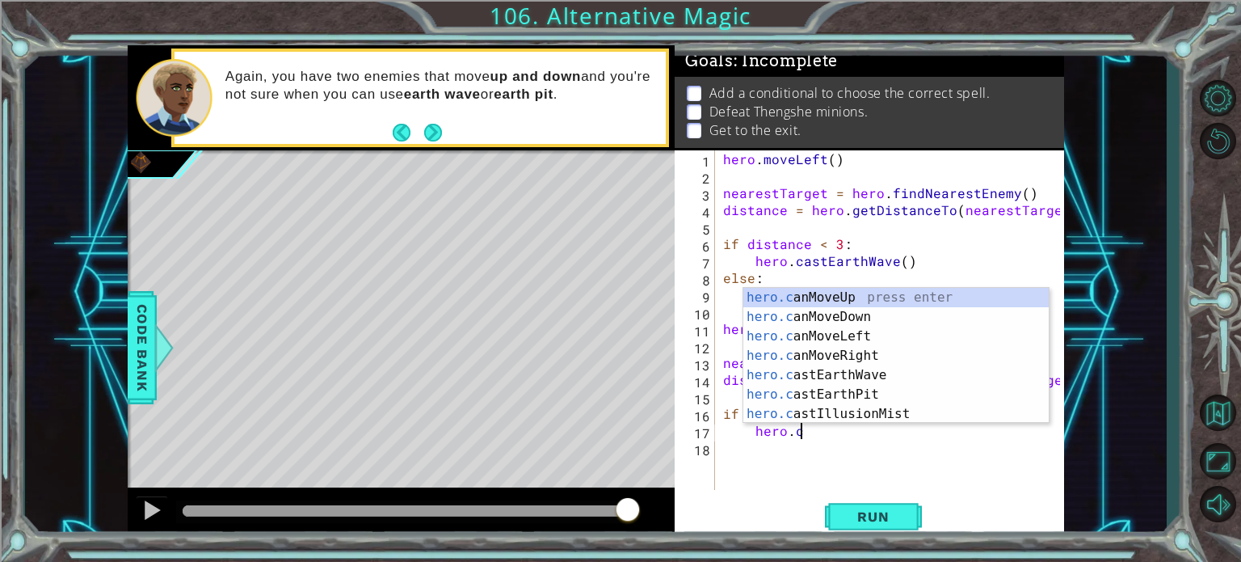
scroll to position [0, 3]
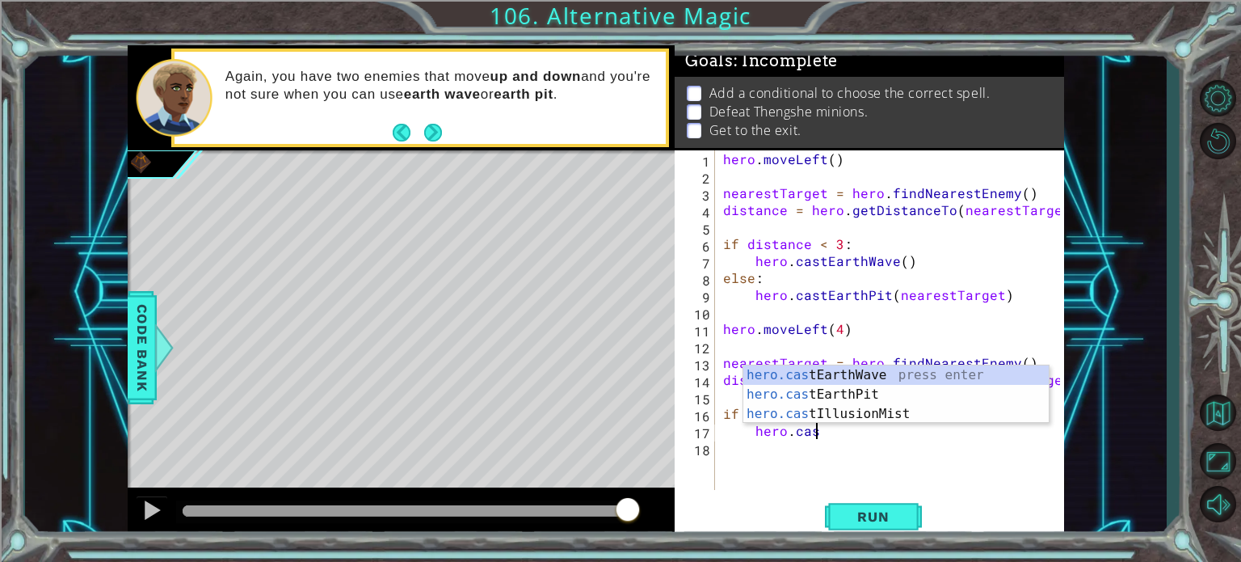
type textarea "hero.cast"
click at [843, 379] on div "hero.cast EarthWave press enter hero.cast EarthPit press enter hero.cast Illusi…" at bounding box center [895, 413] width 305 height 97
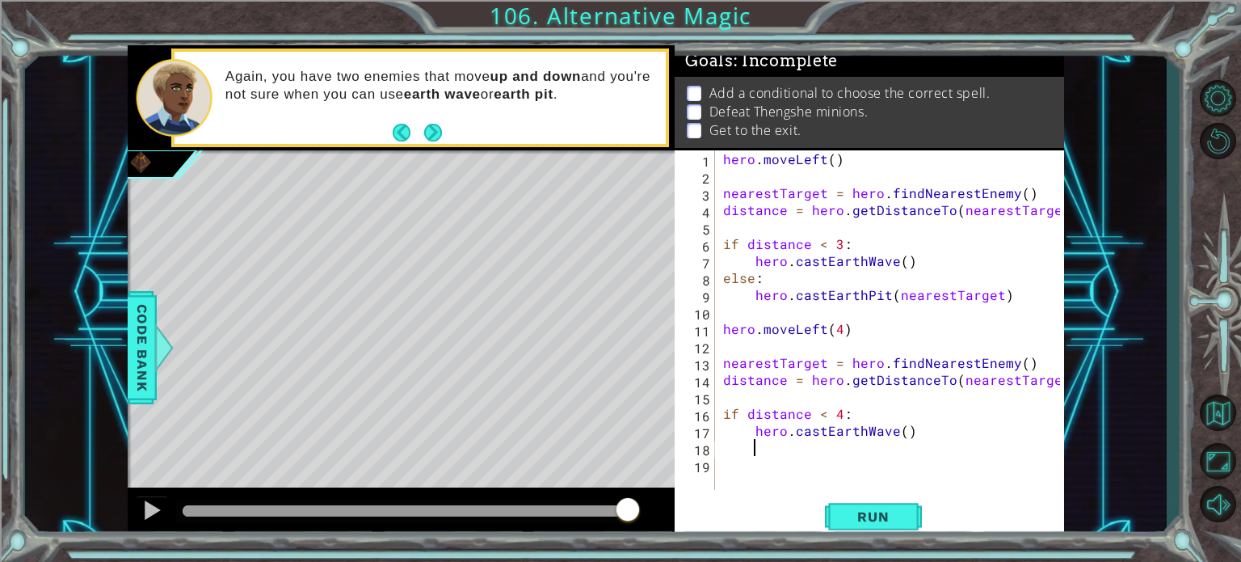
scroll to position [0, 0]
click at [724, 454] on div "hero . moveLeft ( ) nearestTarget = hero . findNearestEnemy ( ) distance = hero…" at bounding box center [894, 336] width 348 height 373
click at [715, 448] on div "1 2 3 4 5 6 7 8 9 10 11 12 13 14 15 16 17 18 19 hero . moveLeft ( ) nearestTarg…" at bounding box center [867, 319] width 385 height 339
type textarea "else:"
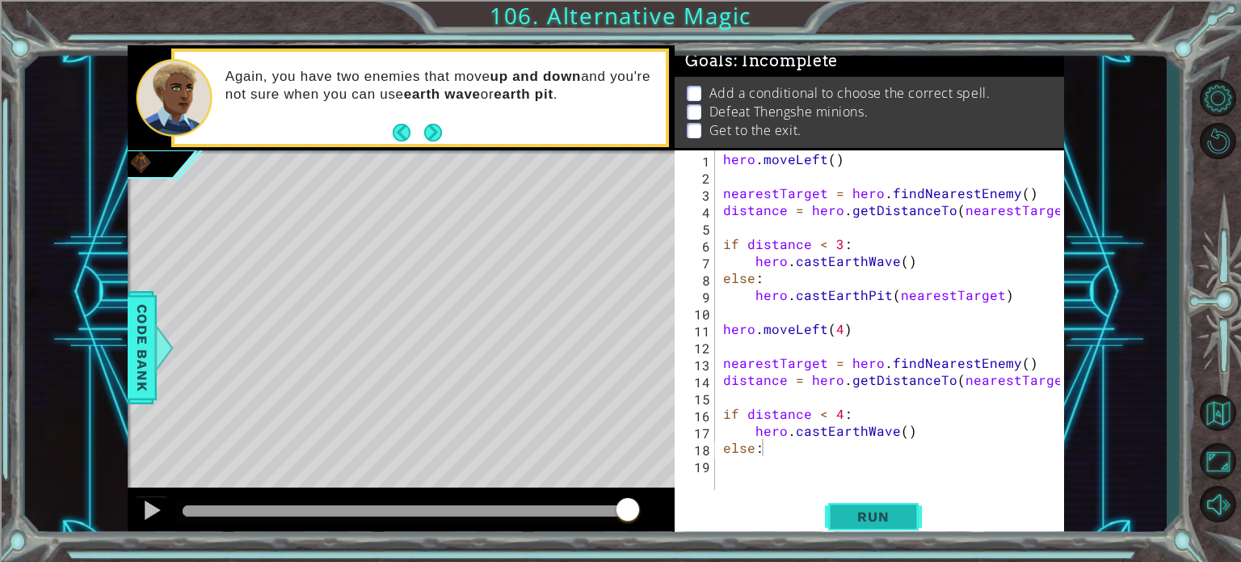
click at [843, 506] on button "Run" at bounding box center [873, 516] width 97 height 39
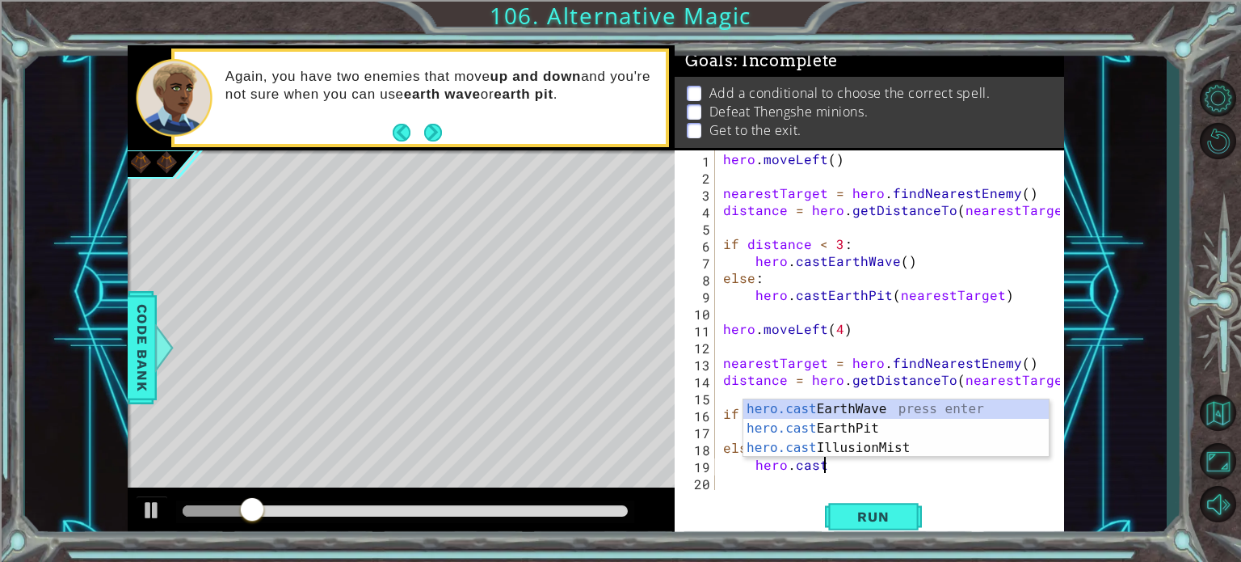
scroll to position [0, 5]
click at [832, 426] on div "hero.cast EarthWave press enter hero.cast EarthPit press enter hero.cast Illusi…" at bounding box center [895, 447] width 305 height 97
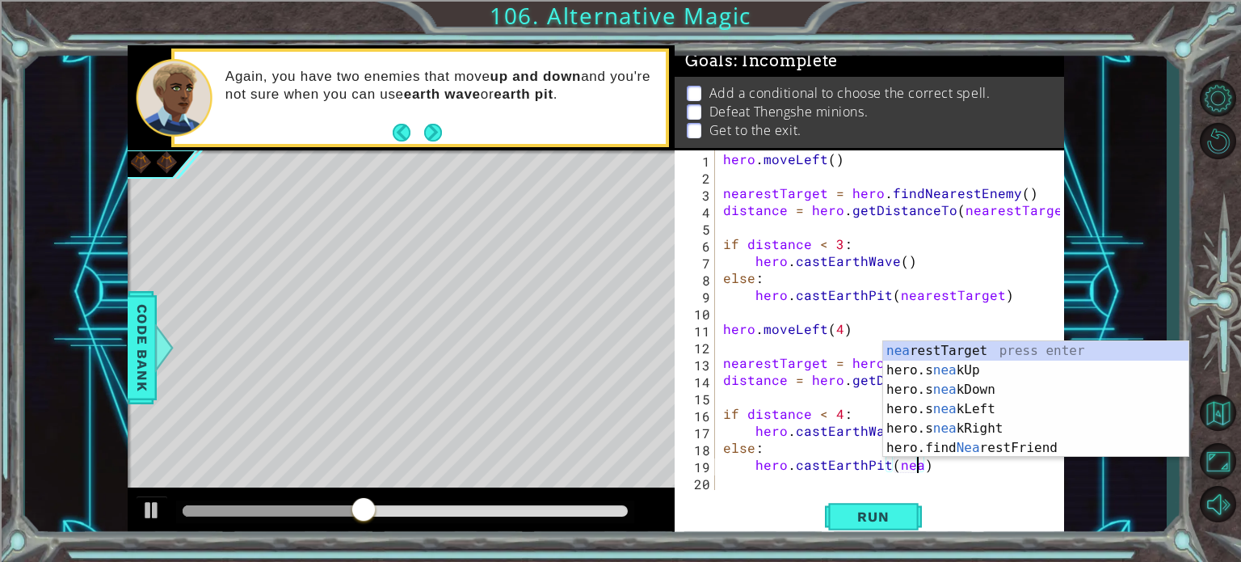
scroll to position [0, 12]
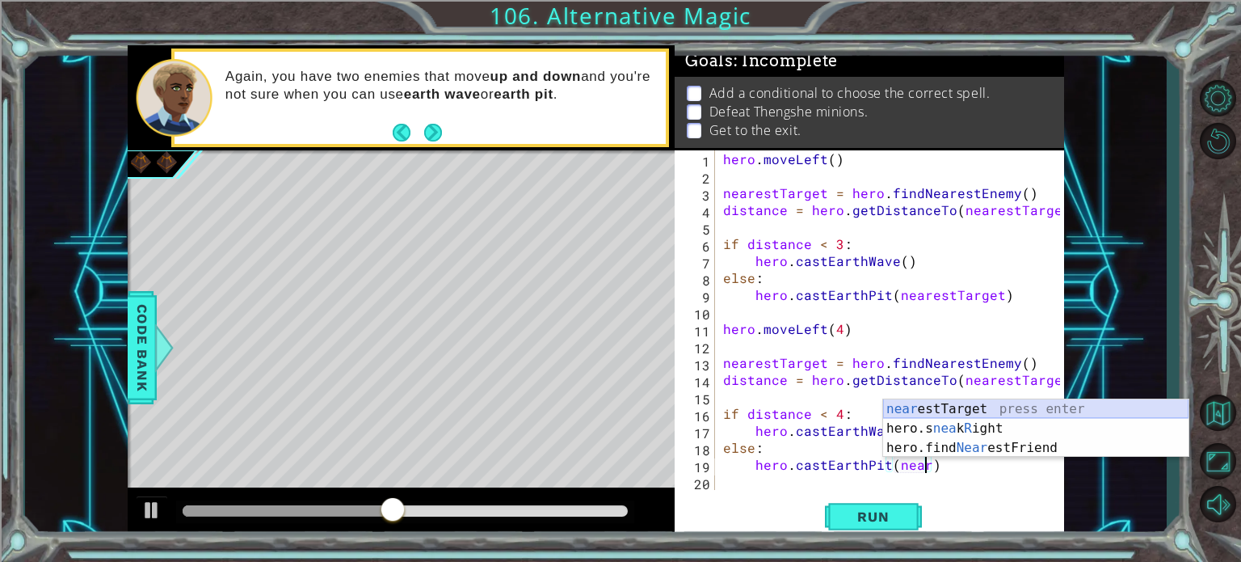
click at [924, 406] on div "near estTarget press enter hero.s nea k R ight press enter hero.find Near estFr…" at bounding box center [1035, 447] width 305 height 97
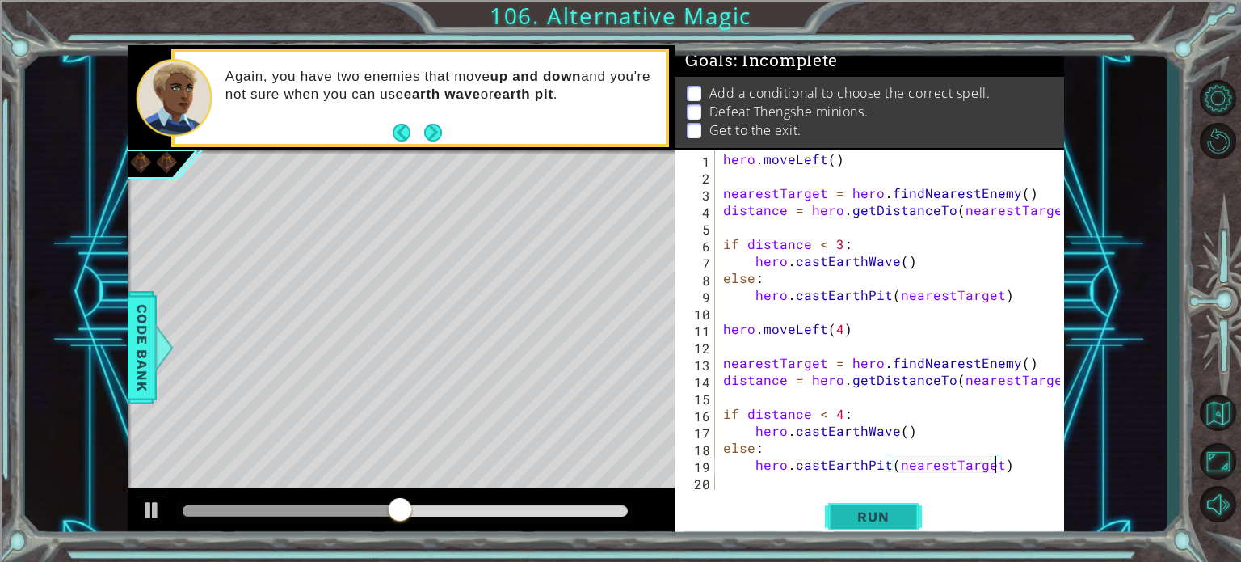
type textarea "hero.castEarthPit(nearestTarget)"
click at [898, 510] on span "Run" at bounding box center [873, 516] width 64 height 16
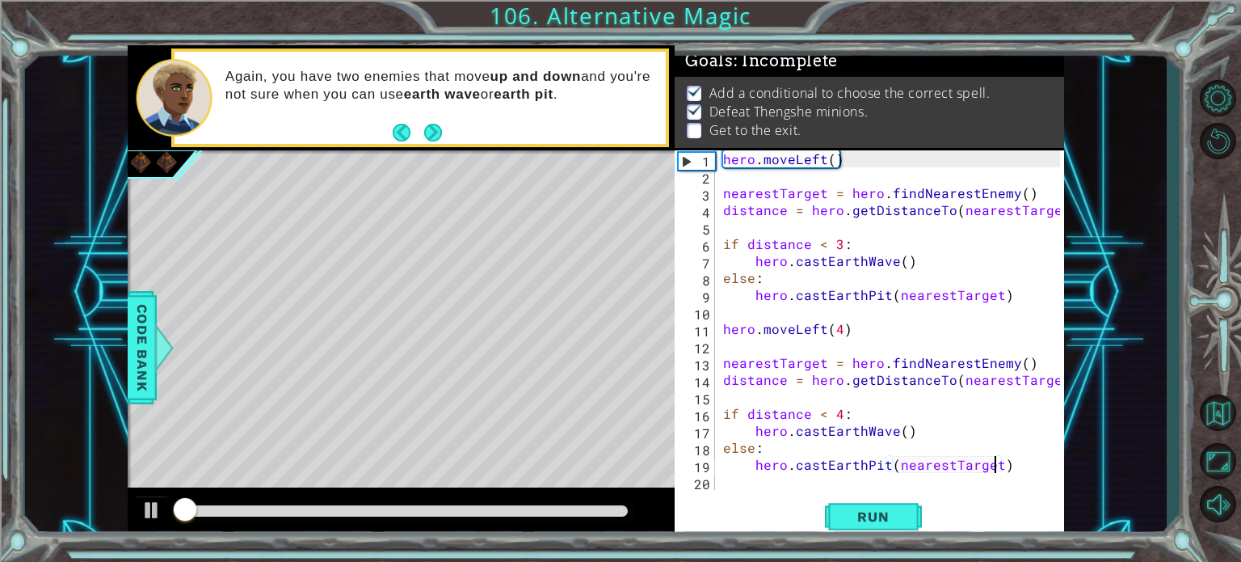
scroll to position [9, 0]
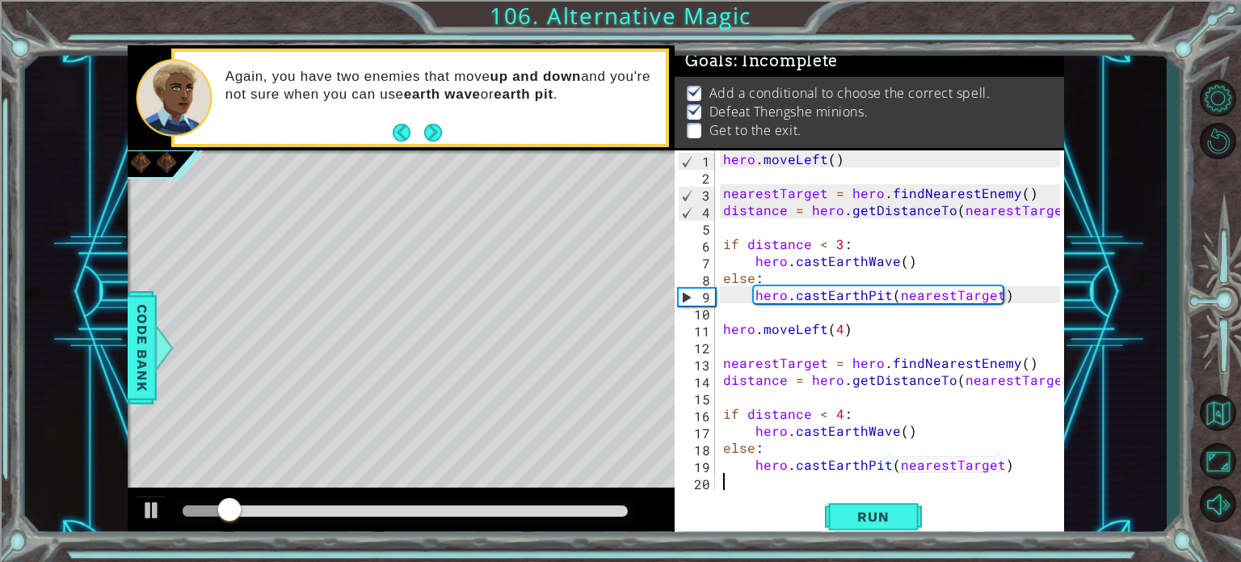
click at [766, 485] on div "hero . moveLeft ( ) nearestTarget = hero . findNearestEnemy ( ) distance = hero…" at bounding box center [894, 336] width 348 height 373
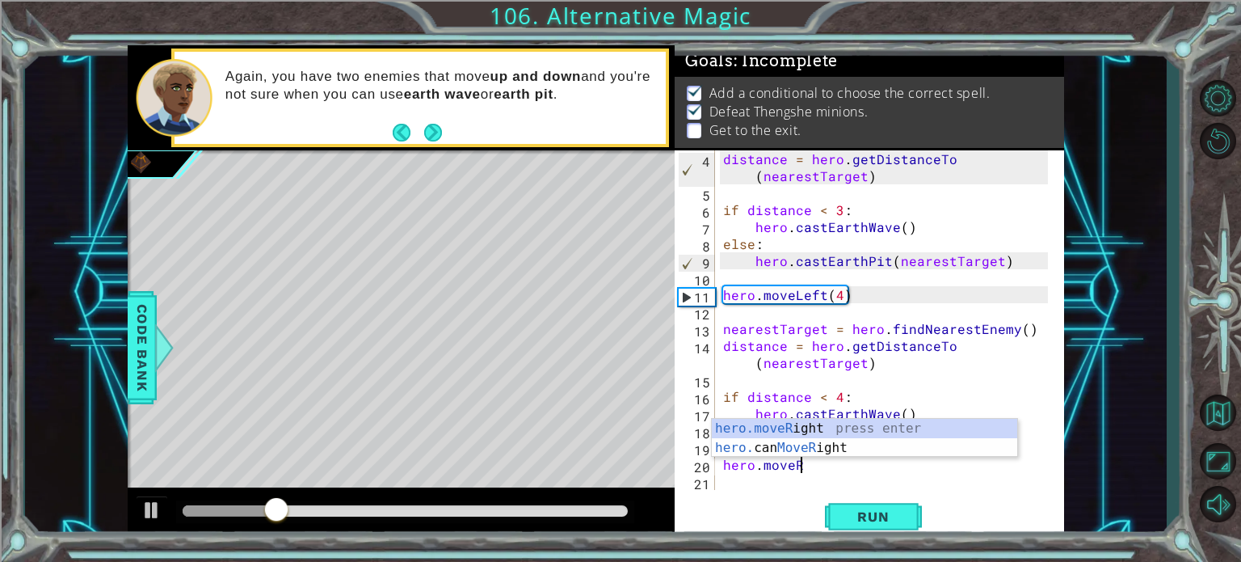
scroll to position [0, 4]
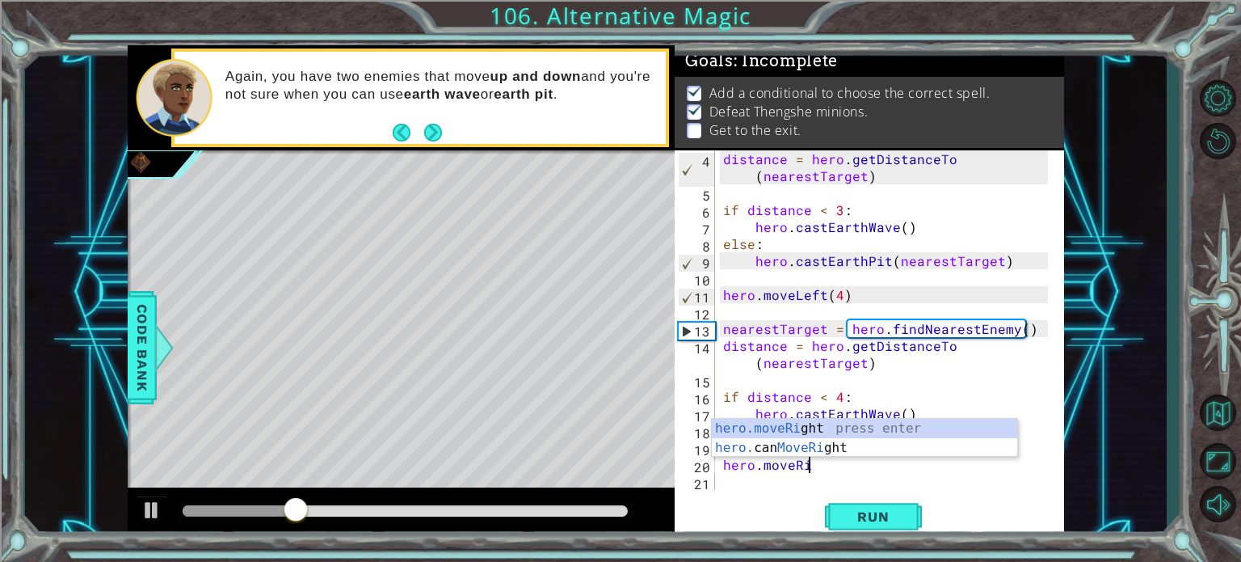
type textarea "hero.moveRigt"
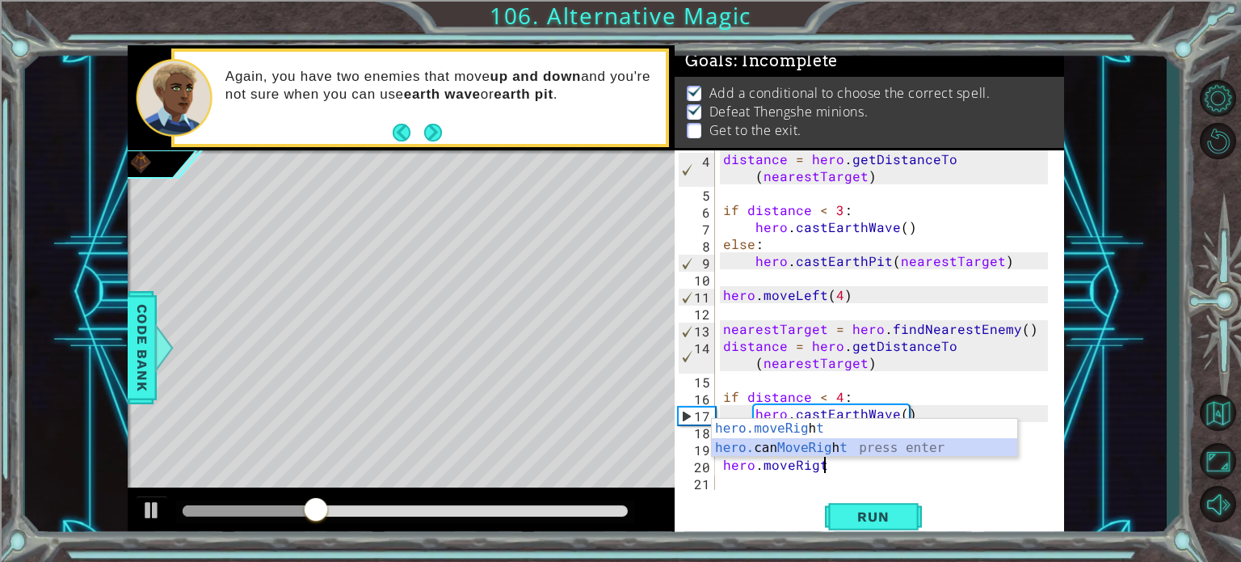
click at [797, 445] on div "hero.moveRig h t press enter hero. can MoveRig h t press enter" at bounding box center [864, 458] width 305 height 78
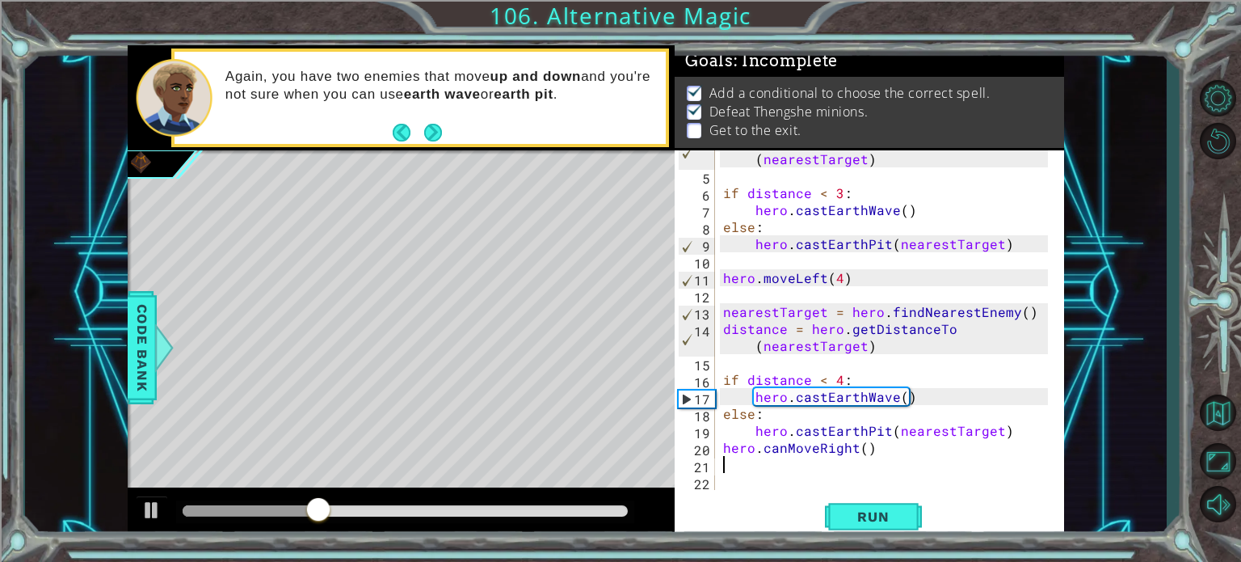
scroll to position [68, 0]
click at [911, 500] on button "Run" at bounding box center [873, 516] width 97 height 39
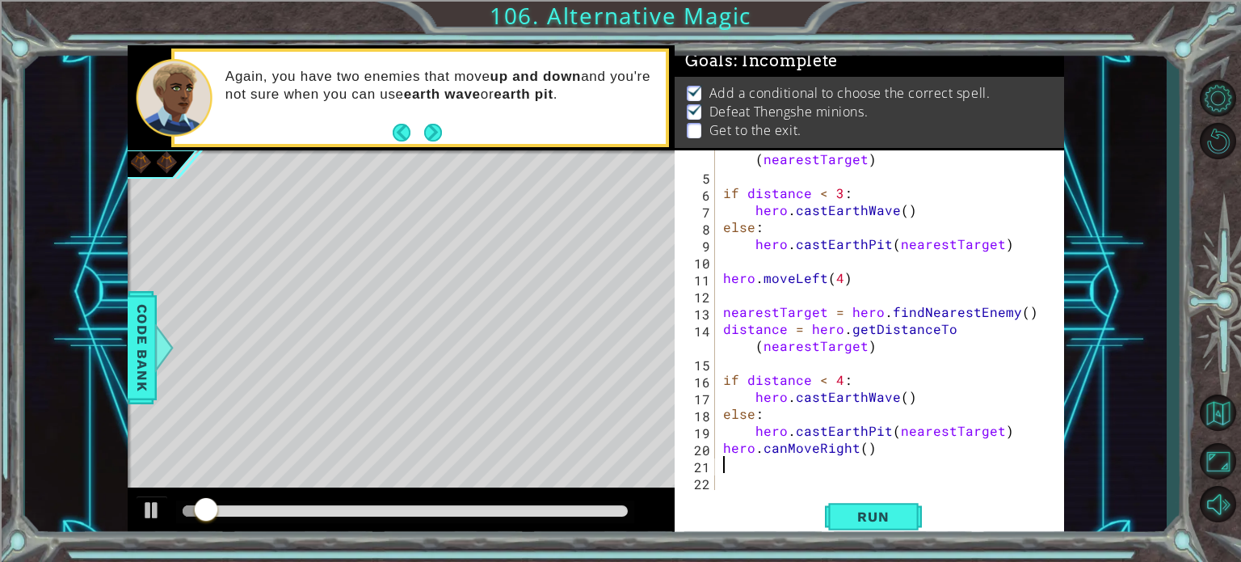
click at [784, 448] on div "distance = hero . getDistanceTo ( nearestTarget ) if distance < 3 : hero . cast…" at bounding box center [888, 328] width 336 height 390
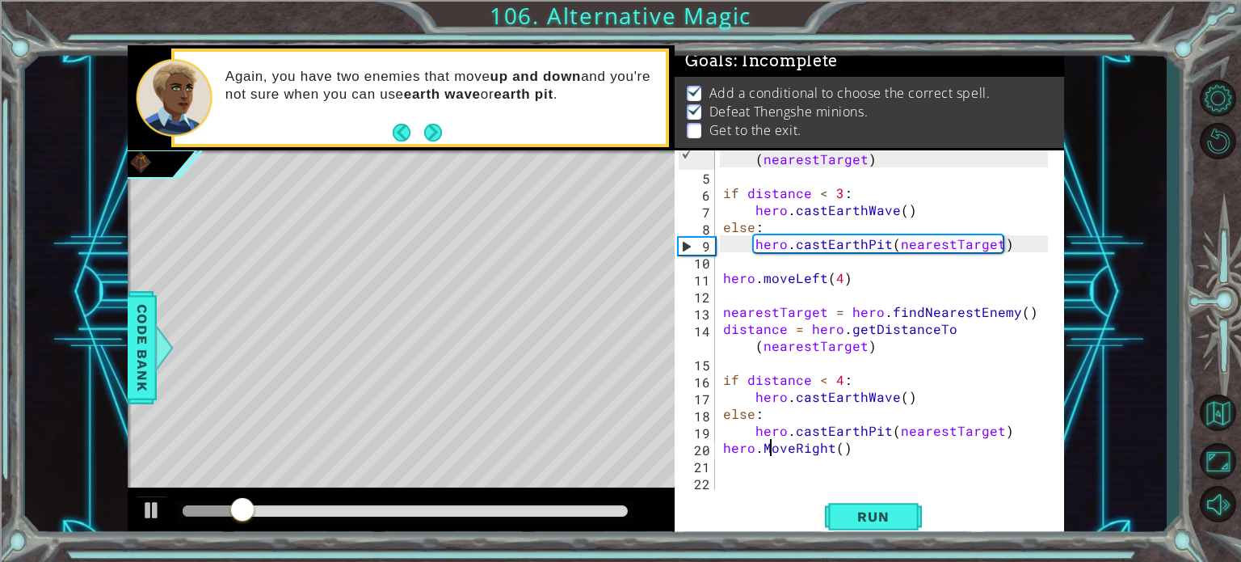
click at [768, 451] on div "distance = hero . getDistanceTo ( nearestTarget ) if distance < 3 : hero . cast…" at bounding box center [888, 328] width 336 height 390
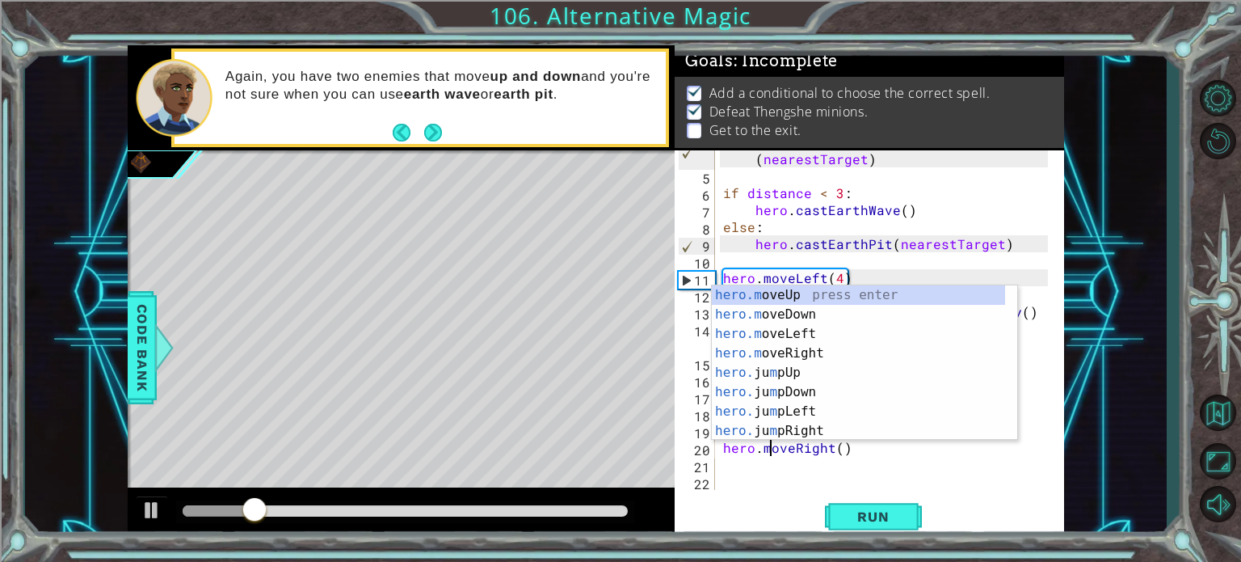
scroll to position [0, 2]
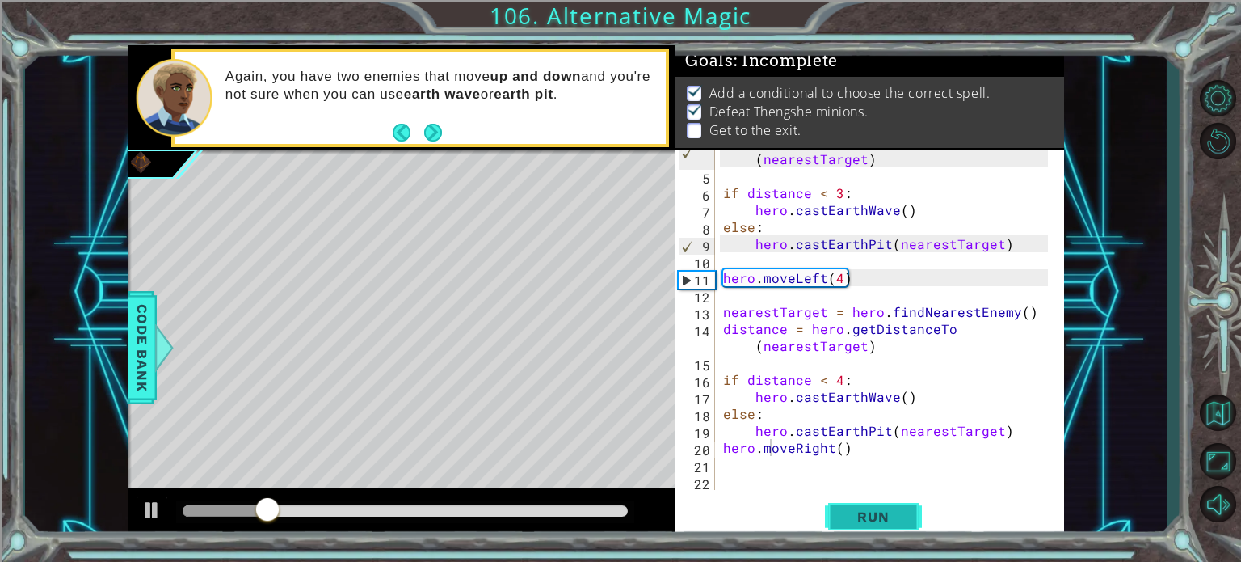
click at [886, 523] on span "Run" at bounding box center [873, 516] width 64 height 16
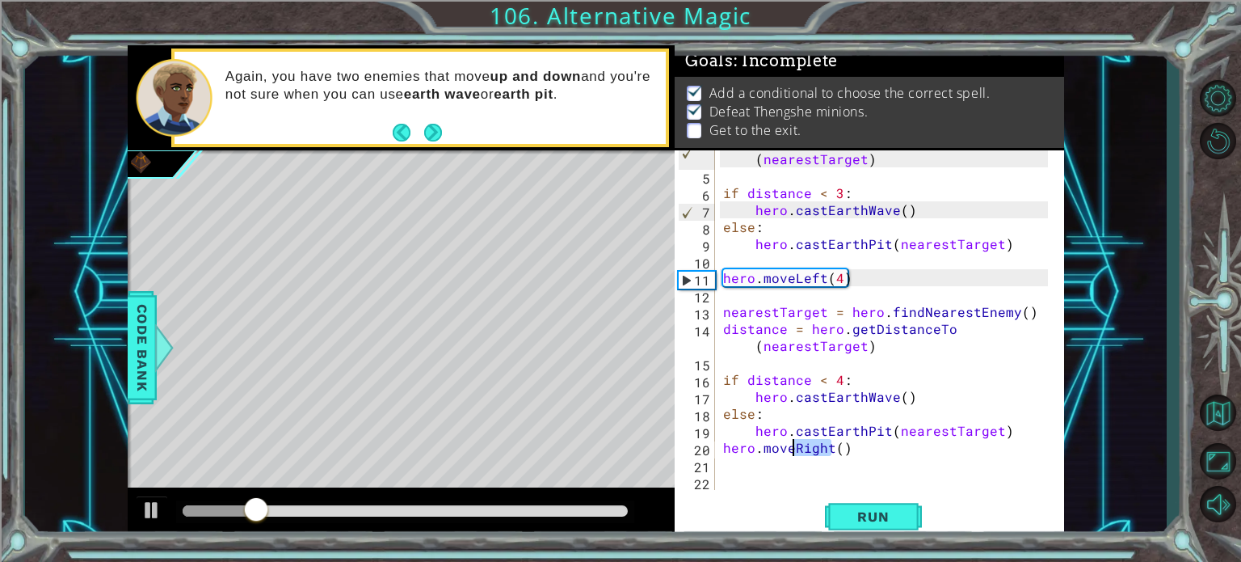
drag, startPoint x: 833, startPoint y: 445, endPoint x: 793, endPoint y: 445, distance: 39.6
click at [793, 445] on div "distance = hero . getDistanceTo ( nearestTarget ) if distance < 3 : hero . cast…" at bounding box center [888, 328] width 336 height 390
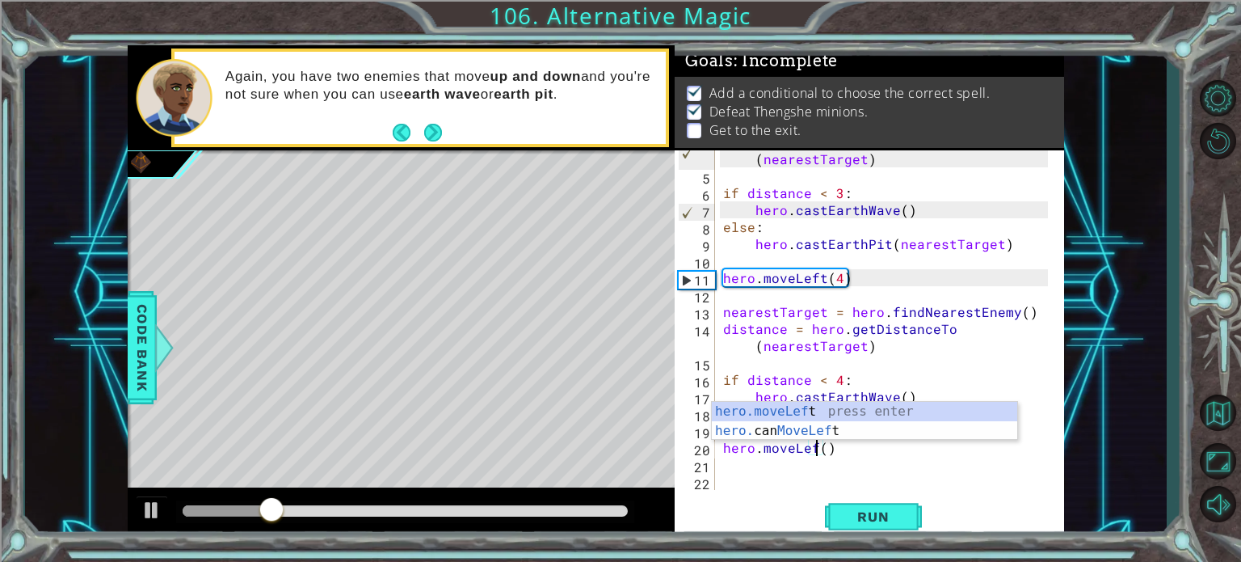
scroll to position [0, 6]
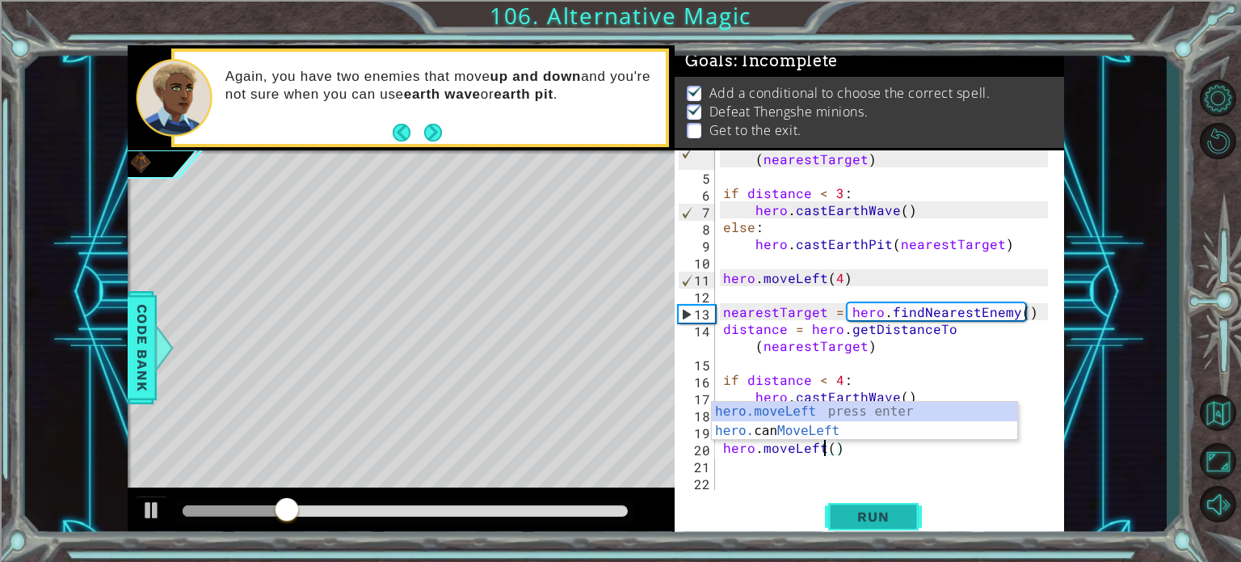
type textarea "hero.moveLeft()"
click at [890, 503] on button "Run" at bounding box center [873, 516] width 97 height 39
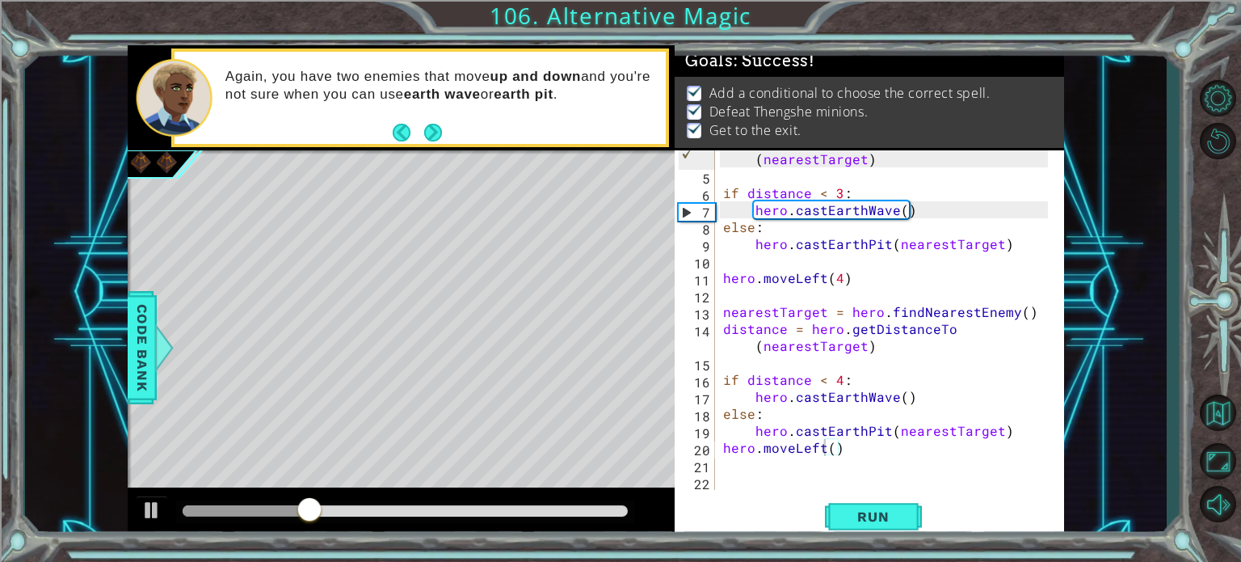
drag, startPoint x: 549, startPoint y: 504, endPoint x: 588, endPoint y: 503, distance: 39.6
click at [588, 503] on div at bounding box center [405, 511] width 459 height 23
click at [608, 516] on div at bounding box center [405, 511] width 459 height 23
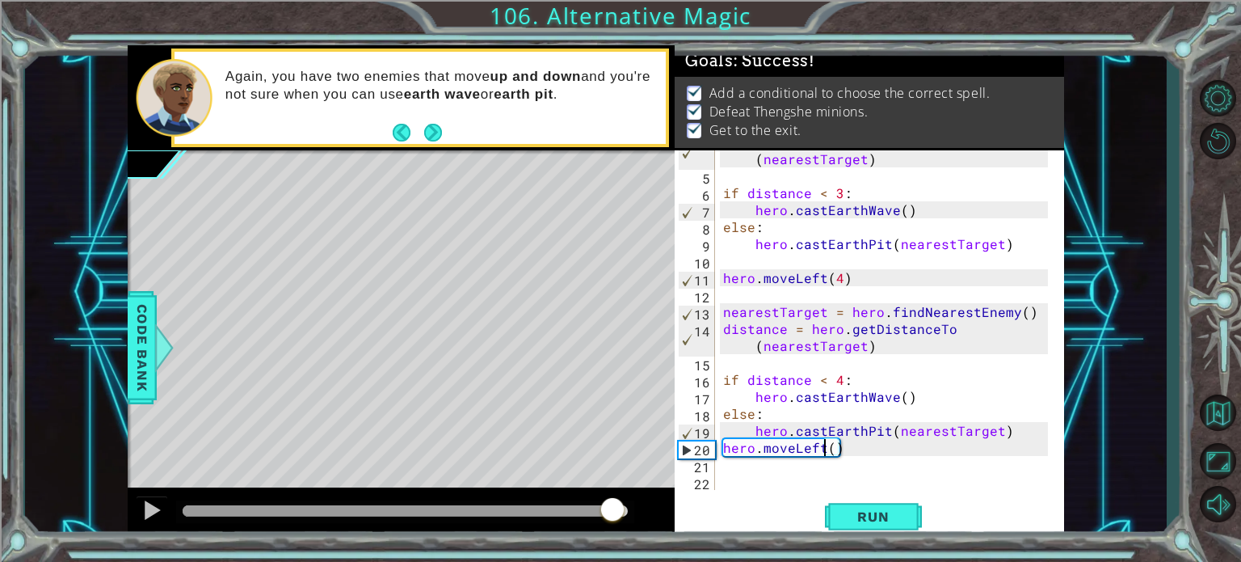
drag, startPoint x: 588, startPoint y: 513, endPoint x: 612, endPoint y: 503, distance: 26.1
click at [612, 505] on div at bounding box center [406, 510] width 446 height 11
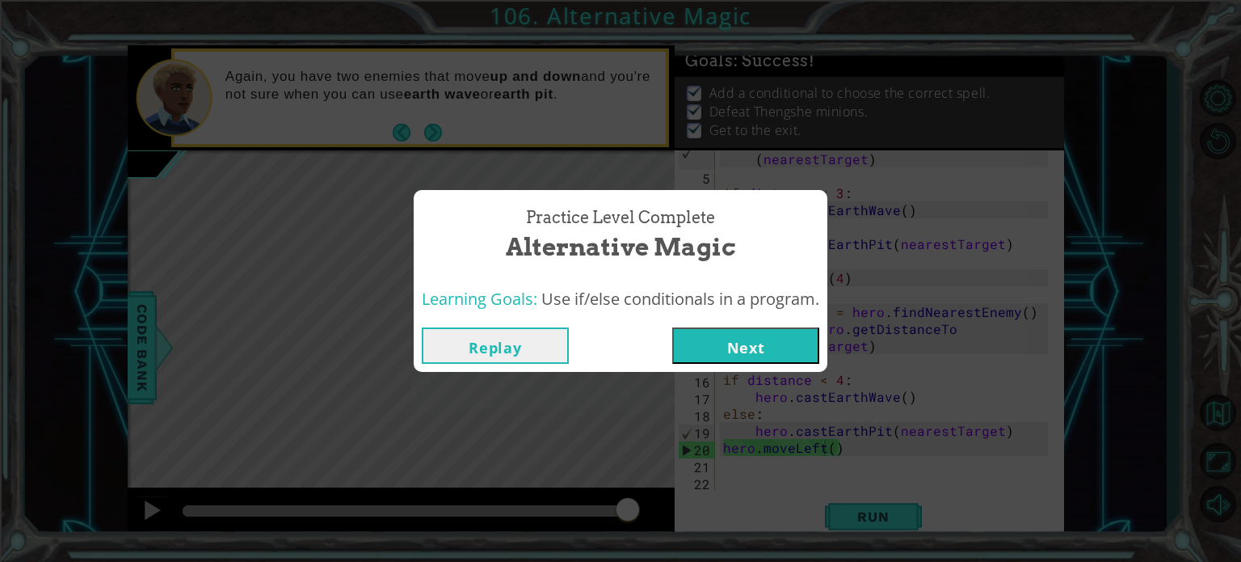
click at [730, 350] on button "Next" at bounding box center [745, 345] width 147 height 36
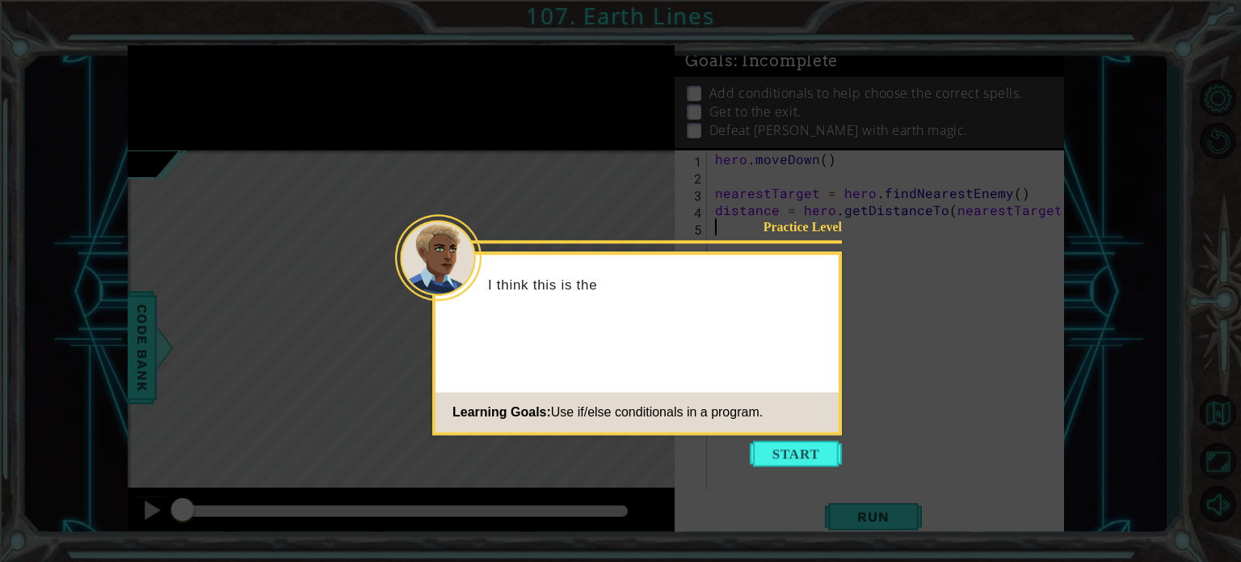
click at [802, 424] on footer "Learning Goals: Use if/else conditionals in a program." at bounding box center [637, 412] width 403 height 40
click at [804, 436] on body "1 ההההההההההההההההההההההההההההההההההההההההההההההההההההההההההההההההההההההההההההה…" at bounding box center [620, 281] width 1241 height 562
click at [807, 458] on button "Start" at bounding box center [796, 453] width 92 height 26
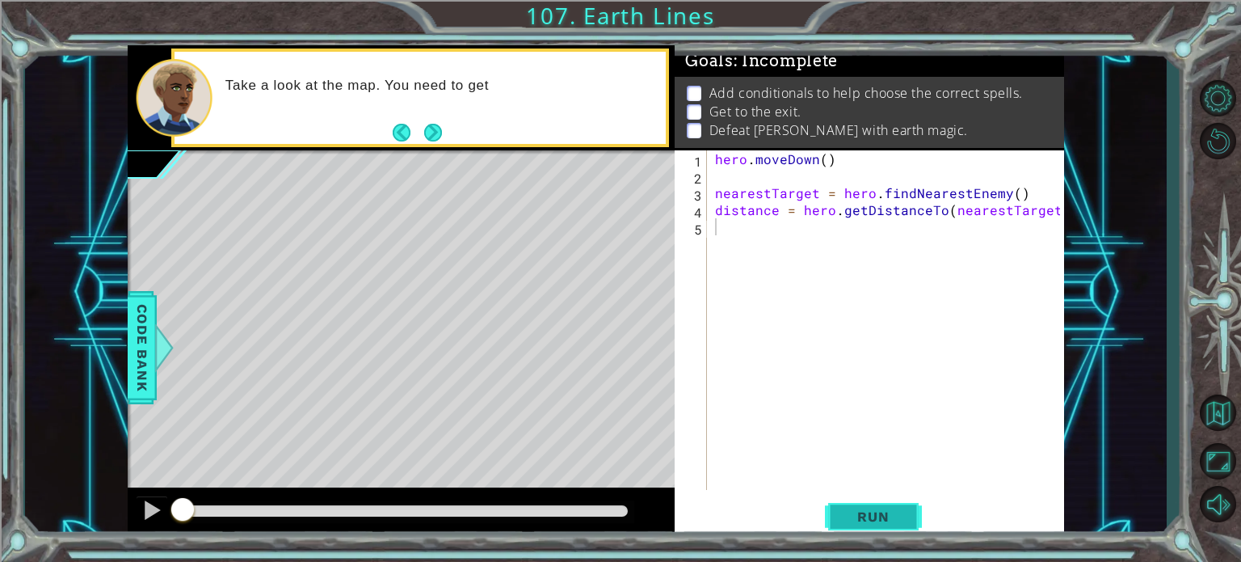
click at [910, 507] on button "Run" at bounding box center [873, 516] width 97 height 39
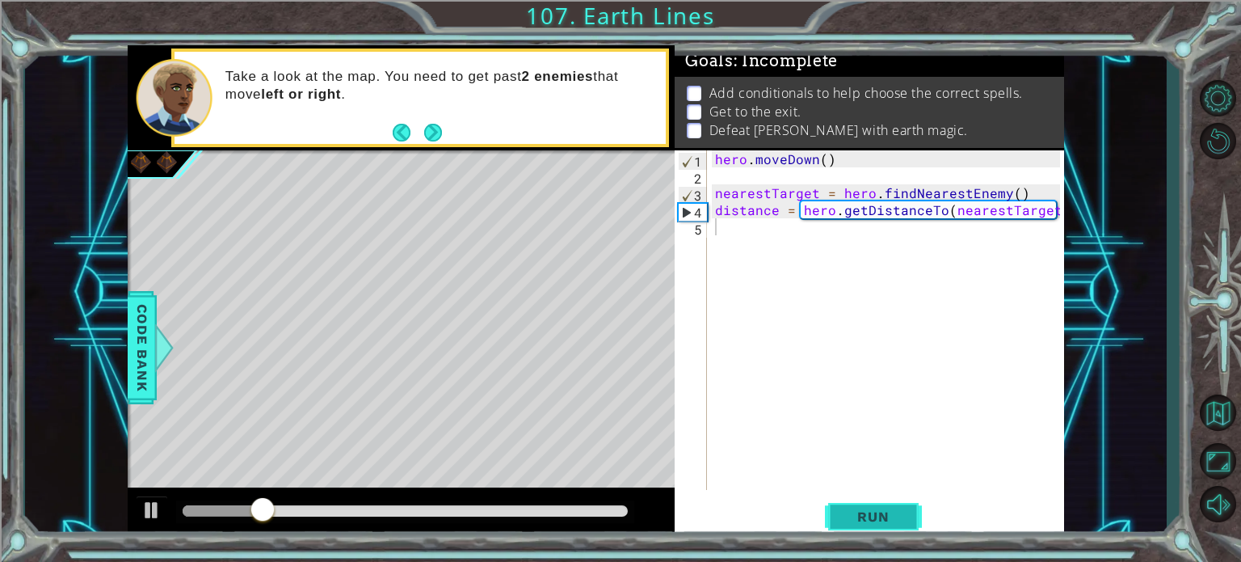
click at [902, 532] on button "Run" at bounding box center [873, 516] width 97 height 39
click at [877, 523] on span "Run" at bounding box center [873, 516] width 64 height 16
click at [896, 521] on span "Run" at bounding box center [873, 516] width 64 height 16
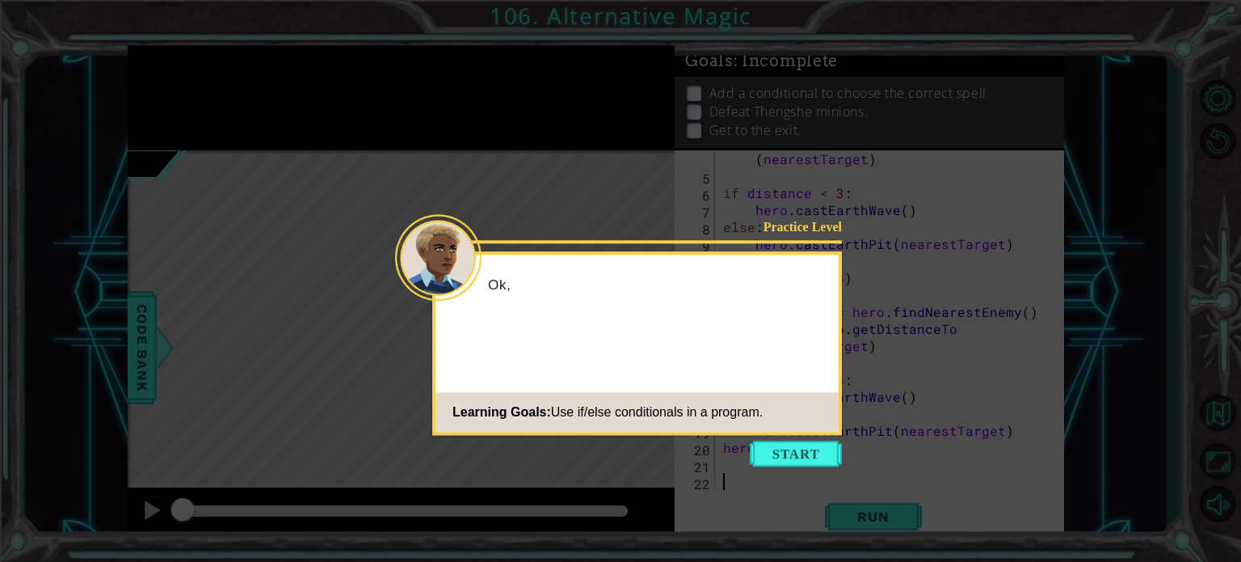
scroll to position [68, 0]
click at [848, 450] on icon at bounding box center [620, 281] width 1241 height 562
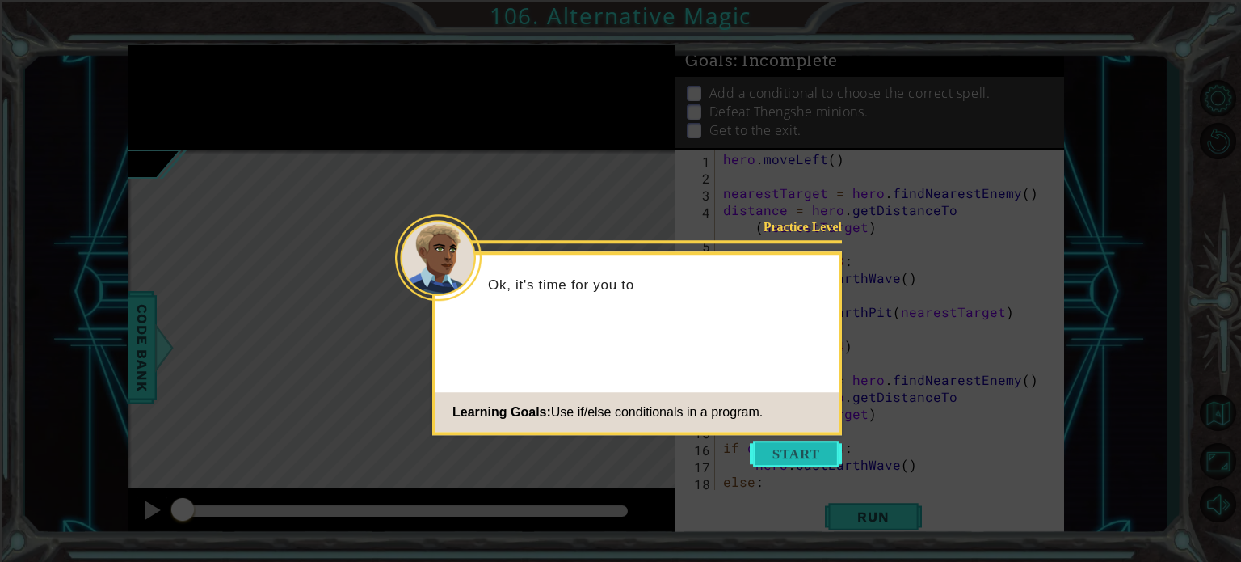
scroll to position [0, 0]
click at [833, 454] on button "Start" at bounding box center [796, 453] width 92 height 26
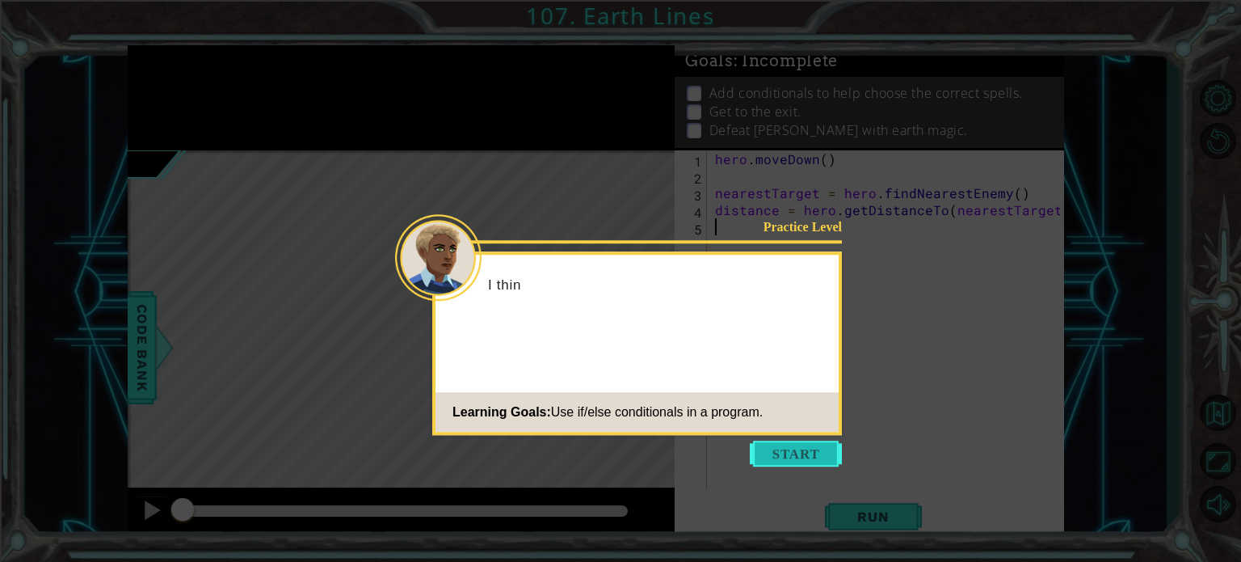
click at [765, 465] on button "Start" at bounding box center [796, 453] width 92 height 26
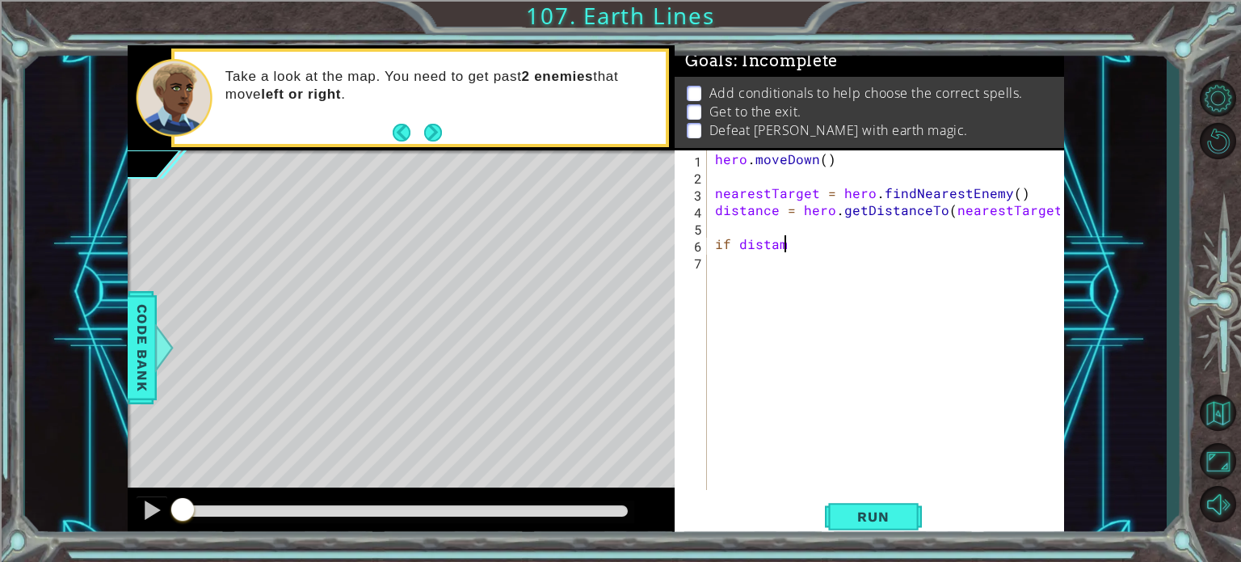
scroll to position [0, 3]
type textarea "if distance"
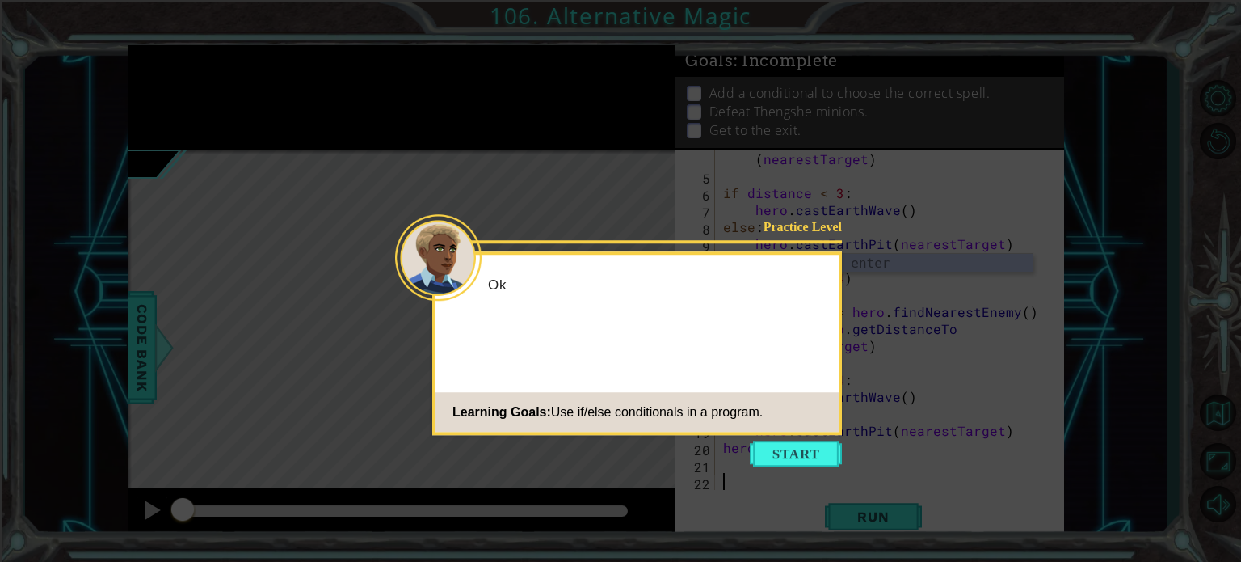
scroll to position [68, 0]
click at [782, 453] on button "Start" at bounding box center [796, 453] width 92 height 26
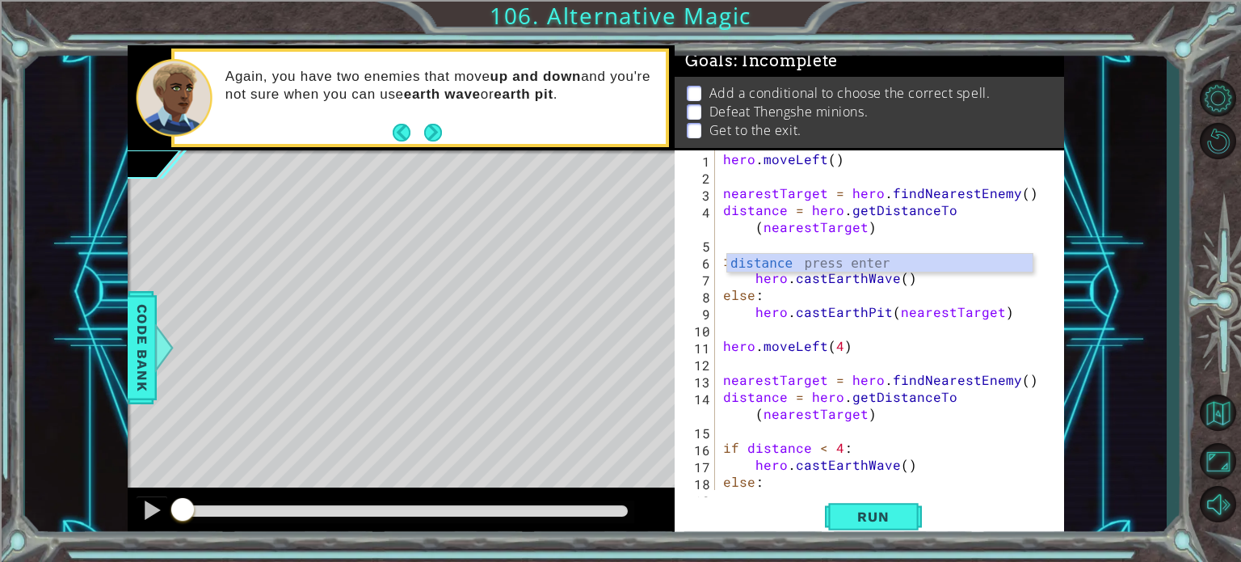
click at [1092, 157] on div "1 ההההההההההההההההההההההההההההההההההההההההההההההההההההההההההההההההההההההההההההה…" at bounding box center [596, 292] width 1142 height 494
click at [869, 261] on div "distance press enter" at bounding box center [879, 283] width 305 height 58
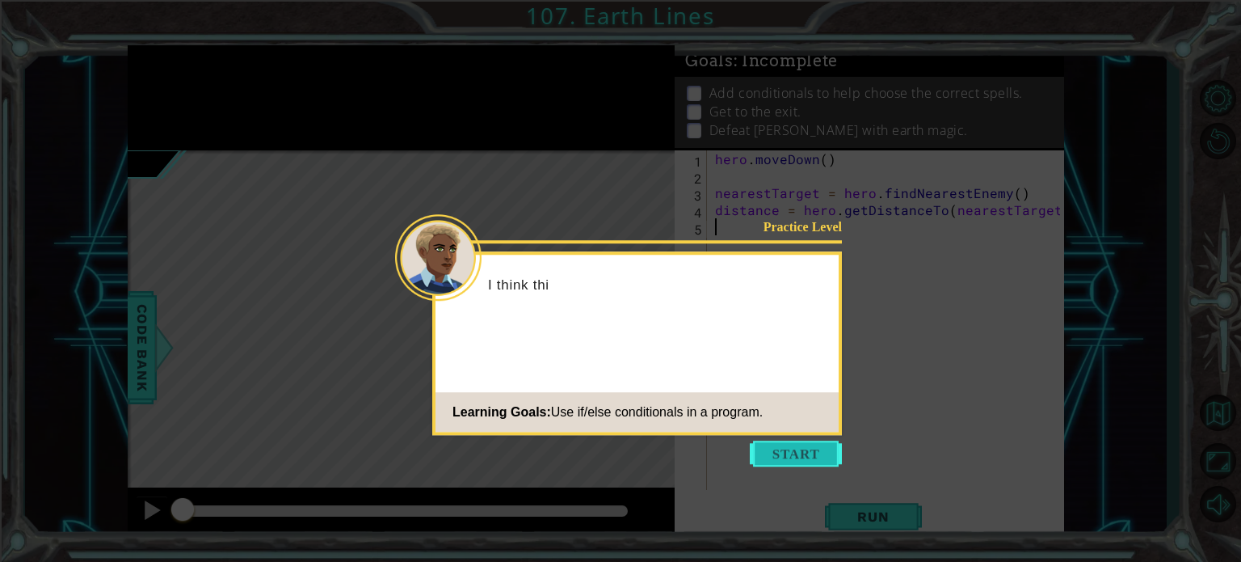
click at [807, 453] on button "Start" at bounding box center [796, 453] width 92 height 26
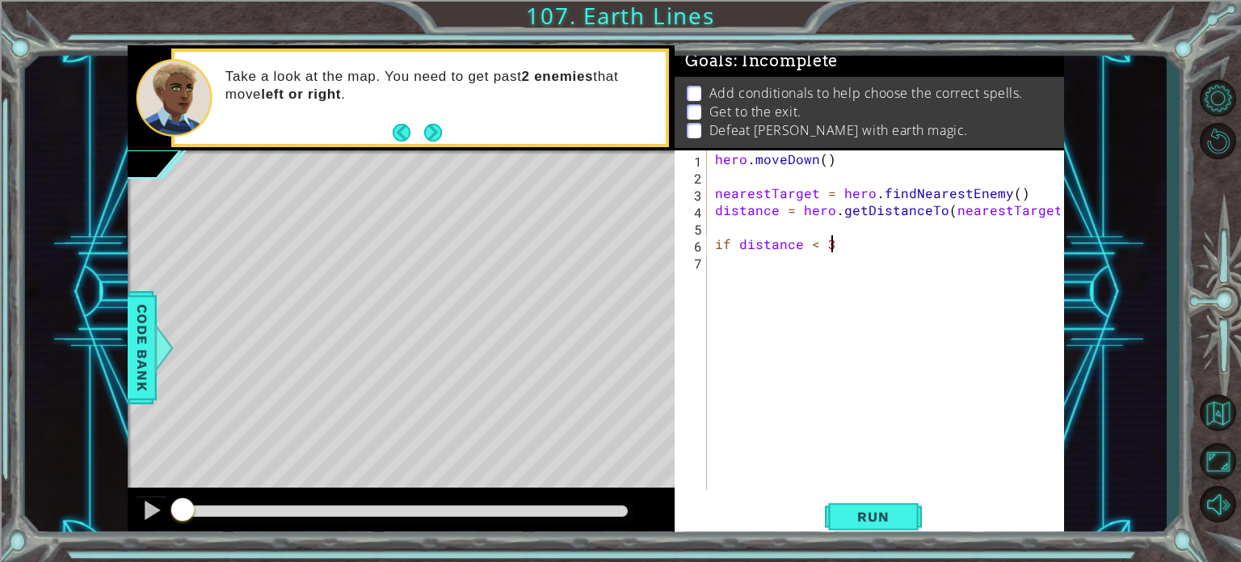
scroll to position [0, 6]
type textarea "if distance < 3:"
click at [824, 515] on div "Run" at bounding box center [873, 516] width 389 height 39
click at [837, 510] on button "Run" at bounding box center [873, 516] width 97 height 39
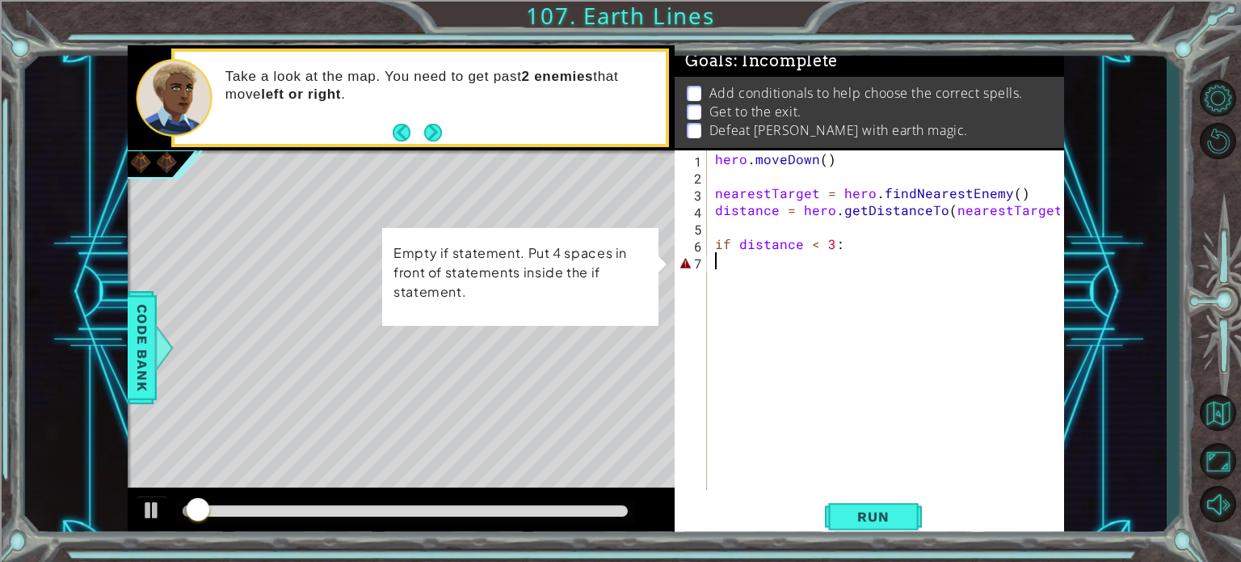
click at [782, 254] on div "hero . [GEOGRAPHIC_DATA] ( ) nearestTarget = hero . findNearestEnemy ( ) distan…" at bounding box center [890, 336] width 356 height 373
click at [844, 236] on div "hero . [GEOGRAPHIC_DATA] ( ) nearestTarget = hero . findNearestEnemy ( ) distan…" at bounding box center [890, 336] width 356 height 373
type textarea "if distance < 3:"
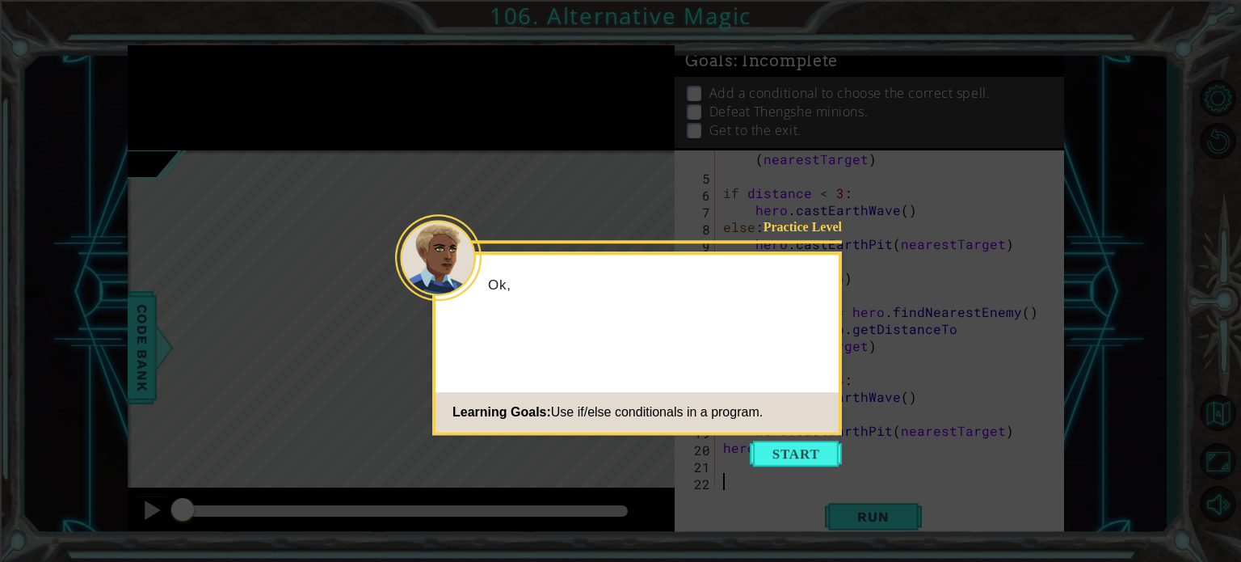
scroll to position [68, 0]
click at [772, 466] on icon at bounding box center [620, 281] width 1241 height 562
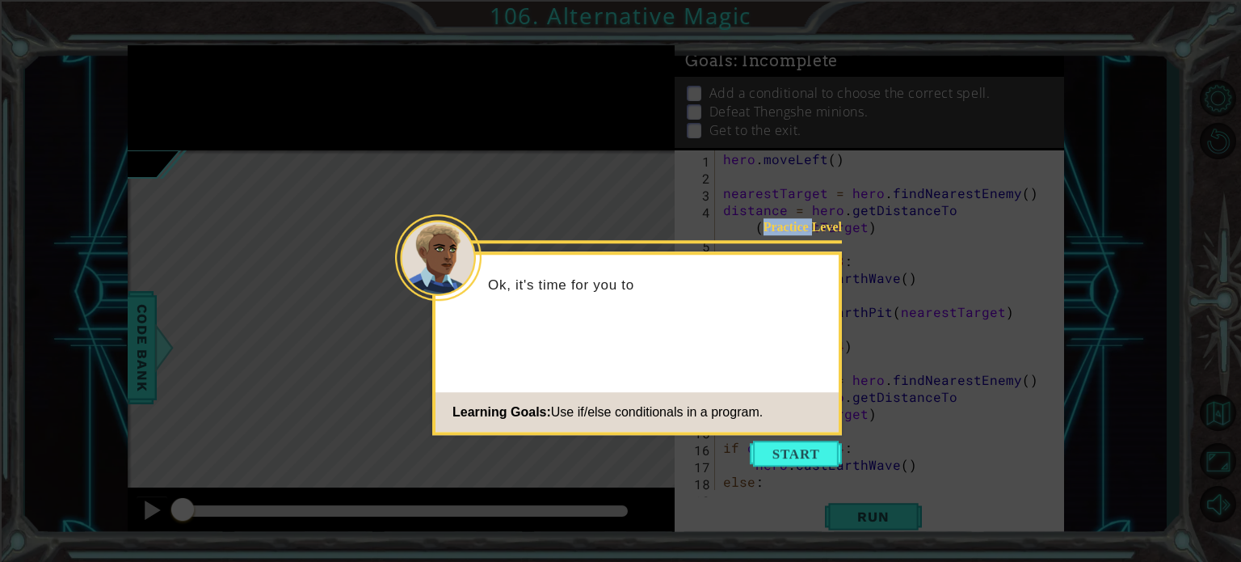
scroll to position [0, 0]
click at [771, 451] on button "Start" at bounding box center [796, 453] width 92 height 26
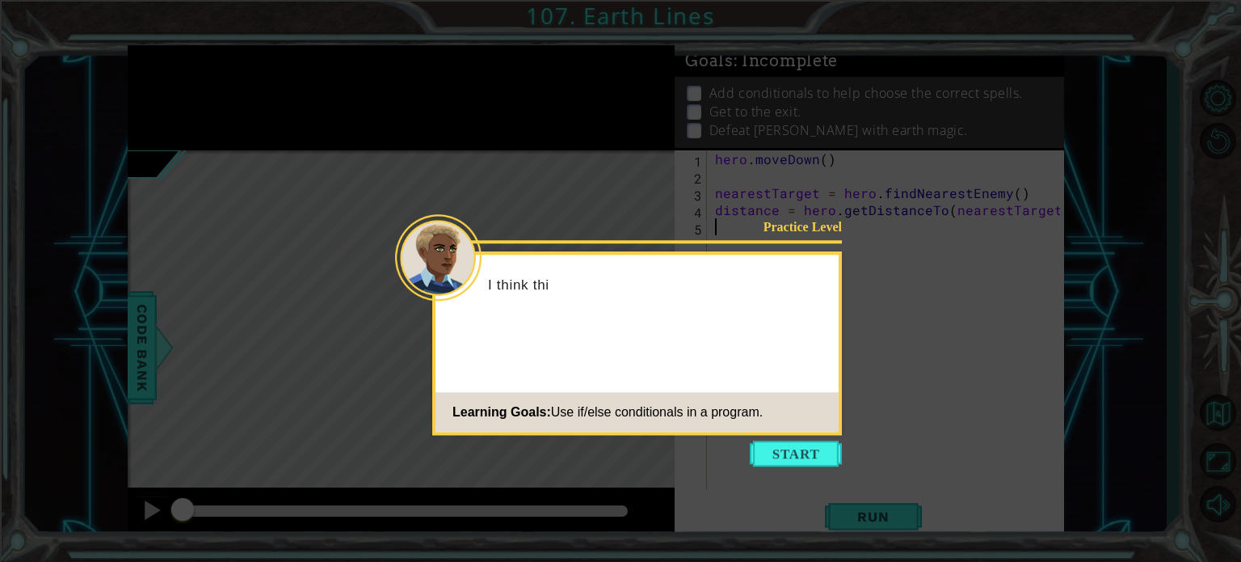
click at [766, 444] on button "Start" at bounding box center [796, 453] width 92 height 26
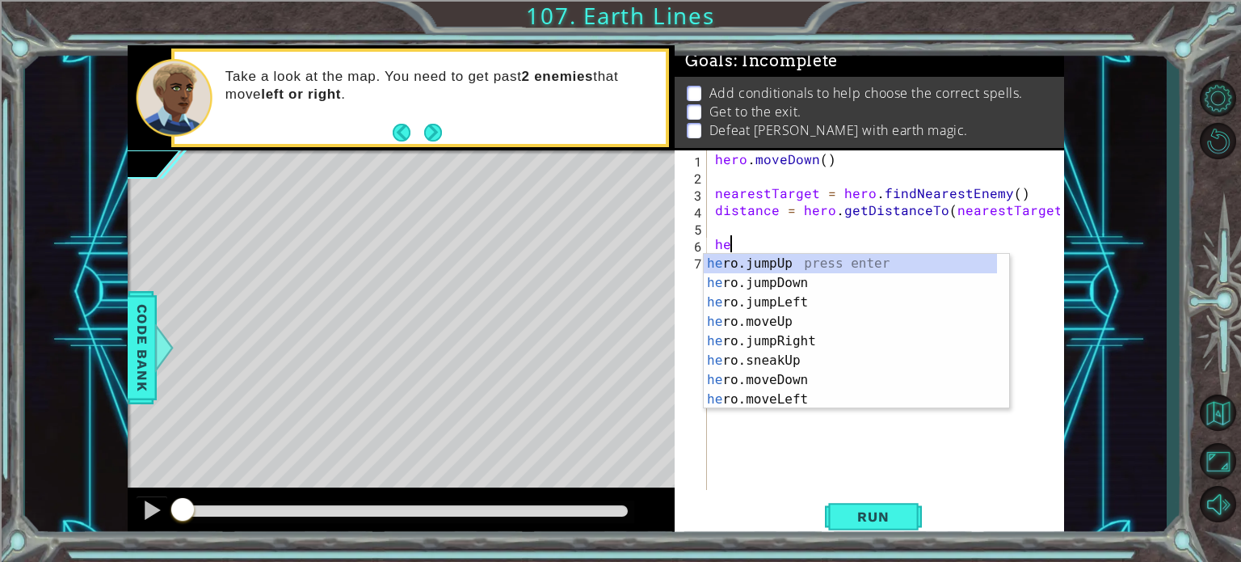
type textarea "h"
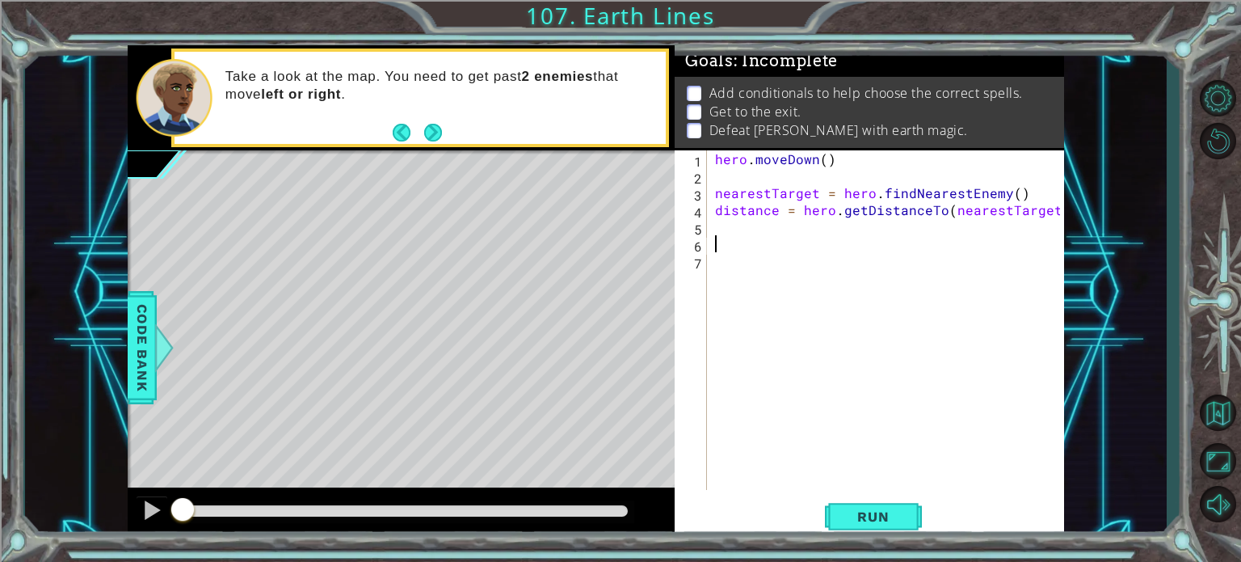
type textarea "i"
type textarea "if distance < 3:"
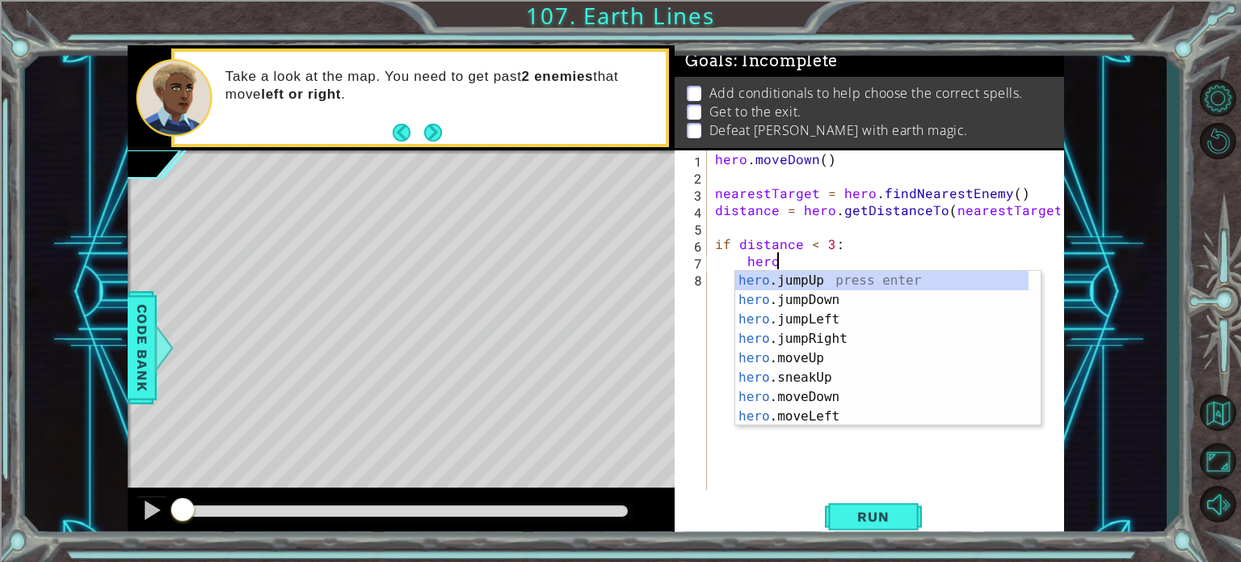
scroll to position [0, 3]
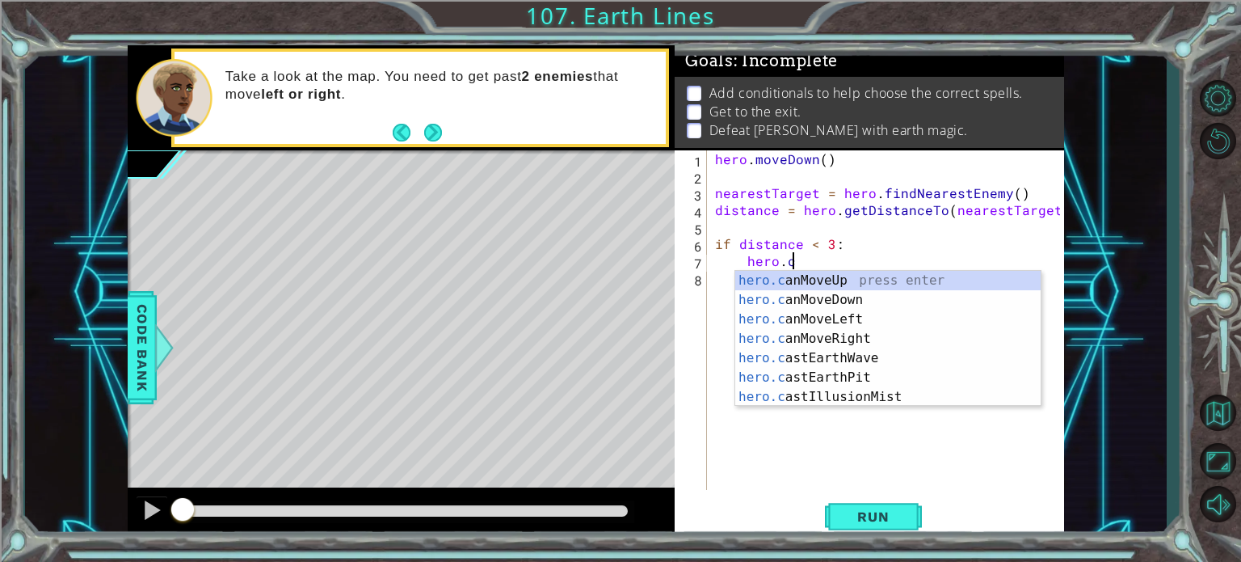
type textarea "hero.cast"
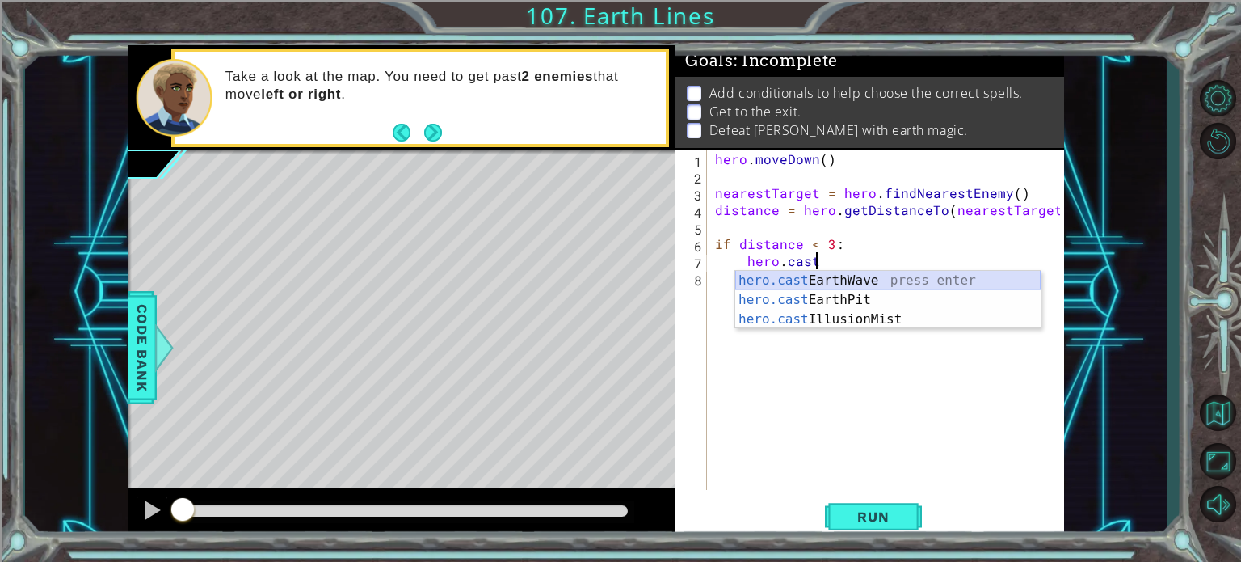
click at [844, 281] on div "hero.cast EarthWave press enter hero.cast EarthPit press enter hero.cast Illusi…" at bounding box center [887, 319] width 305 height 97
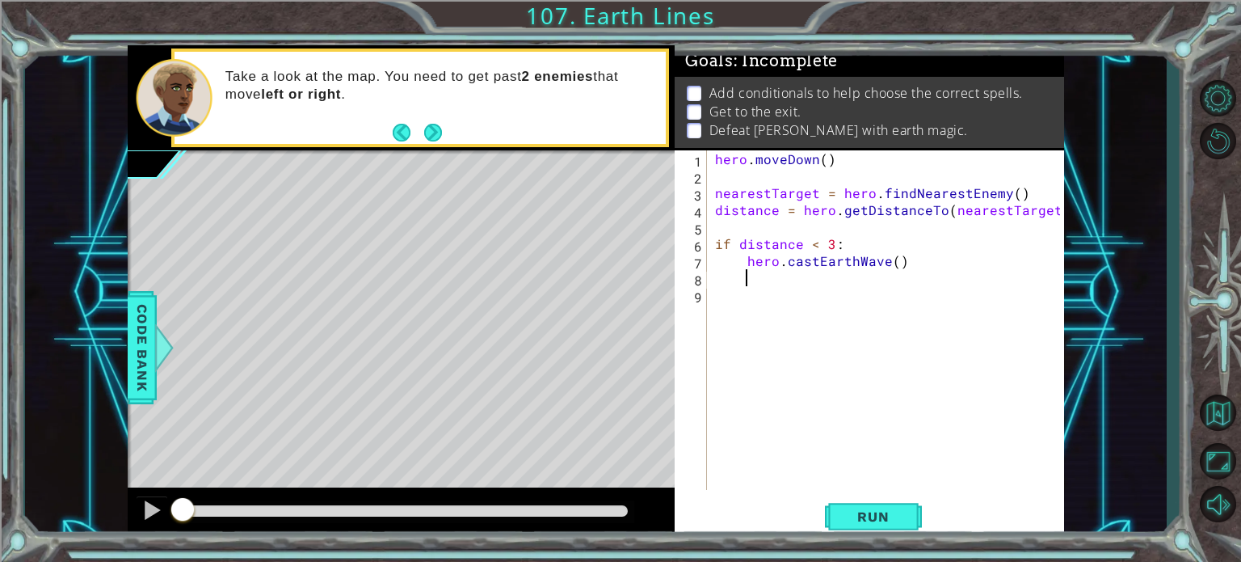
scroll to position [0, 0]
click at [712, 281] on div "hero . [GEOGRAPHIC_DATA] ( ) nearestTarget = hero . findNearestEnemy ( ) distan…" at bounding box center [890, 336] width 356 height 373
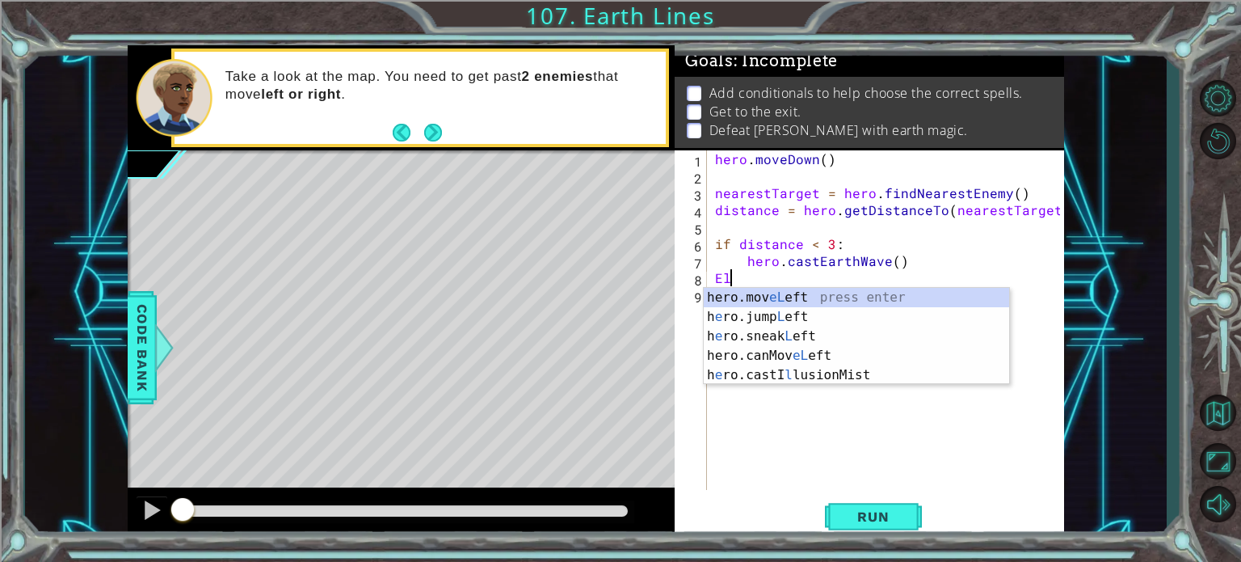
scroll to position [0, 1]
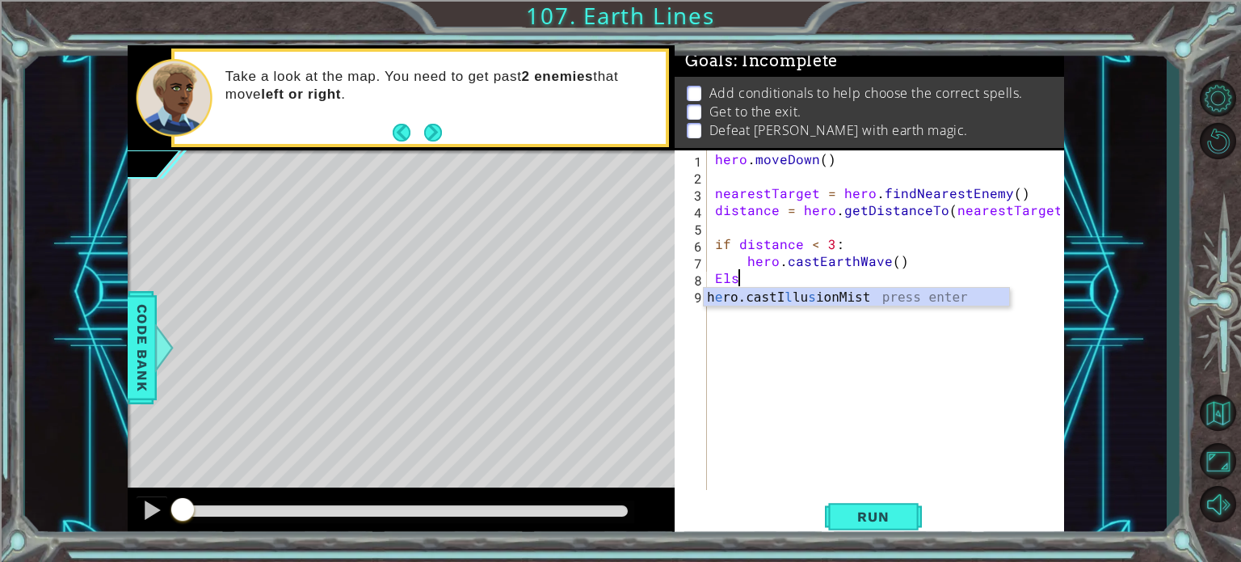
type textarea "E"
type textarea "else:"
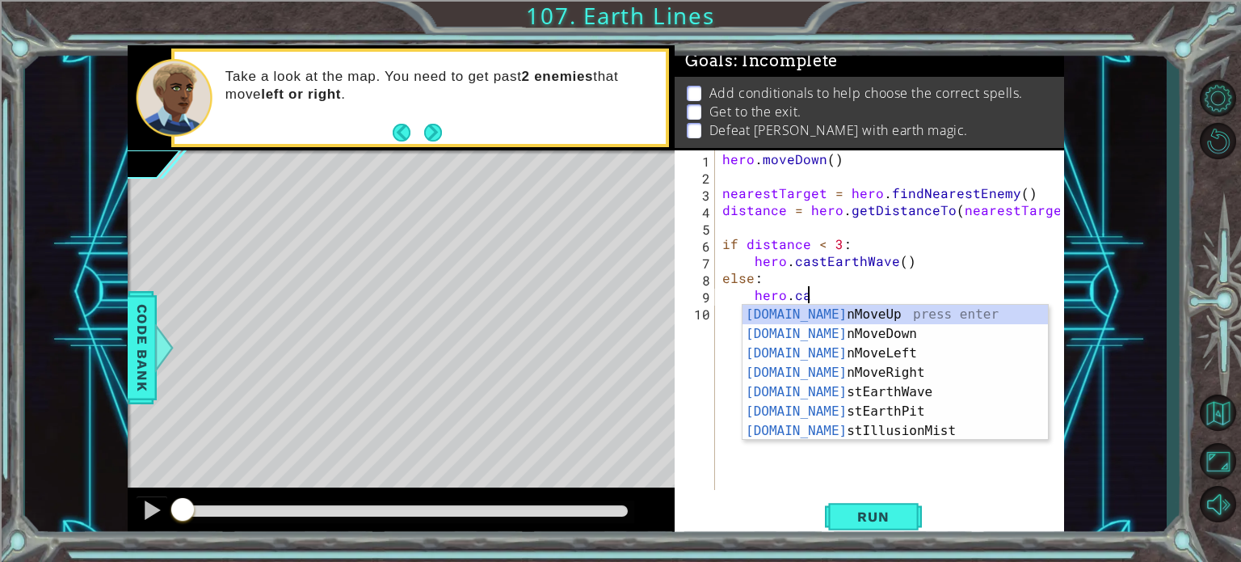
scroll to position [0, 5]
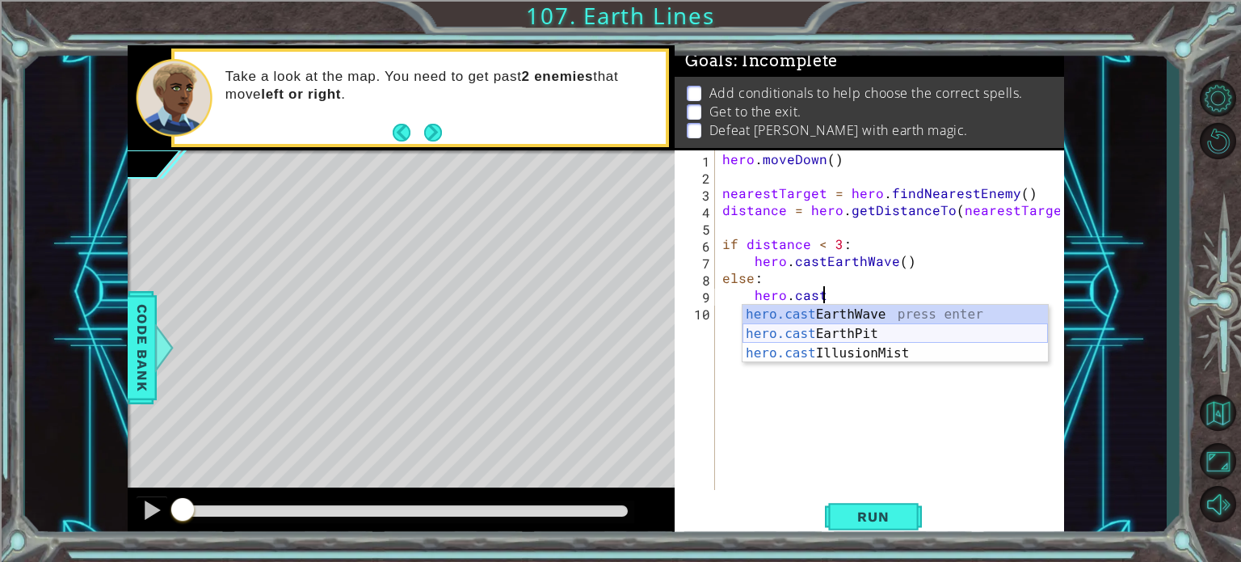
click at [916, 326] on div "hero.cast EarthWave press enter hero.cast EarthPit press enter hero.cast Illusi…" at bounding box center [895, 353] width 305 height 97
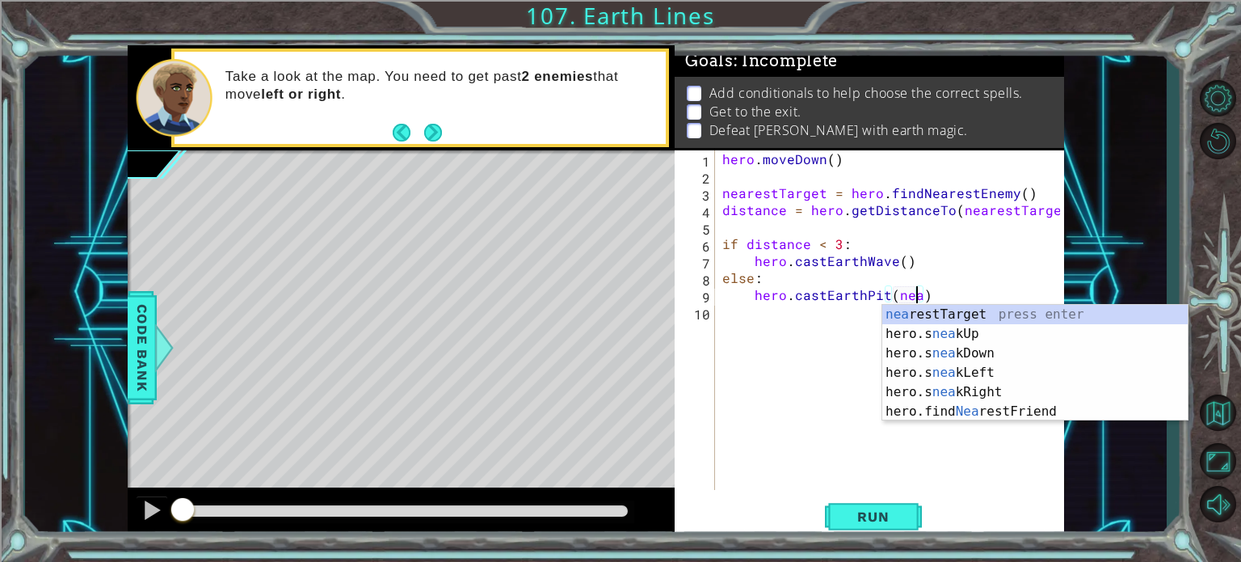
scroll to position [0, 12]
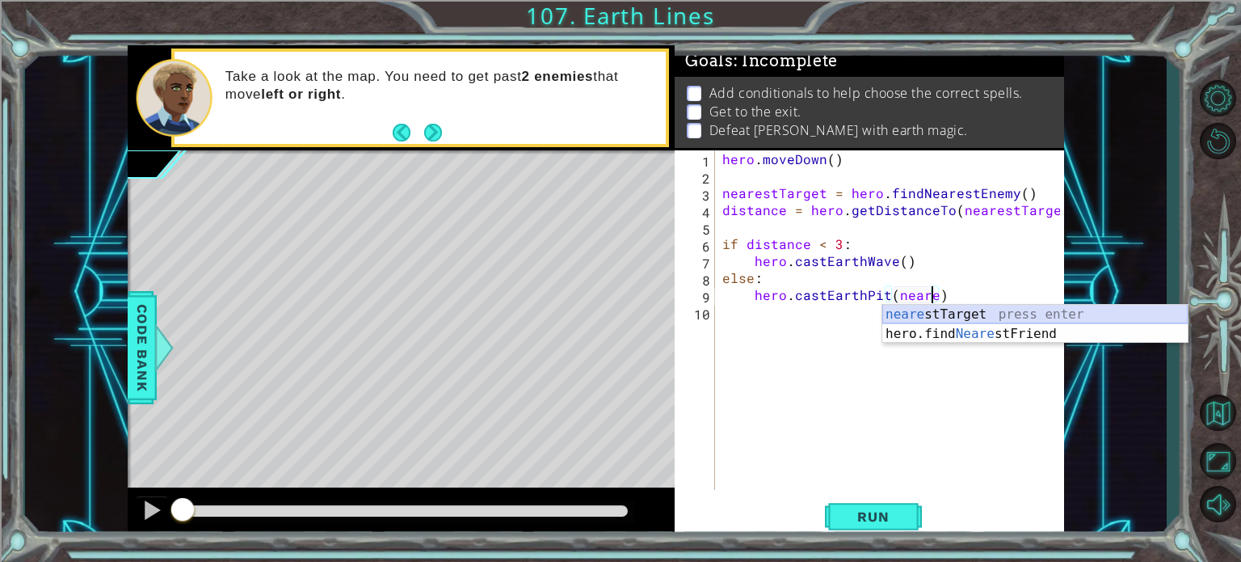
click at [989, 306] on div "neare stTarget press enter hero.find Neare stFriend press enter" at bounding box center [1034, 344] width 305 height 78
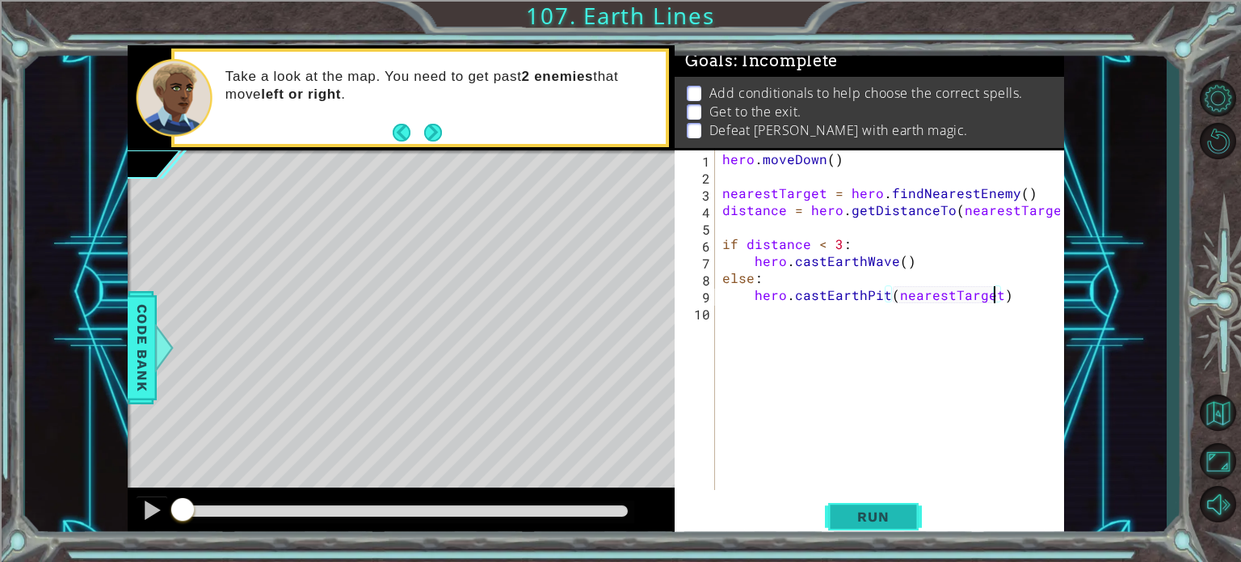
type textarea "hero.castEarthPit(nearestTarget)"
click at [873, 502] on button "Run" at bounding box center [873, 516] width 97 height 39
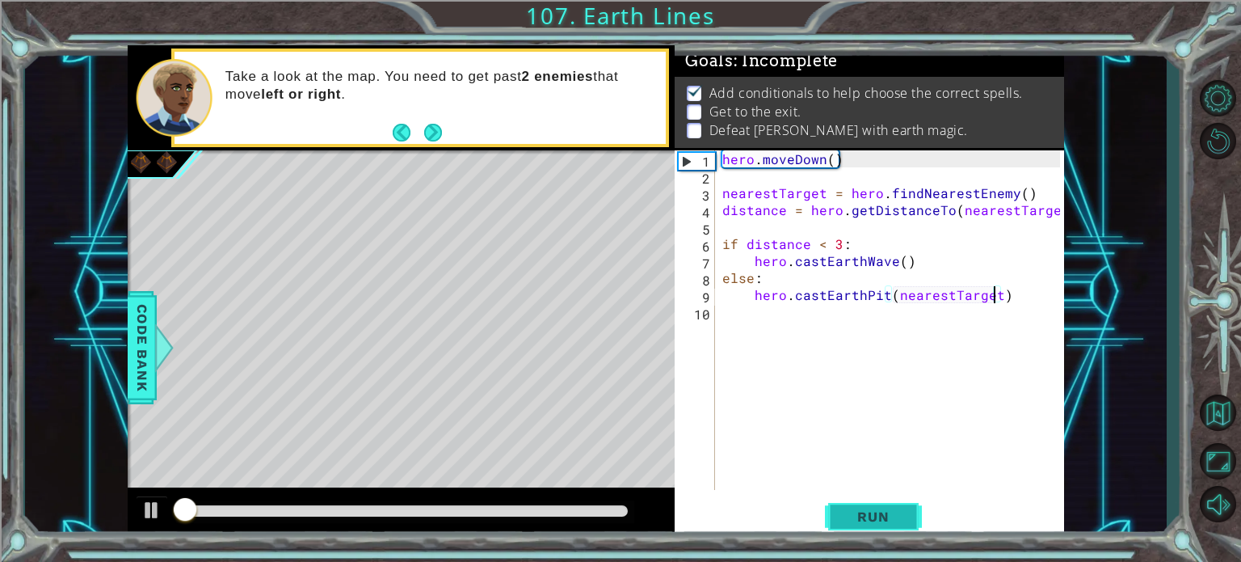
scroll to position [9, 0]
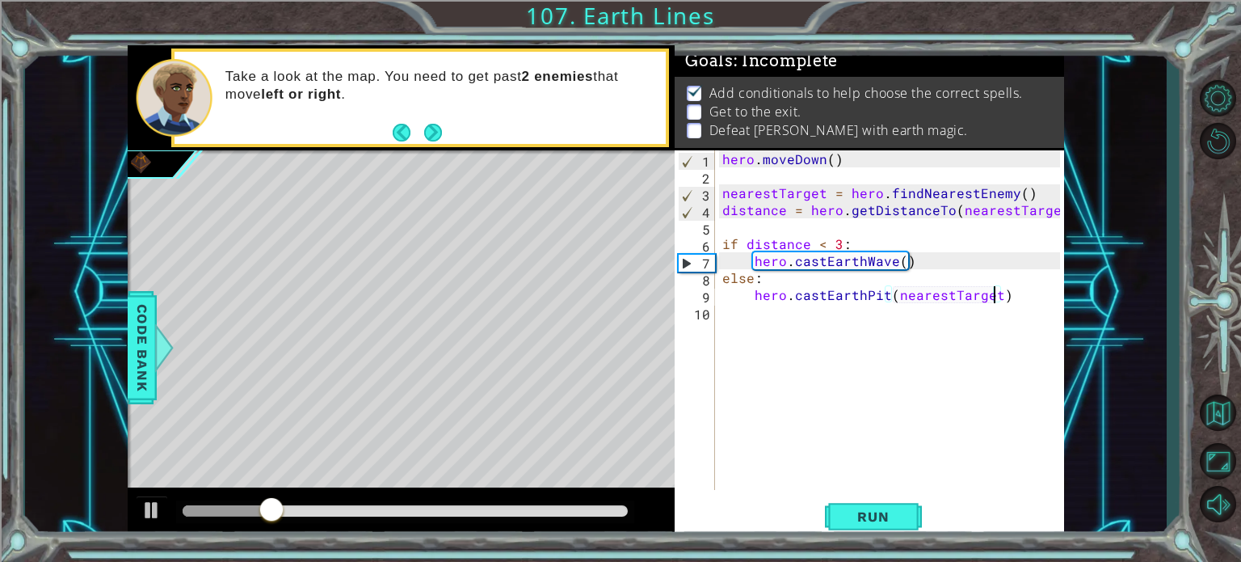
click at [754, 316] on div "hero . [GEOGRAPHIC_DATA] ( ) nearestTarget = hero . findNearestEnemy ( ) distan…" at bounding box center [893, 336] width 349 height 373
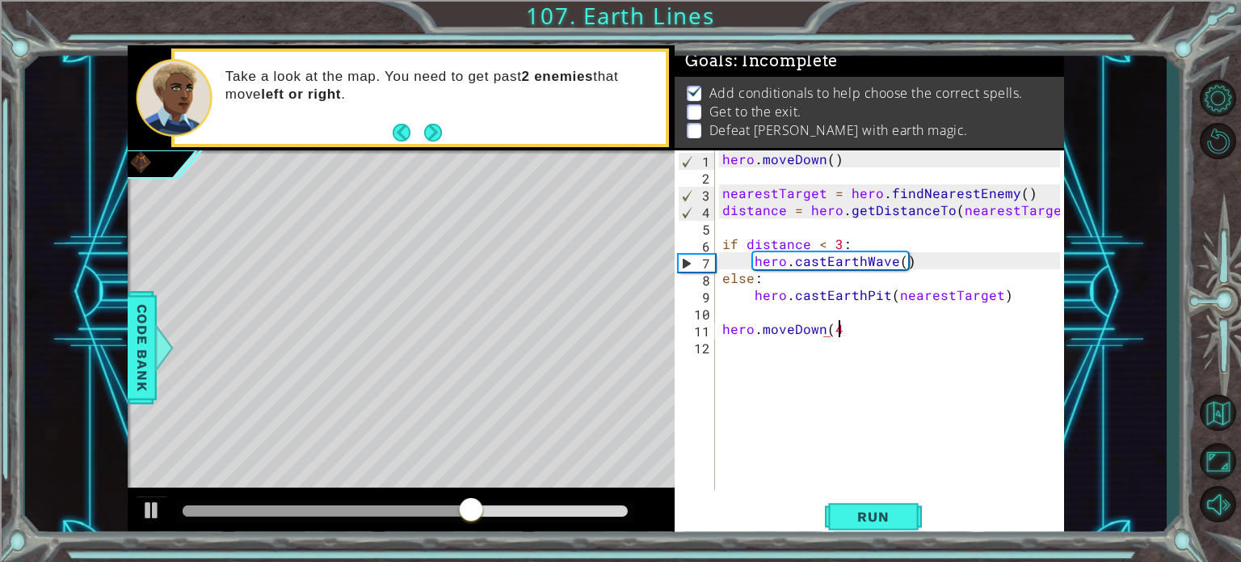
scroll to position [0, 6]
type textarea "hero.moveDown(4)"
click at [887, 530] on button "Run" at bounding box center [873, 516] width 97 height 39
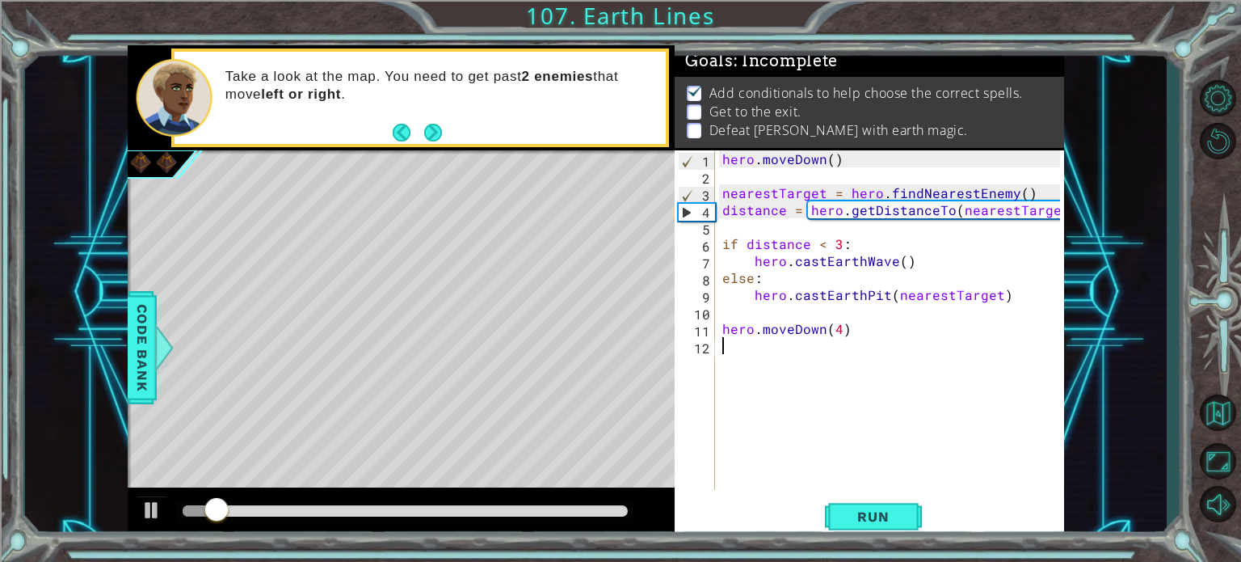
click at [745, 345] on div "hero . [GEOGRAPHIC_DATA] ( ) nearestTarget = hero . findNearestEnemy ( ) distan…" at bounding box center [893, 336] width 349 height 373
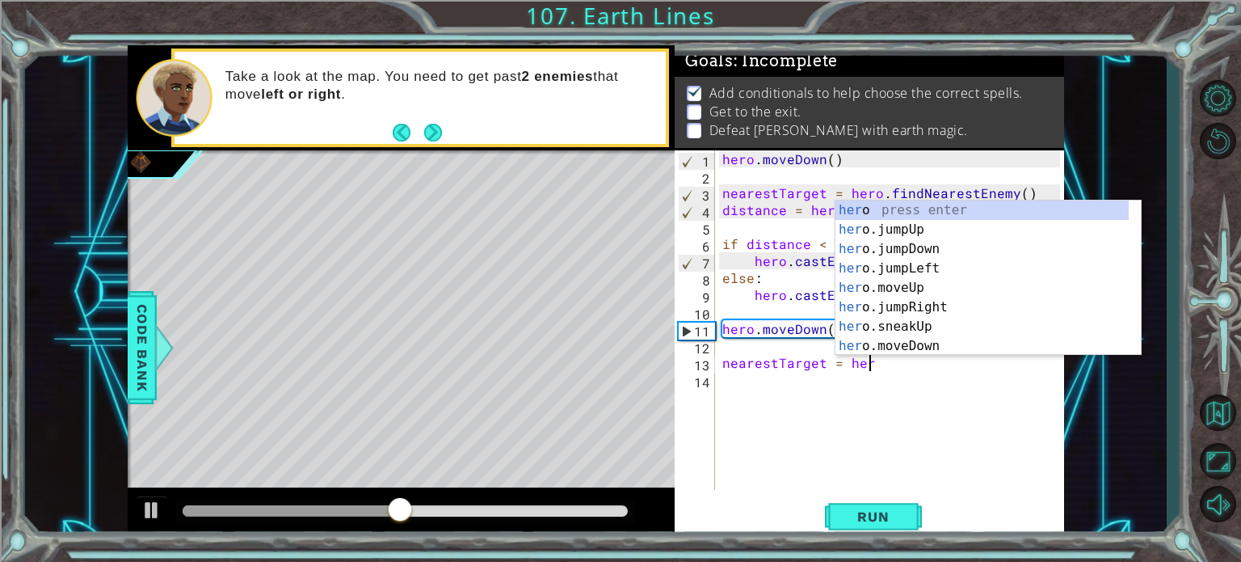
scroll to position [0, 8]
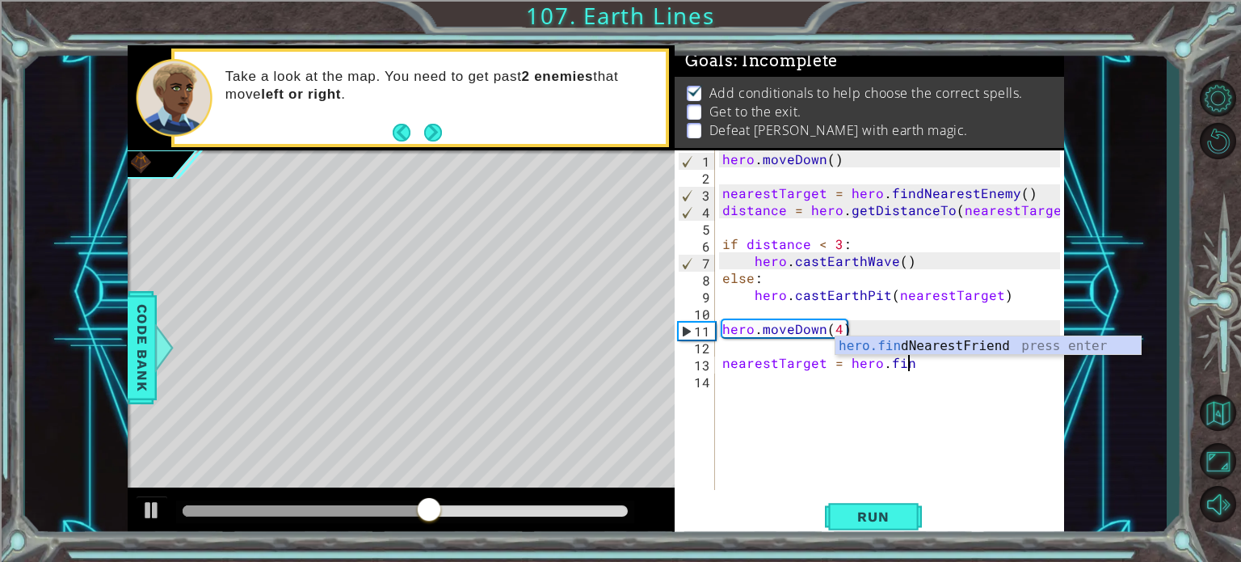
type textarea "nearestTarget = hero.find"
click at [933, 339] on div "hero.find NearestFriend press enter" at bounding box center [987, 365] width 305 height 58
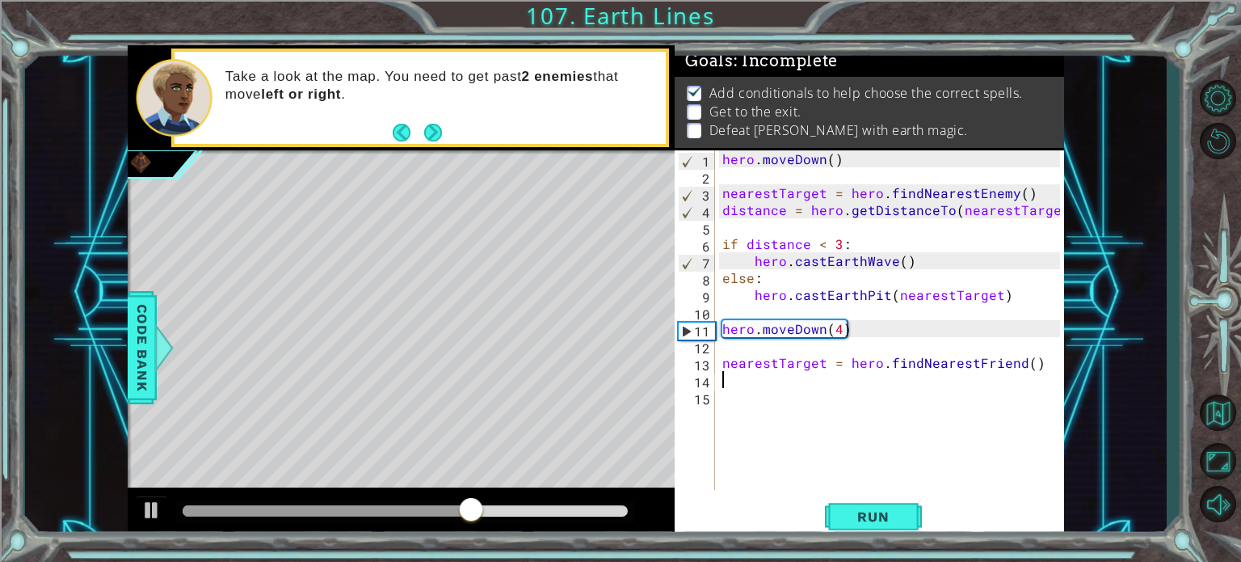
click at [1015, 361] on div "hero . [GEOGRAPHIC_DATA] ( ) nearestTarget = hero . findNearestEnemy ( ) distan…" at bounding box center [893, 336] width 349 height 373
type textarea "nearestTarget = hero.findNearestEnemy()"
click at [730, 379] on div "hero . [GEOGRAPHIC_DATA] ( ) nearestTarget = hero . findNearestEnemy ( ) distan…" at bounding box center [893, 336] width 349 height 373
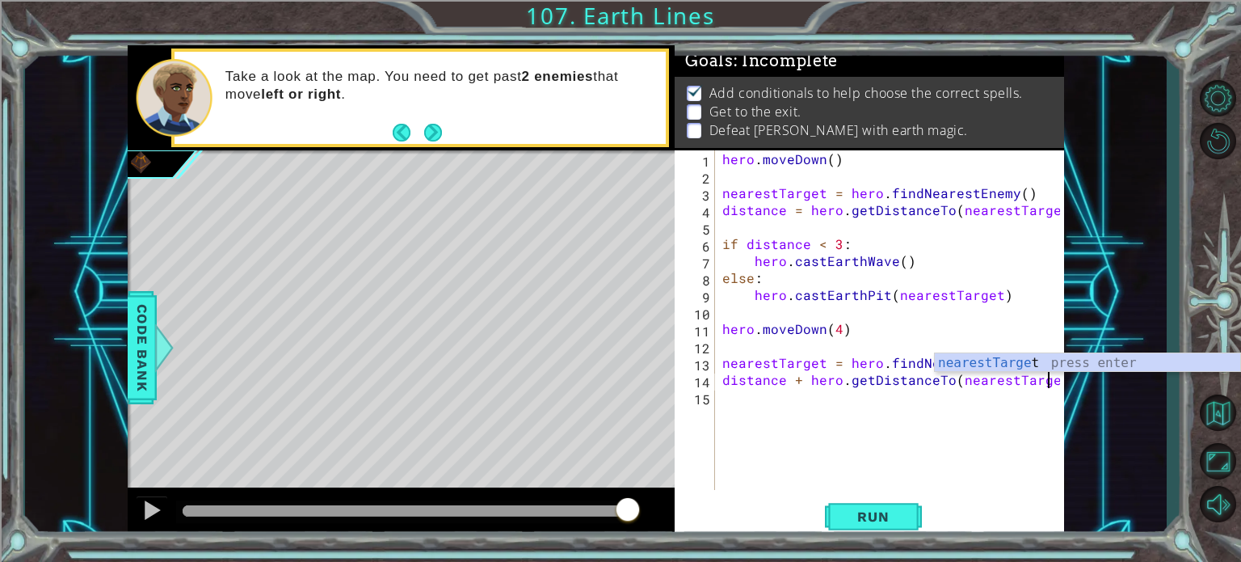
scroll to position [0, 19]
type textarea "distance + hero.getDistanceTo(nearestTarget)"
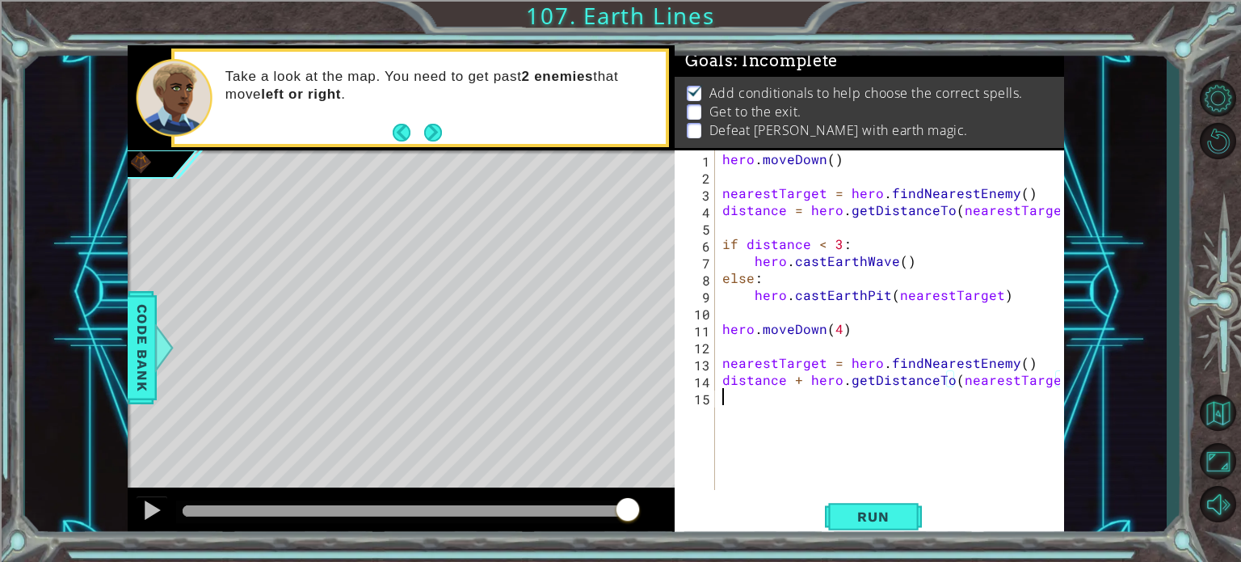
click at [780, 398] on div "hero . [GEOGRAPHIC_DATA] ( ) nearestTarget = hero . findNearestEnemy ( ) distan…" at bounding box center [893, 336] width 349 height 373
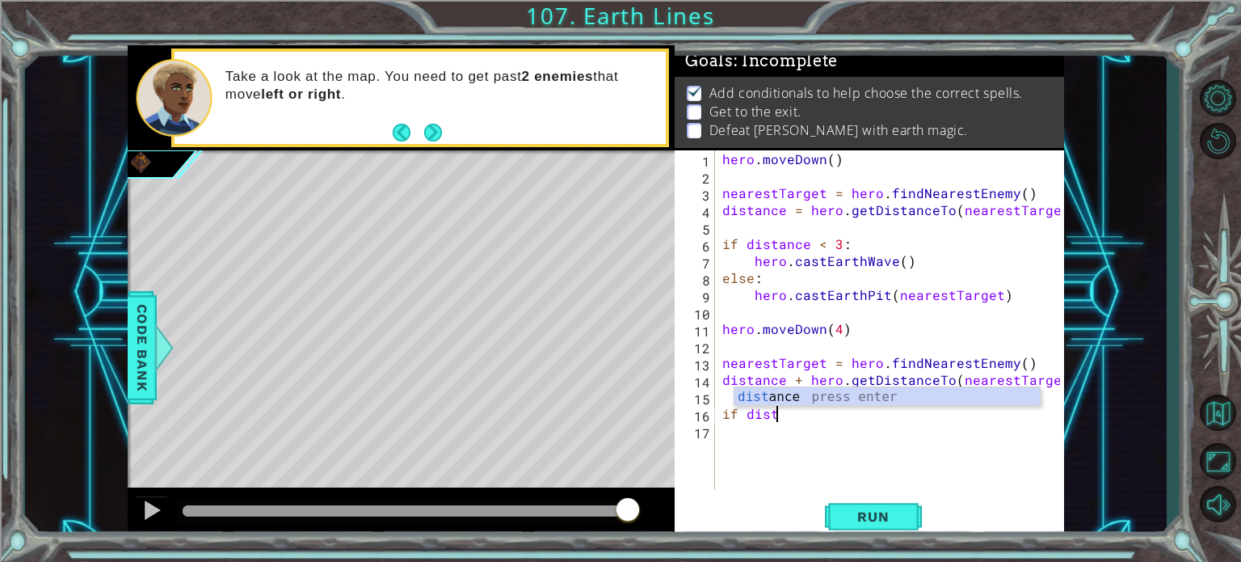
scroll to position [0, 2]
click at [781, 398] on div "dista nce press enter" at bounding box center [886, 416] width 305 height 58
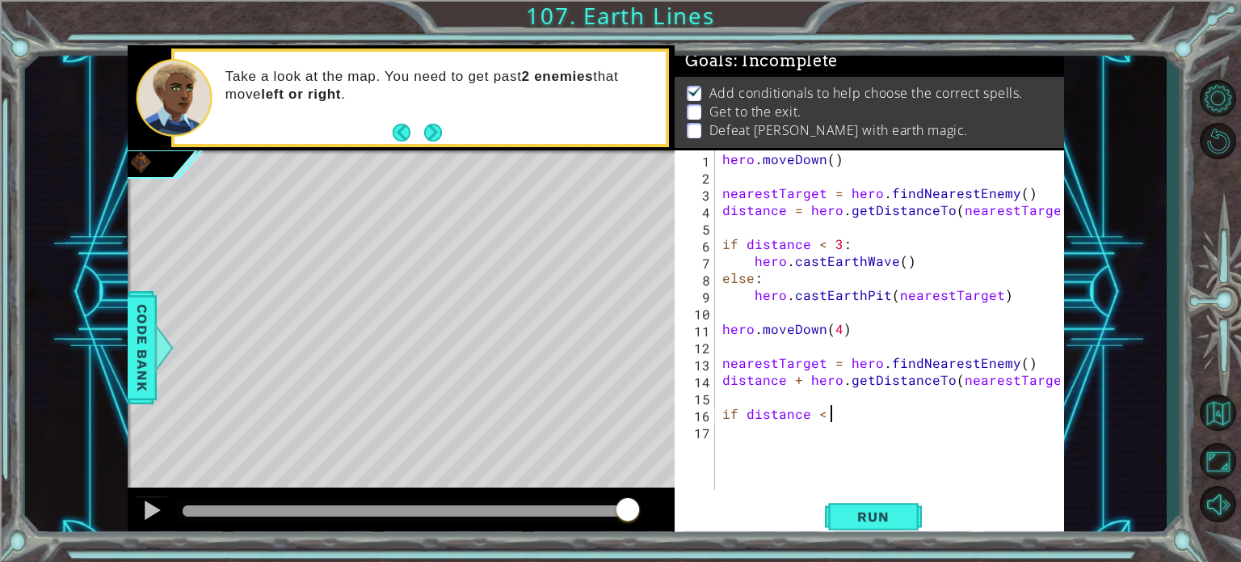
scroll to position [0, 6]
type textarea "if distance < 4:"
type textarea "hero.cast"
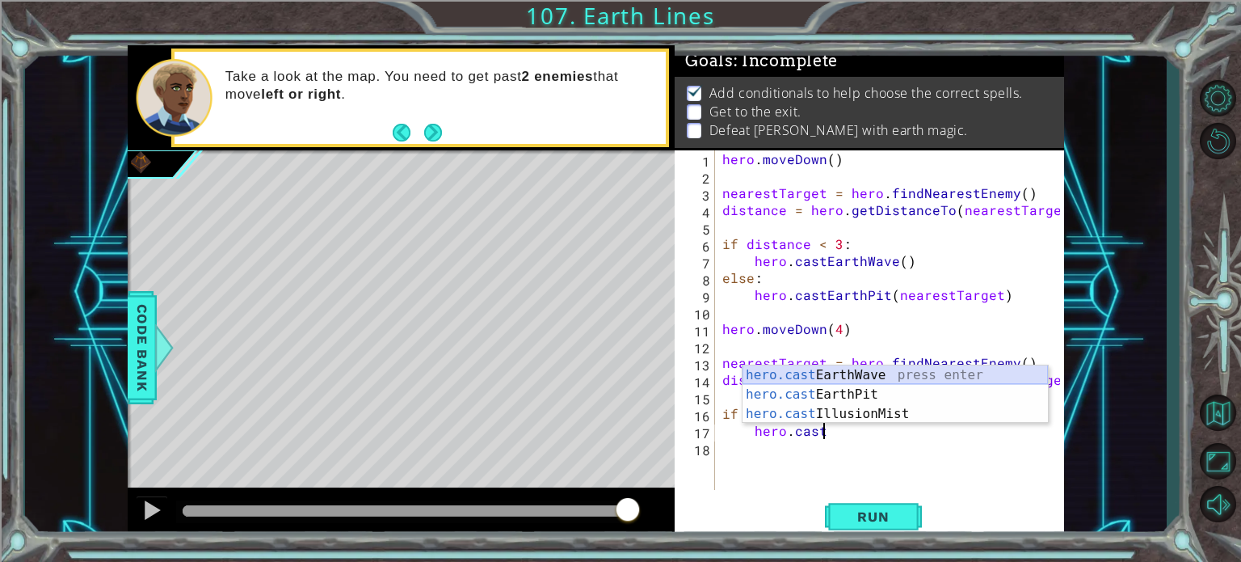
click at [828, 380] on div "hero.cast EarthWave press enter hero.cast EarthPit press enter hero.cast Illusi…" at bounding box center [895, 413] width 305 height 97
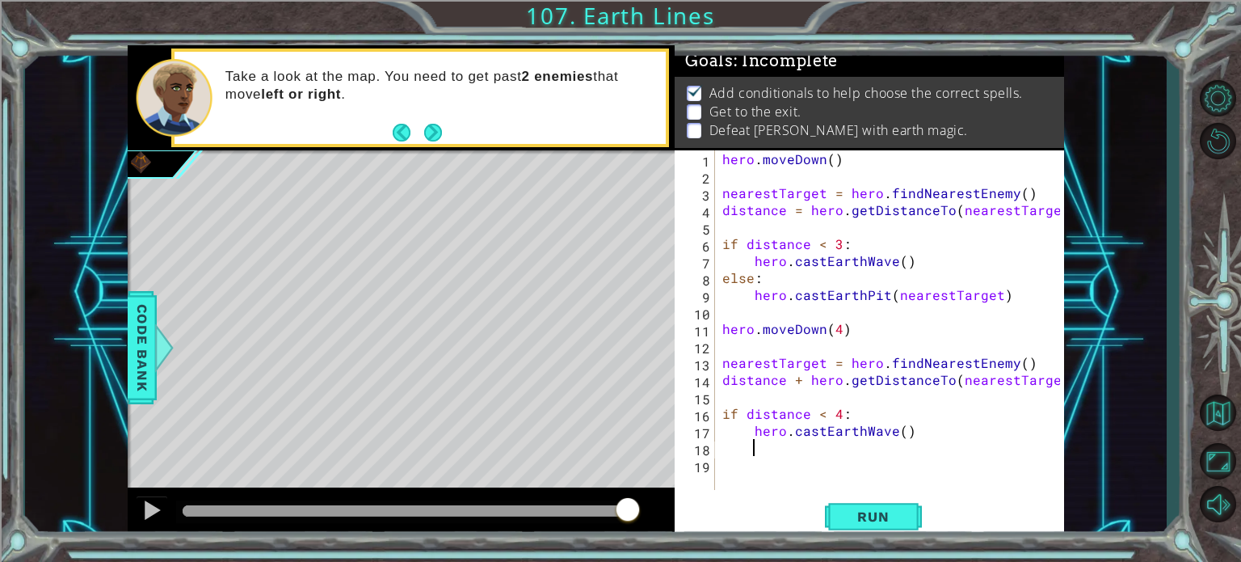
scroll to position [0, 0]
click at [722, 448] on div "hero . [GEOGRAPHIC_DATA] ( ) nearestTarget = hero . findNearestEnemy ( ) distan…" at bounding box center [893, 336] width 349 height 373
type textarea "else:"
type textarea "g"
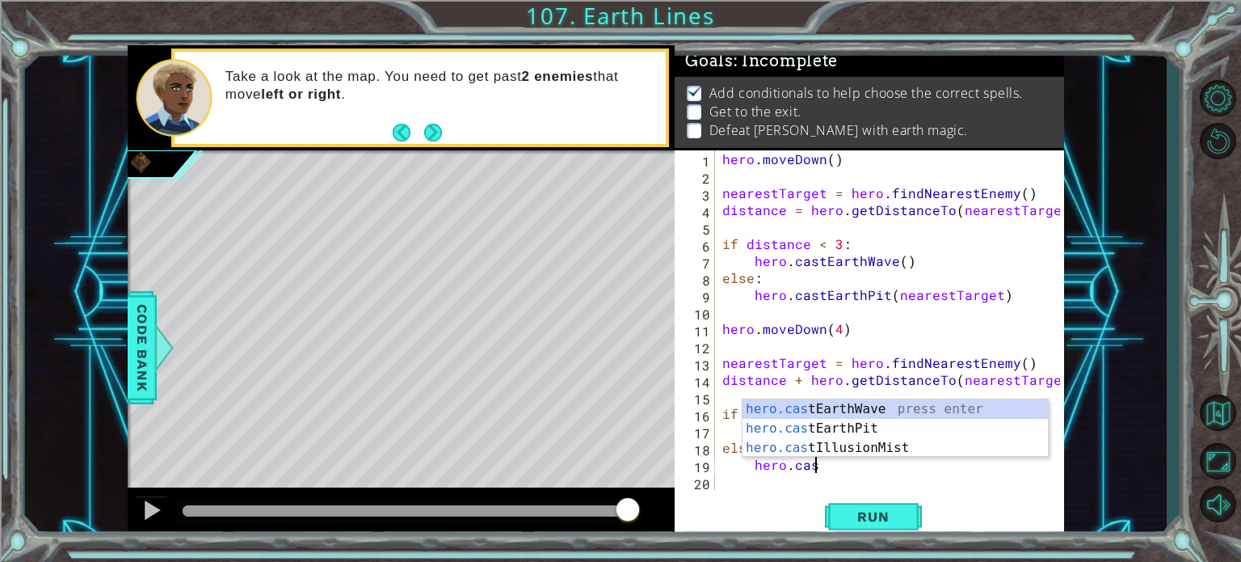
scroll to position [0, 5]
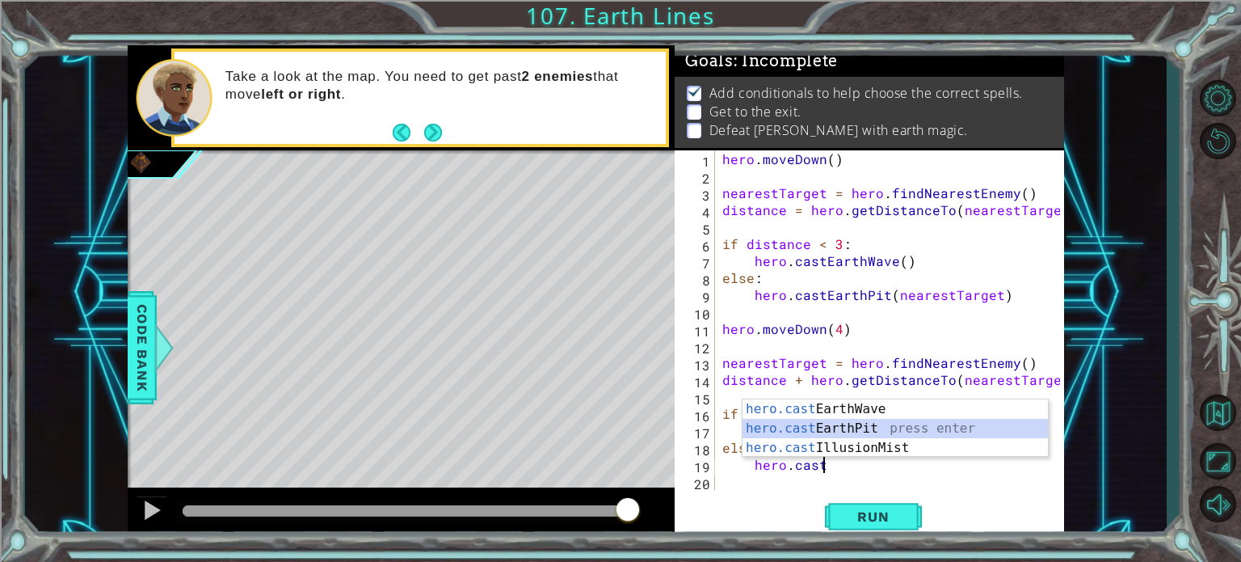
click at [844, 429] on div "hero.cast EarthWave press enter hero.cast EarthPit press enter hero.cast Illusi…" at bounding box center [895, 447] width 305 height 97
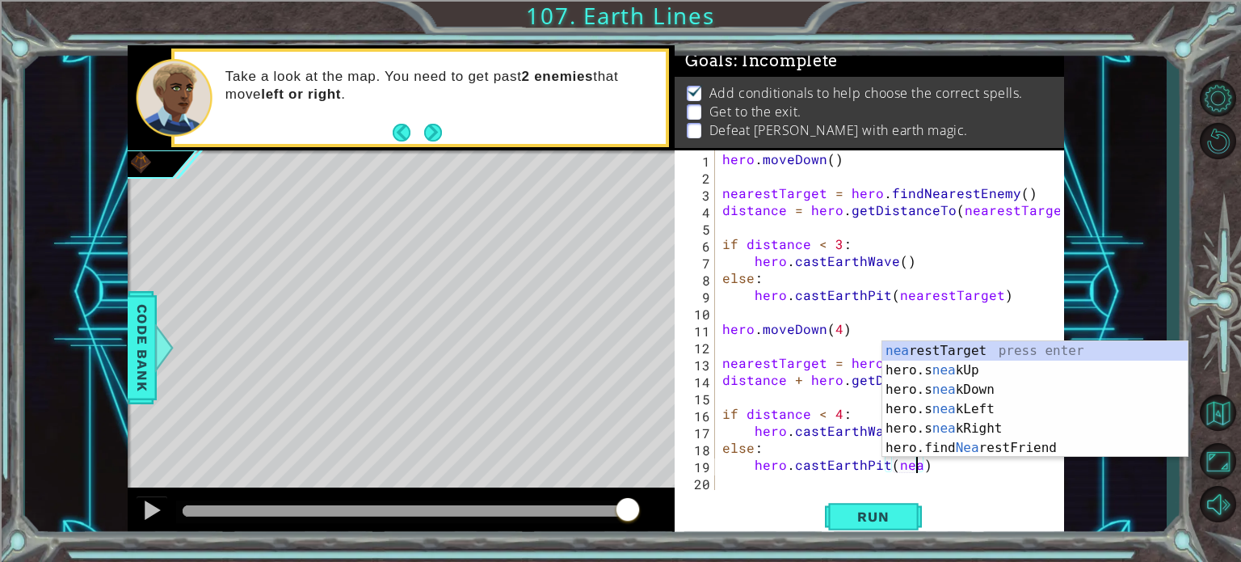
scroll to position [0, 12]
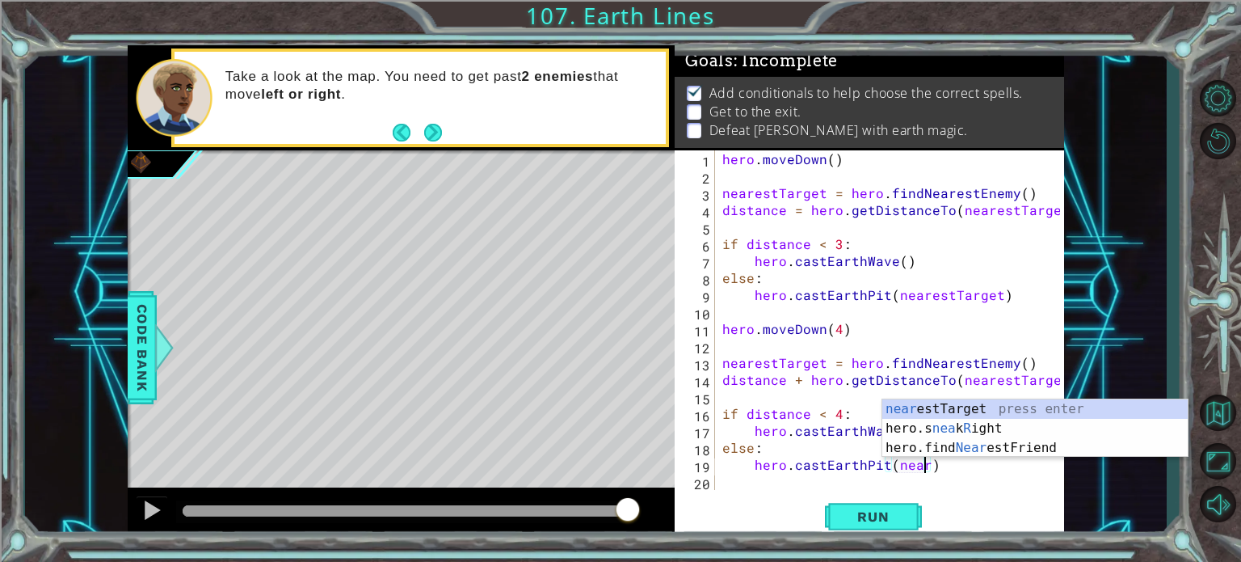
click at [950, 411] on div "near estTarget press enter hero.s nea k R ight press enter hero.find Near estFr…" at bounding box center [1034, 447] width 305 height 97
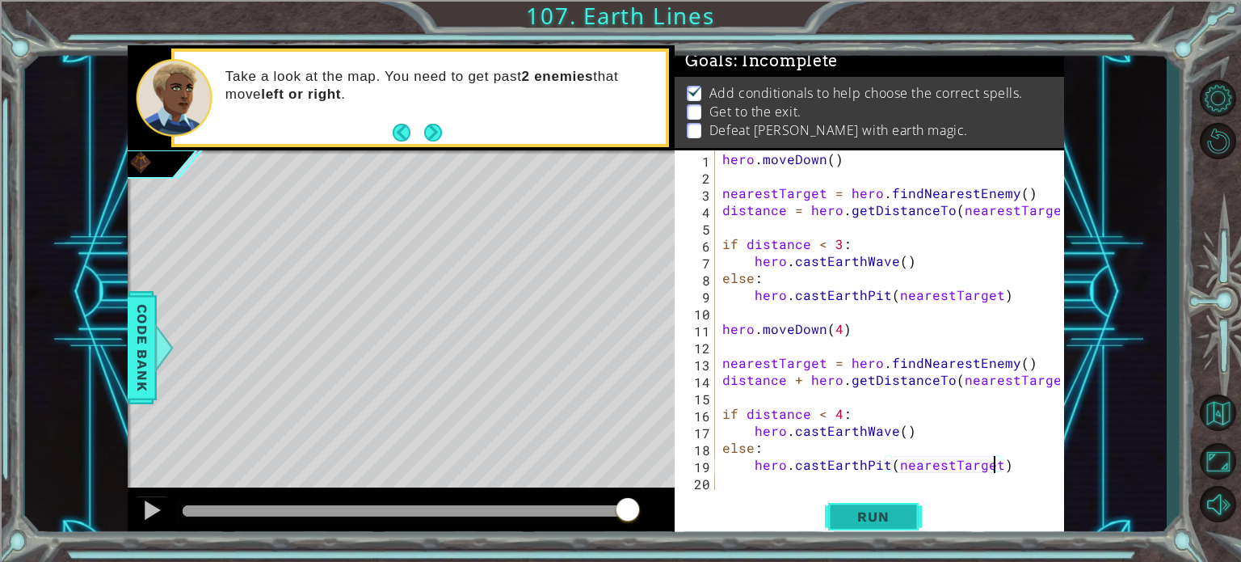
click at [892, 512] on span "Run" at bounding box center [873, 516] width 64 height 16
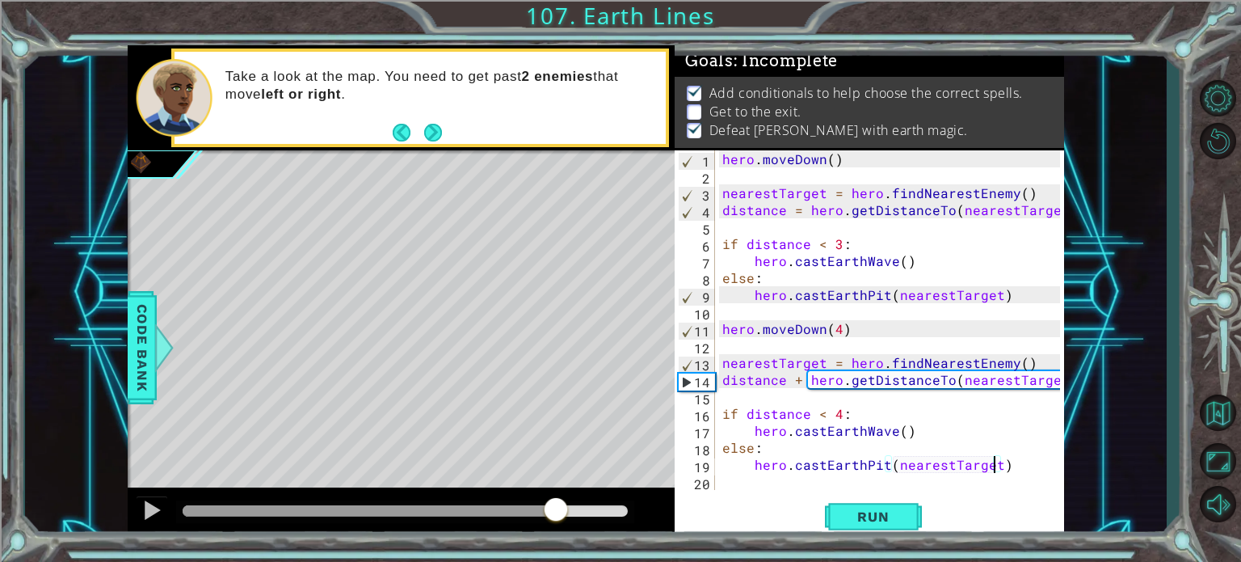
click at [558, 463] on div "methods hero use(thing) moveUp(steps) moveDown(steps) moveLeft(steps) moveRight…" at bounding box center [596, 292] width 936 height 494
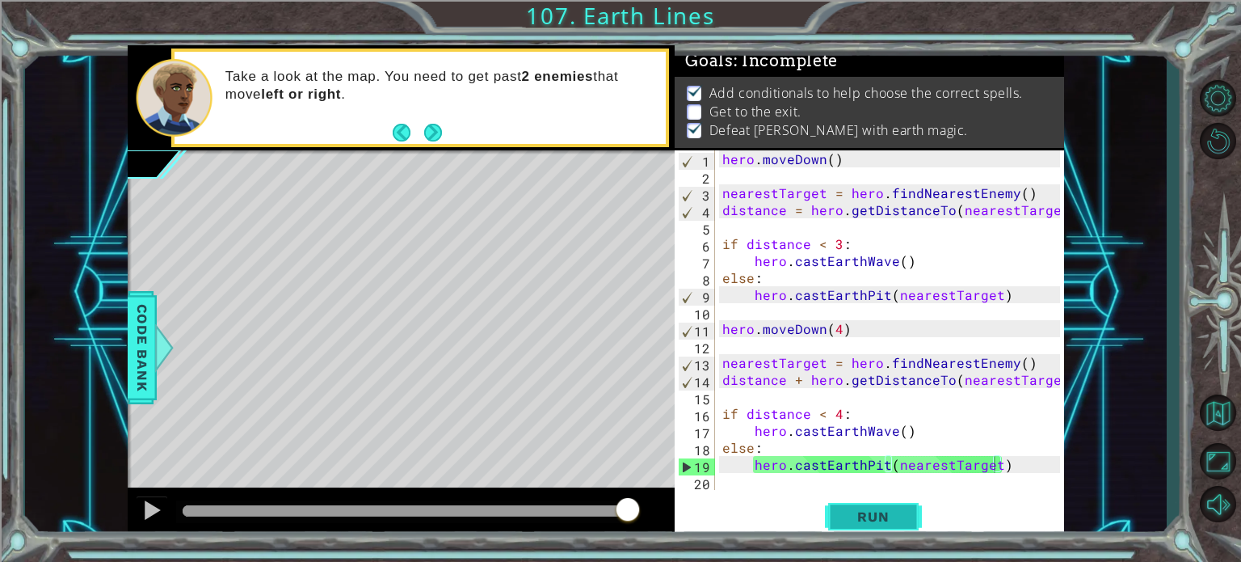
click at [899, 506] on button "Run" at bounding box center [873, 516] width 97 height 39
click at [907, 528] on button "Run" at bounding box center [873, 516] width 97 height 39
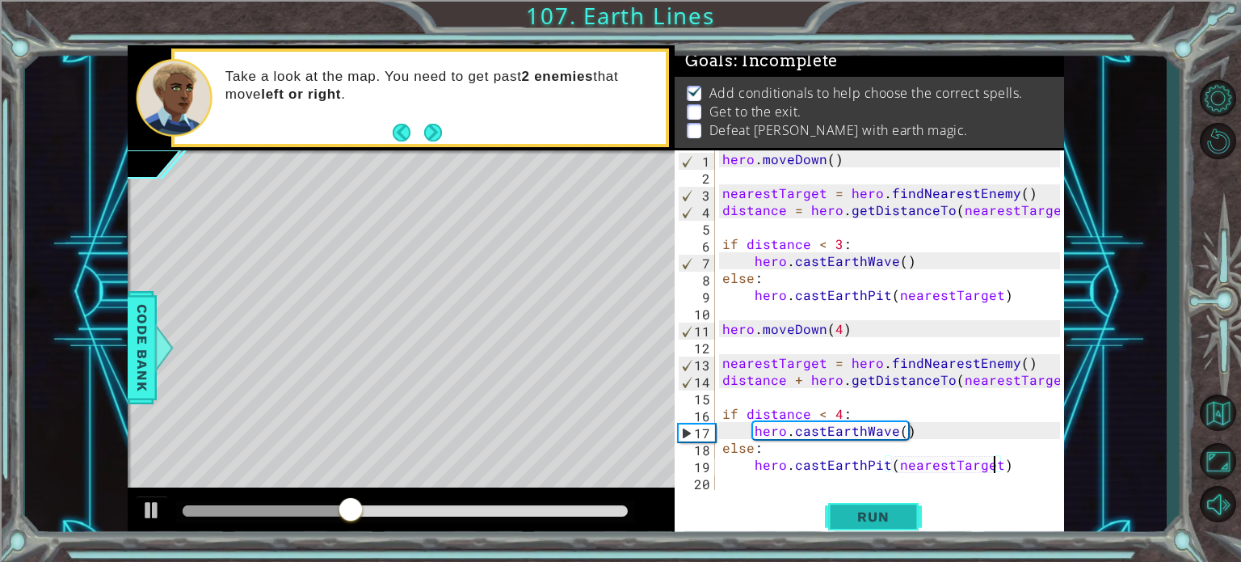
click at [907, 528] on button "Run" at bounding box center [873, 516] width 97 height 39
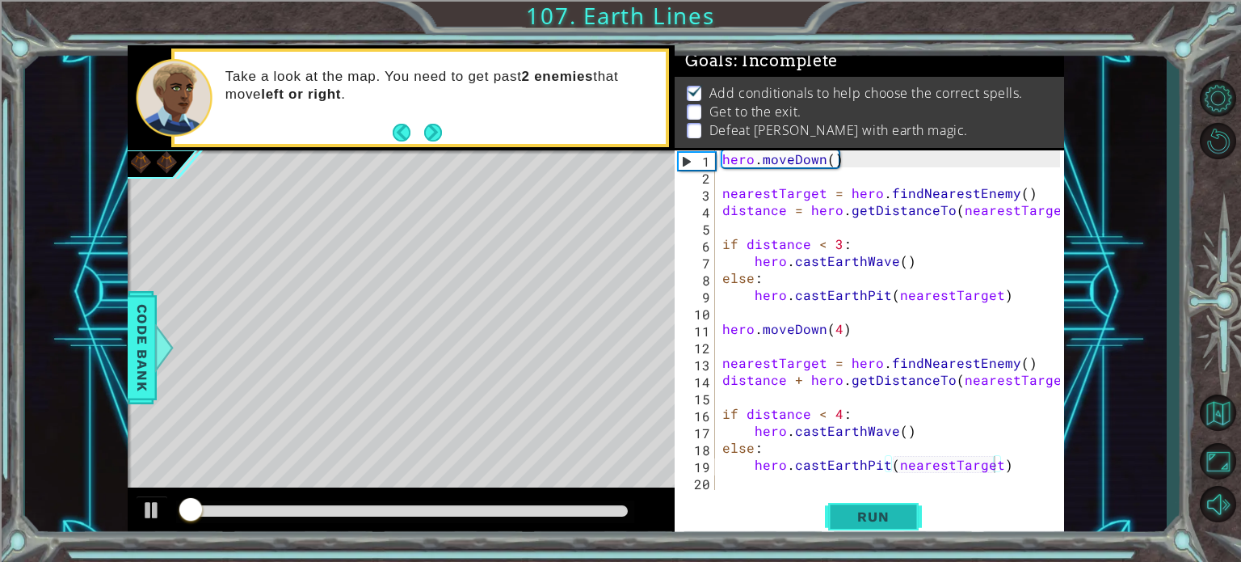
click at [907, 528] on button "Run" at bounding box center [873, 516] width 97 height 39
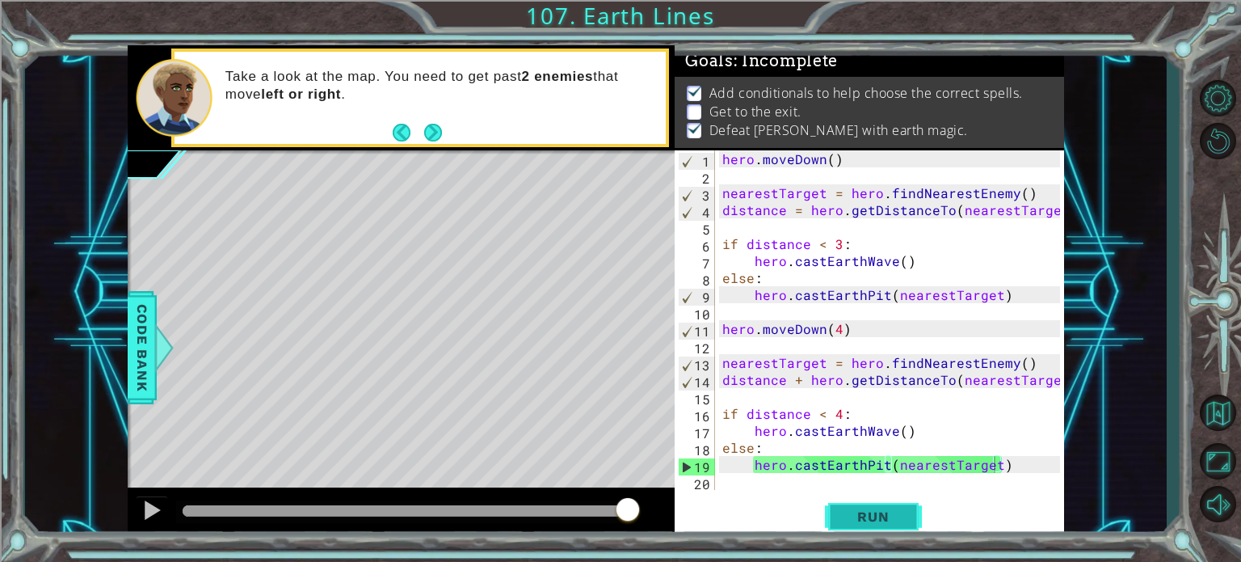
click at [907, 528] on button "Run" at bounding box center [873, 516] width 97 height 39
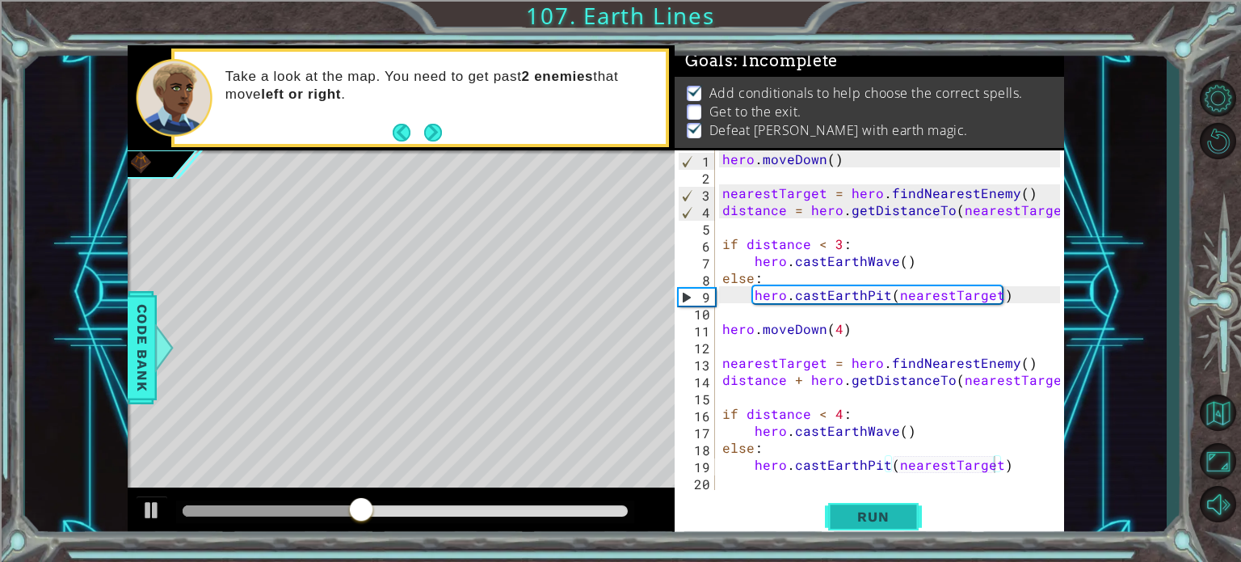
click at [857, 533] on button "Run" at bounding box center [873, 516] width 97 height 39
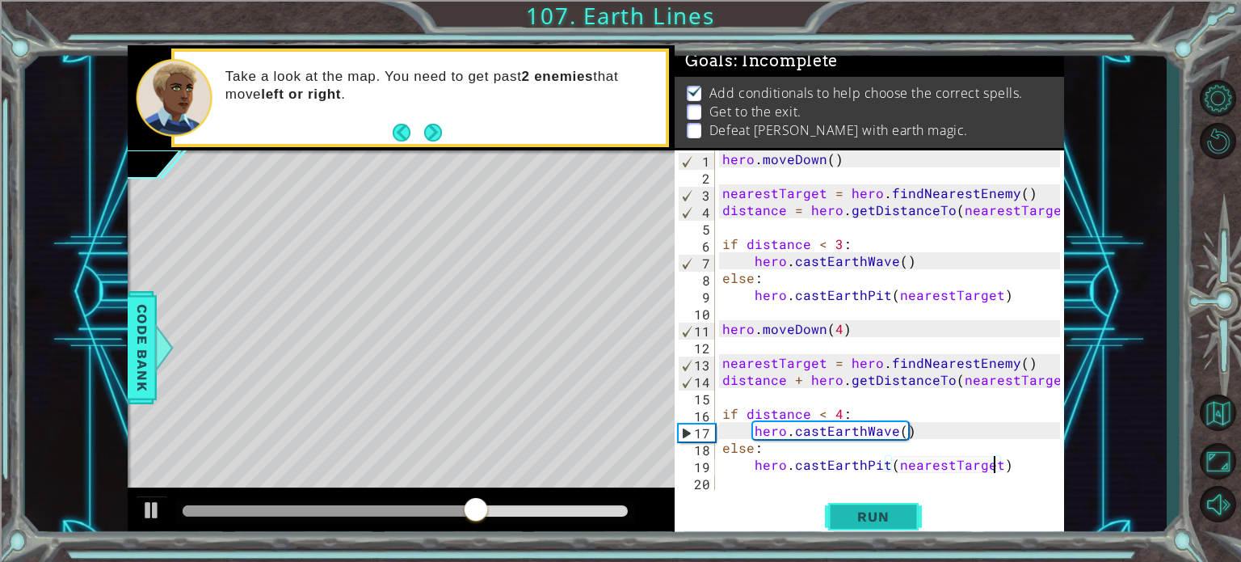
click at [858, 534] on button "Run" at bounding box center [873, 516] width 97 height 39
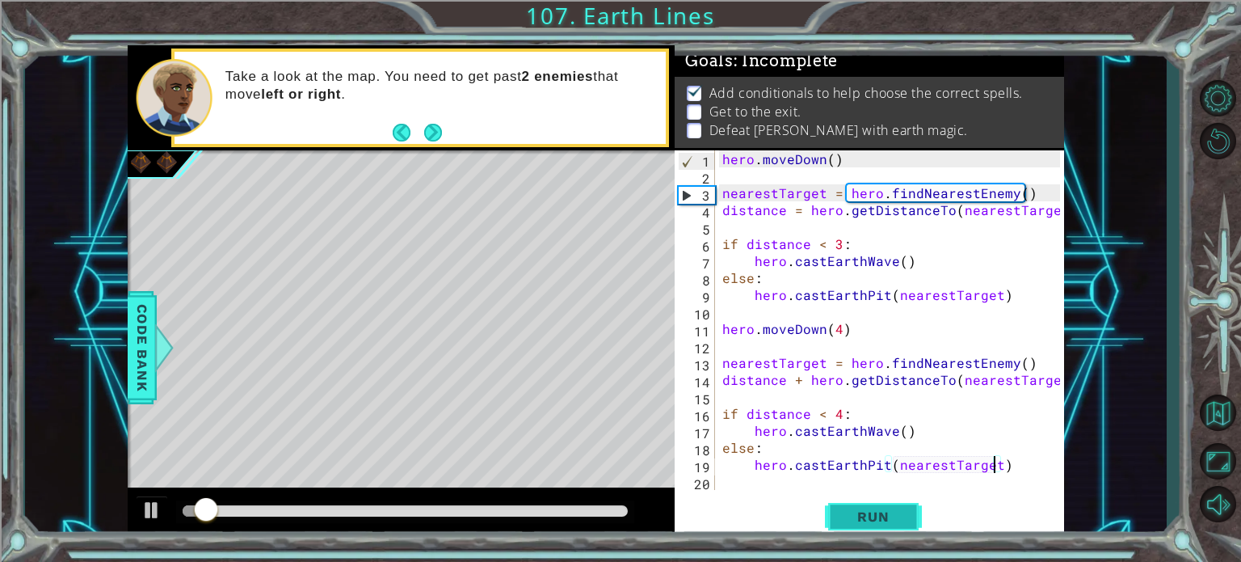
click at [858, 534] on button "Run" at bounding box center [873, 516] width 97 height 39
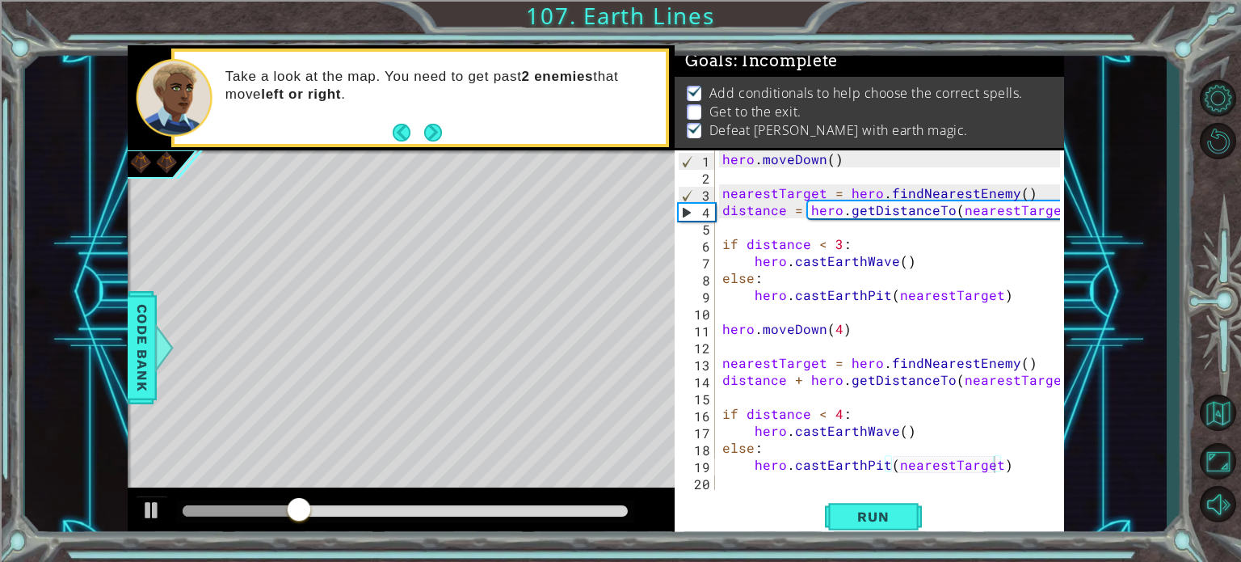
drag, startPoint x: 377, startPoint y: 515, endPoint x: 410, endPoint y: 509, distance: 34.4
click at [410, 510] on div at bounding box center [405, 511] width 459 height 23
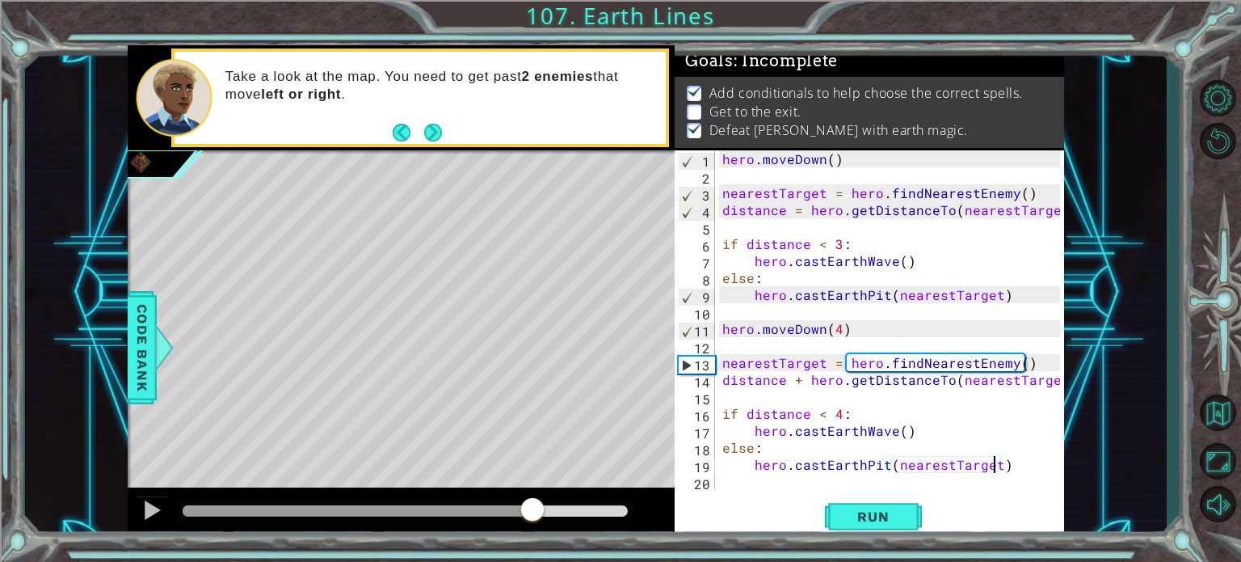
drag, startPoint x: 410, startPoint y: 509, endPoint x: 532, endPoint y: 508, distance: 122.0
click at [532, 508] on div at bounding box center [406, 510] width 446 height 11
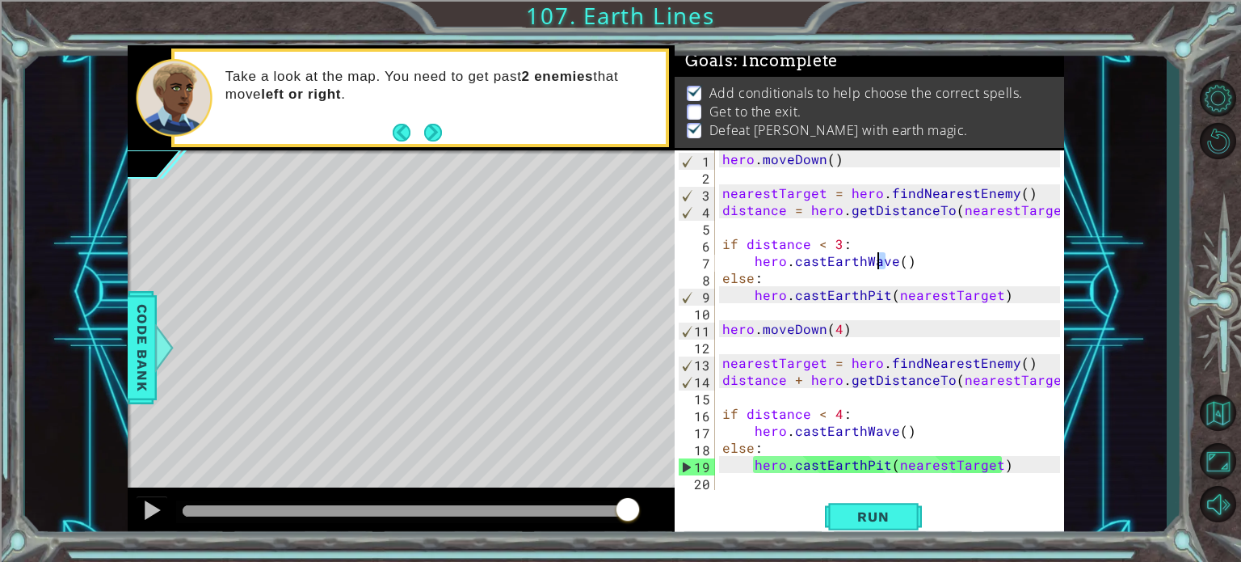
drag, startPoint x: 889, startPoint y: 263, endPoint x: 880, endPoint y: 264, distance: 9.0
click at [880, 264] on div "hero . [GEOGRAPHIC_DATA] ( ) nearestTarget = hero . findNearestEnemy ( ) distan…" at bounding box center [893, 336] width 349 height 373
click at [892, 259] on div "hero . [GEOGRAPHIC_DATA] ( ) nearestTarget = hero . findNearestEnemy ( ) distan…" at bounding box center [893, 336] width 349 height 373
drag, startPoint x: 892, startPoint y: 259, endPoint x: 860, endPoint y: 268, distance: 32.7
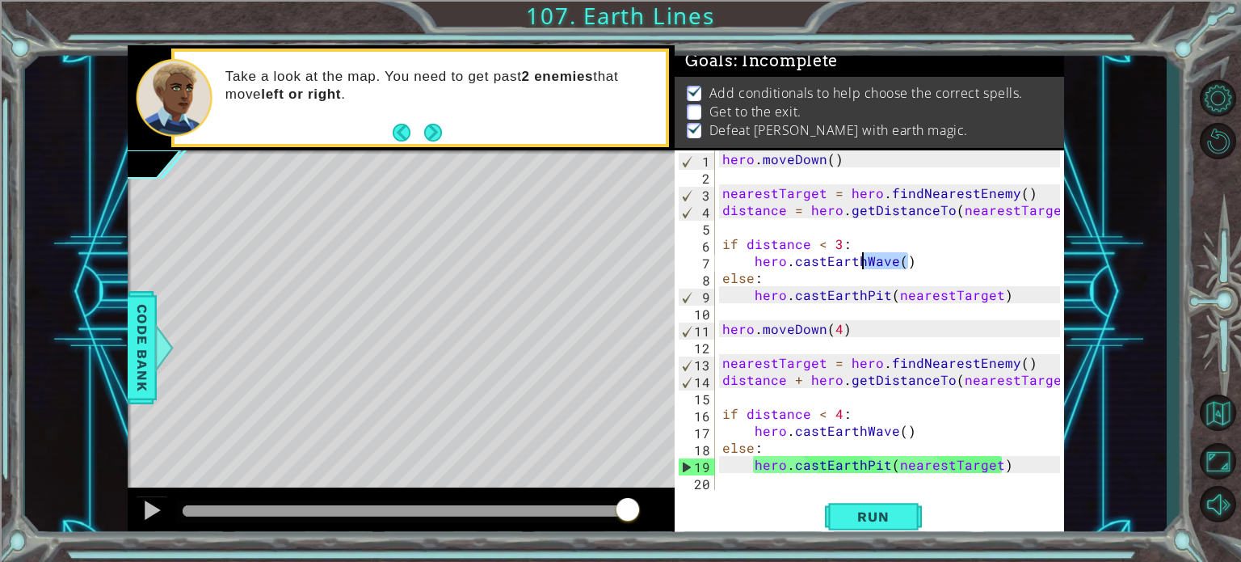
click at [860, 268] on div "hero . [GEOGRAPHIC_DATA] ( ) nearestTarget = hero . findNearestEnemy ( ) distan…" at bounding box center [893, 336] width 349 height 373
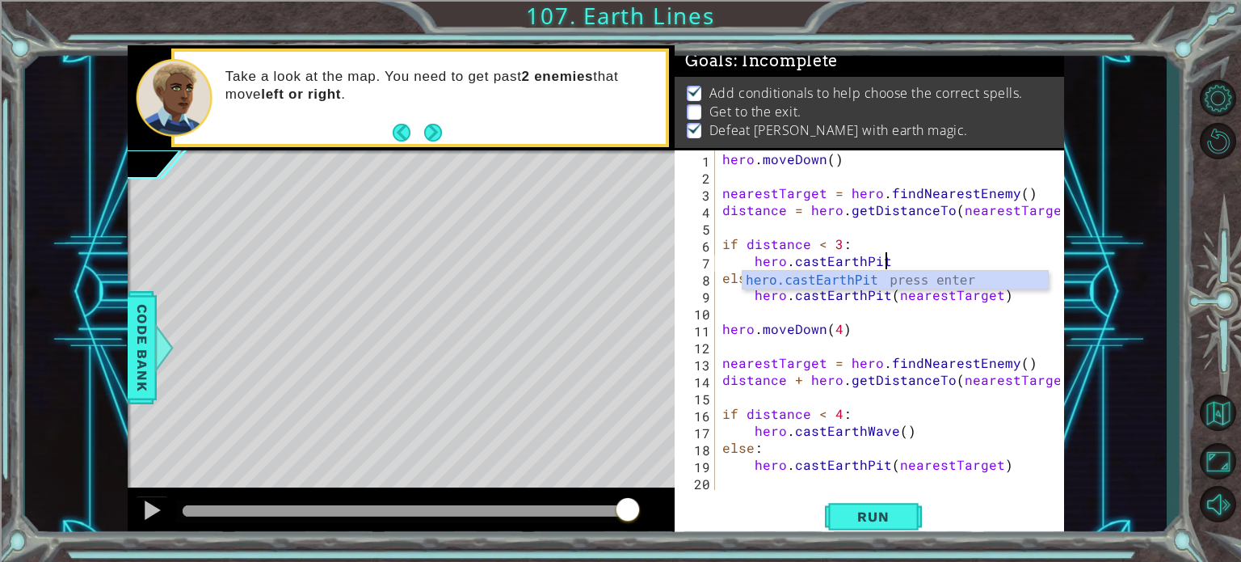
scroll to position [0, 9]
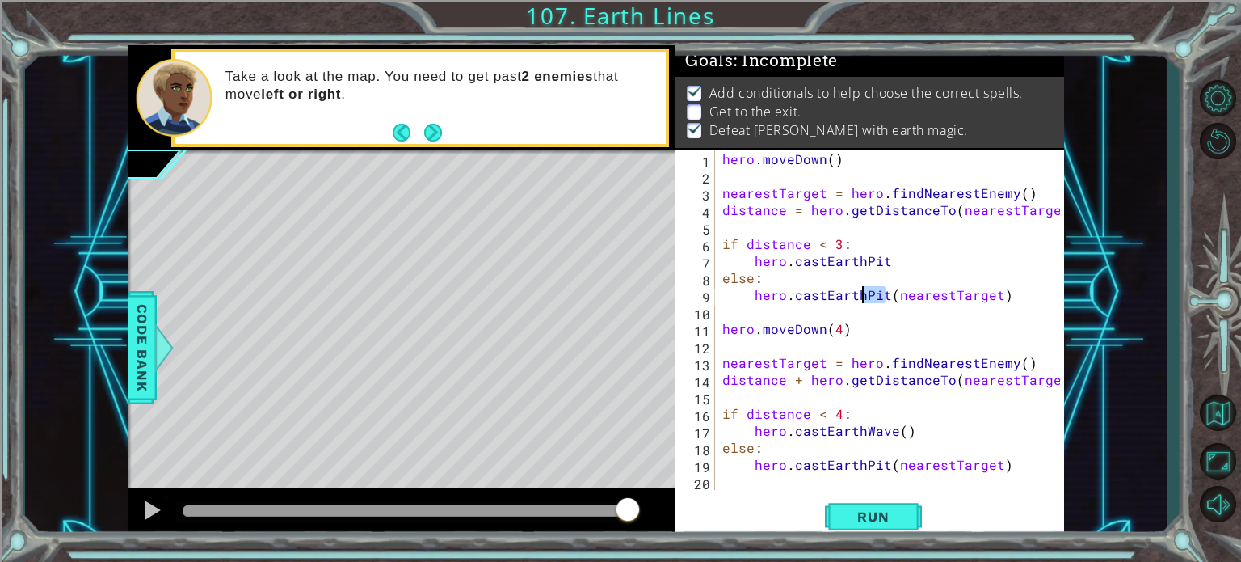
drag, startPoint x: 883, startPoint y: 300, endPoint x: 860, endPoint y: 296, distance: 23.8
click at [860, 296] on div "hero . [GEOGRAPHIC_DATA] ( ) nearestTarget = hero . findNearestEnemy ( ) distan…" at bounding box center [893, 336] width 349 height 373
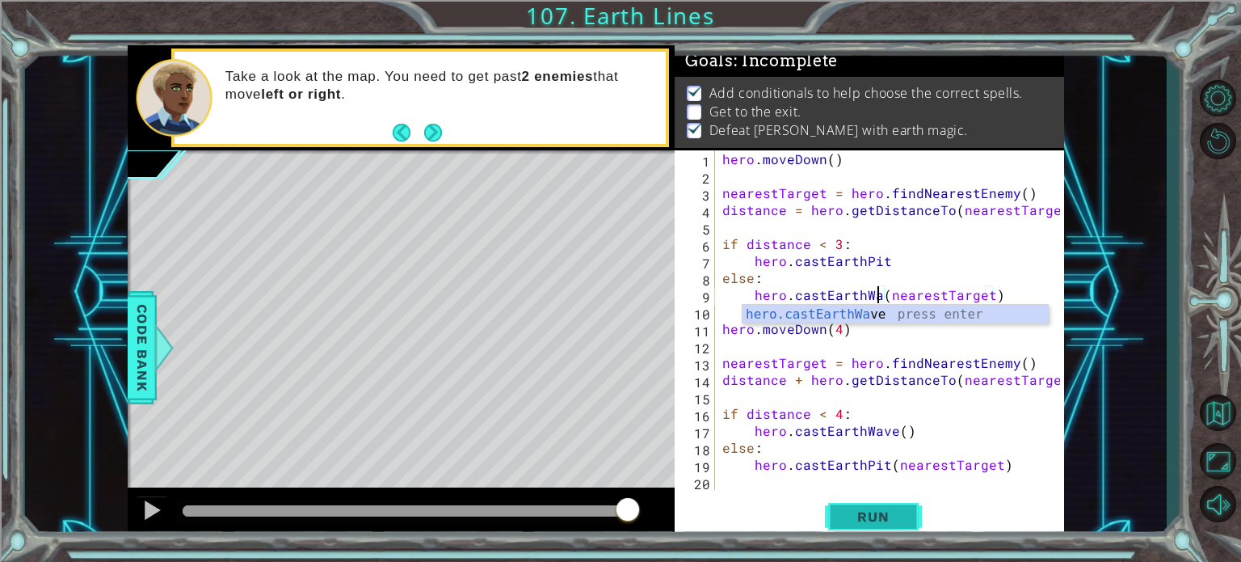
scroll to position [0, 10]
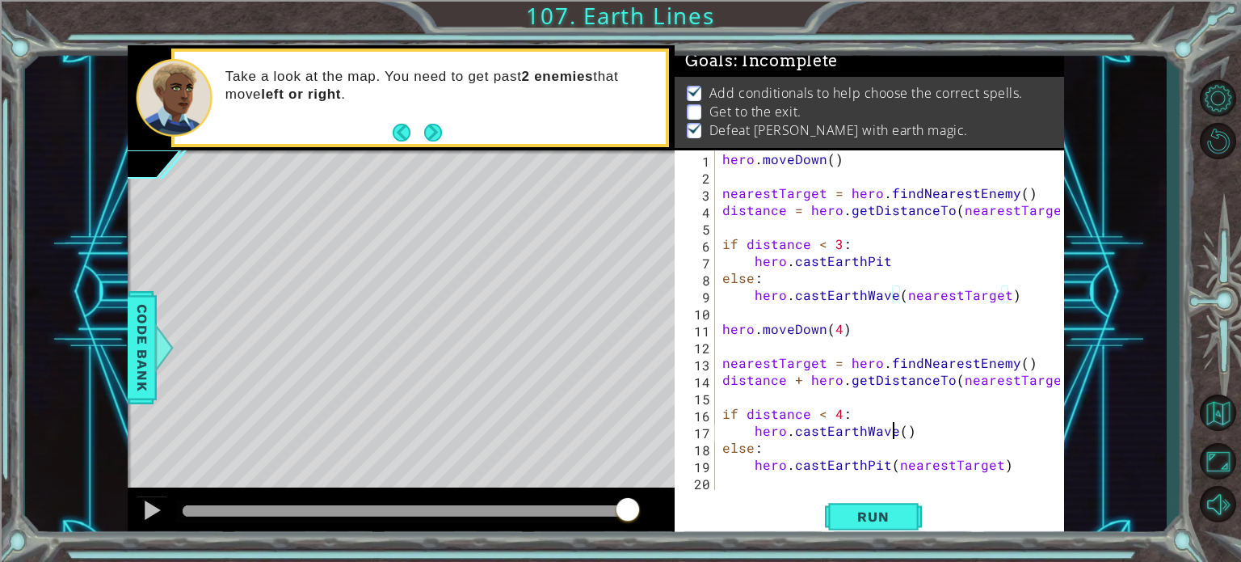
click at [891, 435] on div "hero . [GEOGRAPHIC_DATA] ( ) nearestTarget = hero . findNearestEnemy ( ) distan…" at bounding box center [893, 336] width 349 height 373
click at [864, 515] on span "Run" at bounding box center [873, 516] width 64 height 16
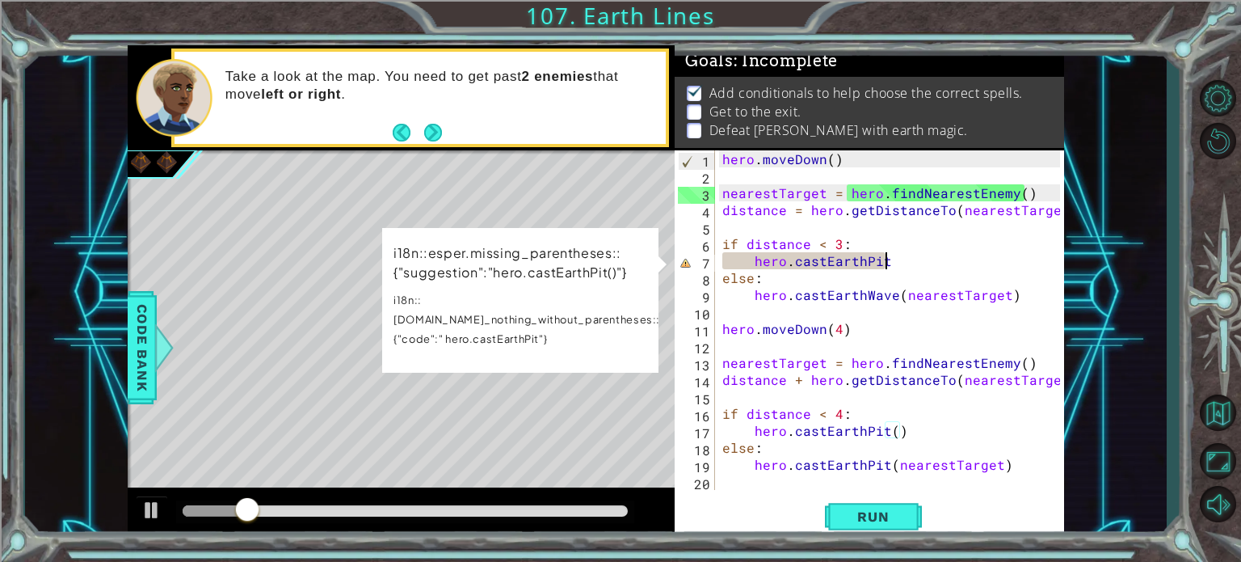
click at [883, 264] on div "hero . [GEOGRAPHIC_DATA] ( ) nearestTarget = hero . findNearestEnemy ( ) distan…" at bounding box center [893, 336] width 349 height 373
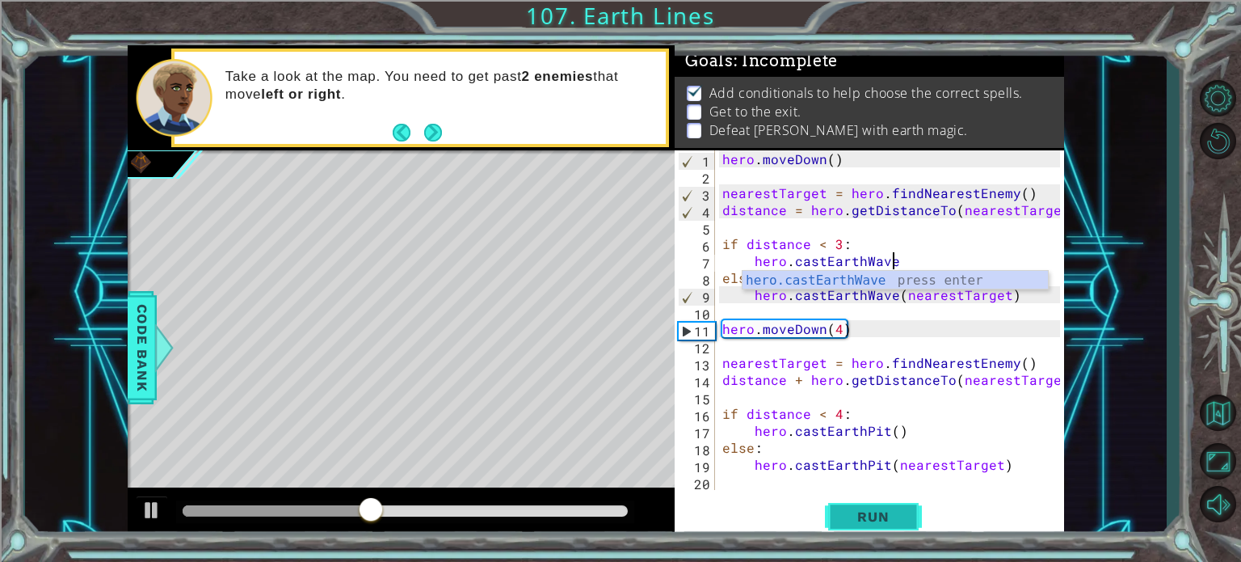
click at [874, 524] on button "Run" at bounding box center [873, 516] width 97 height 39
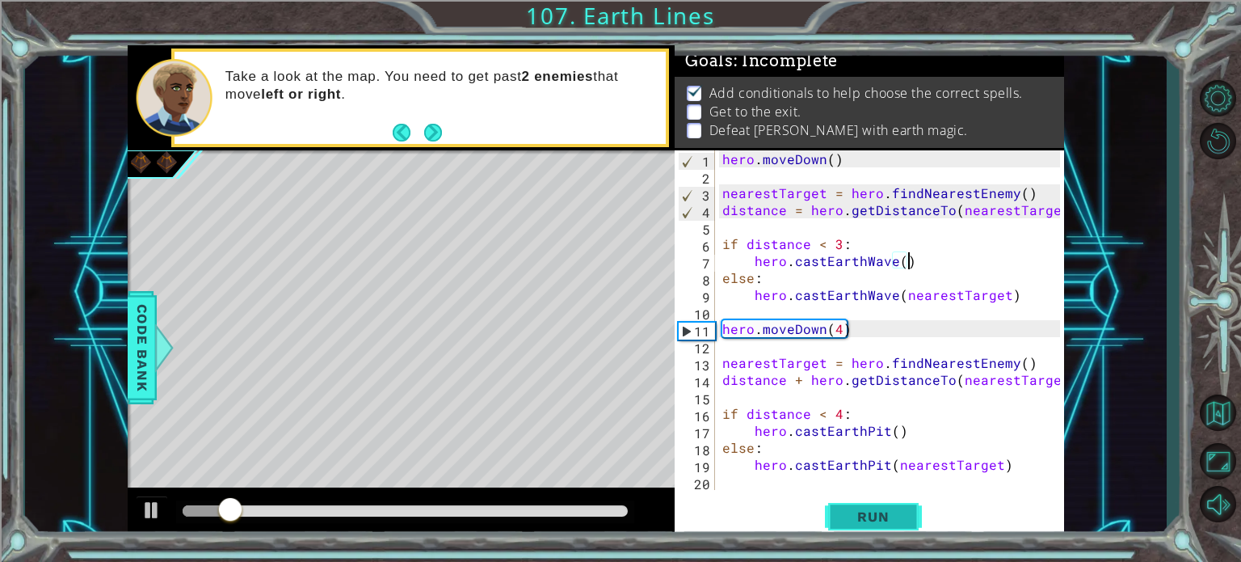
type textarea "hero.castEarthWave()"
click at [885, 512] on span "Run" at bounding box center [873, 516] width 64 height 16
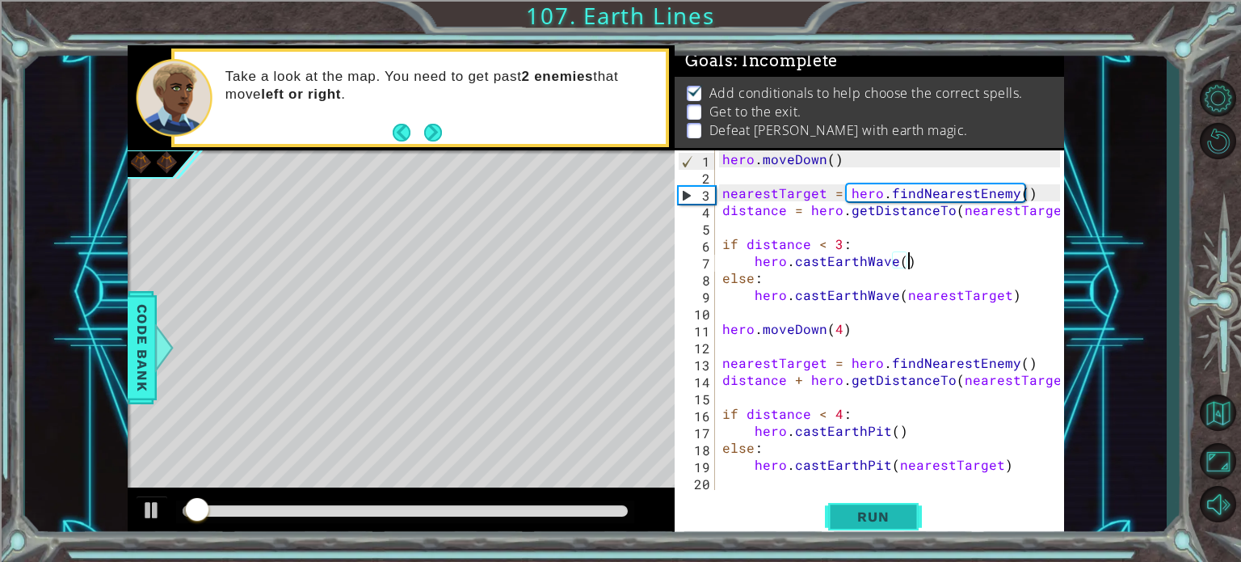
click at [887, 512] on span "Run" at bounding box center [873, 516] width 64 height 16
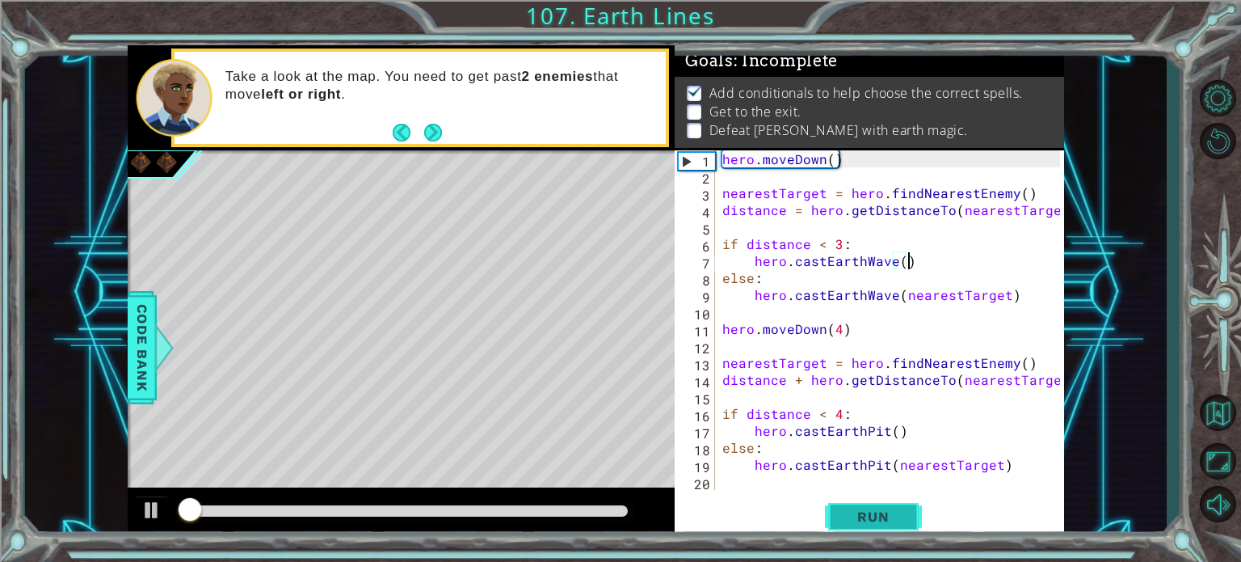
click at [888, 512] on span "Run" at bounding box center [873, 516] width 64 height 16
click at [888, 511] on span "Run" at bounding box center [873, 516] width 64 height 16
click at [888, 510] on span "Run" at bounding box center [873, 516] width 64 height 16
click at [888, 509] on span "Run" at bounding box center [873, 516] width 64 height 16
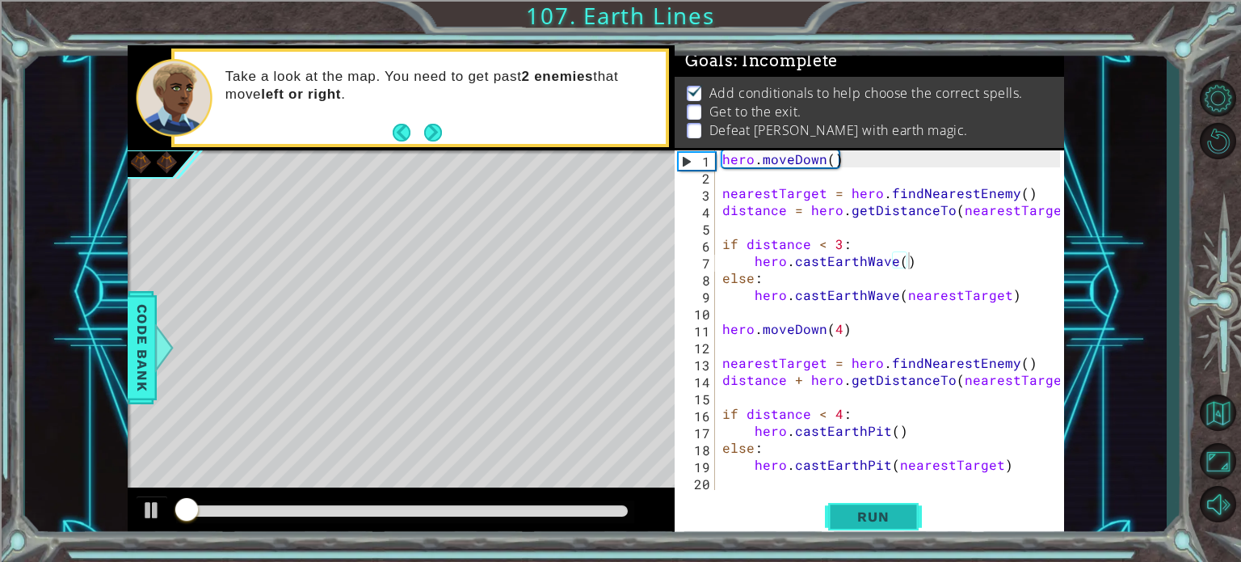
click at [889, 507] on button "Run" at bounding box center [873, 516] width 97 height 39
click at [889, 506] on button "Run" at bounding box center [873, 516] width 97 height 39
click at [889, 505] on button "Run" at bounding box center [873, 516] width 97 height 39
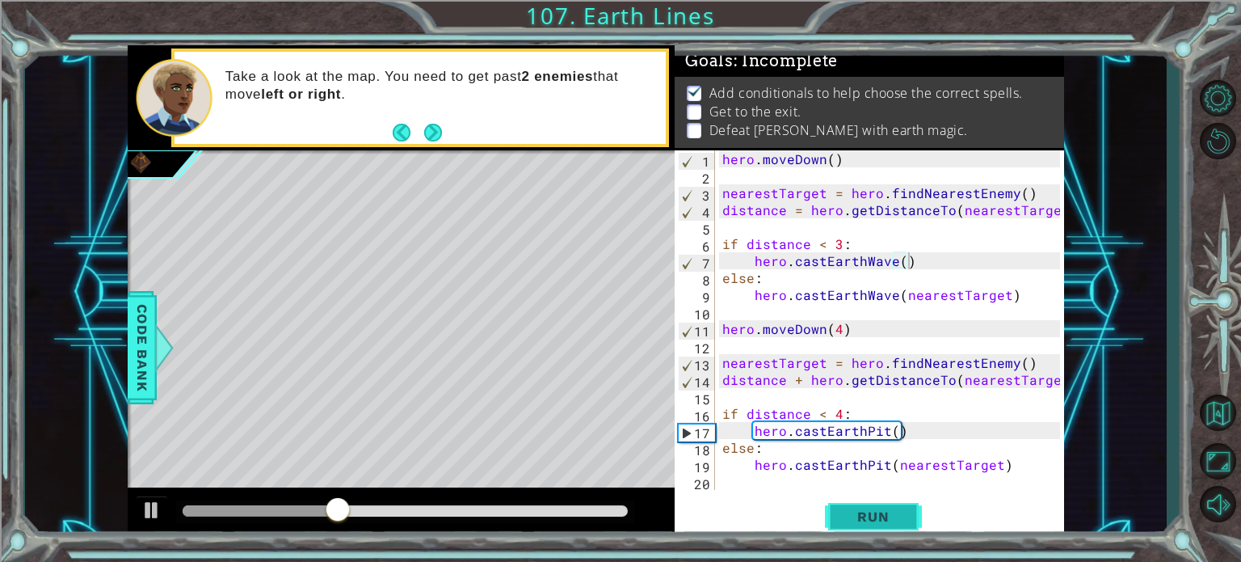
click at [889, 504] on button "Run" at bounding box center [873, 516] width 97 height 39
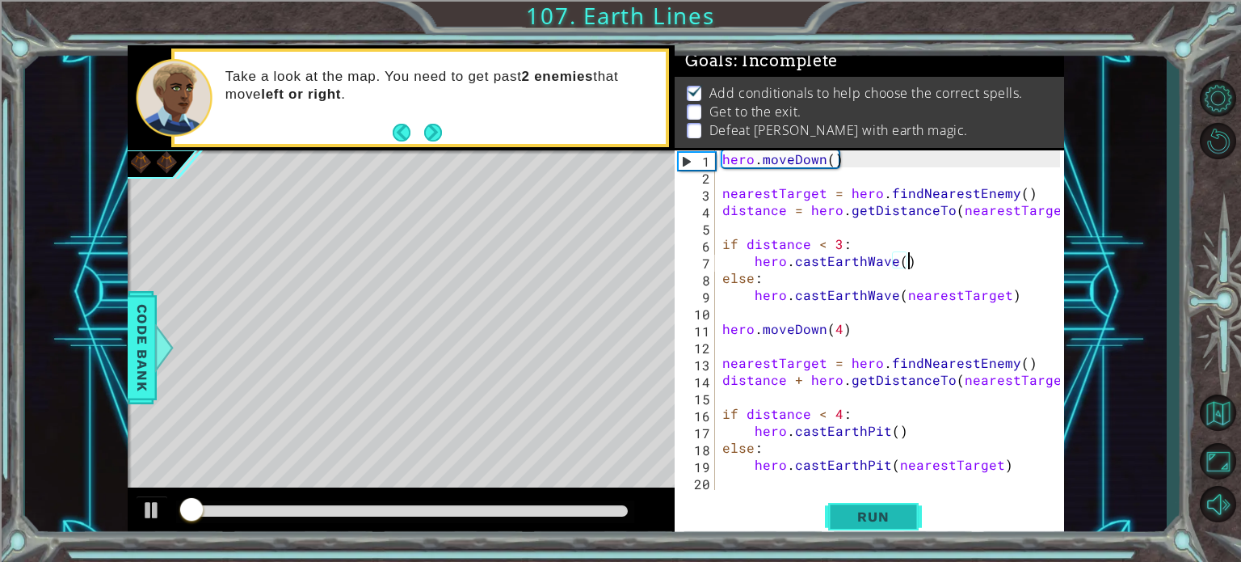
click at [889, 504] on button "Run" at bounding box center [873, 516] width 97 height 39
click at [889, 503] on button "Run" at bounding box center [873, 516] width 97 height 39
